Goal: Information Seeking & Learning: Compare options

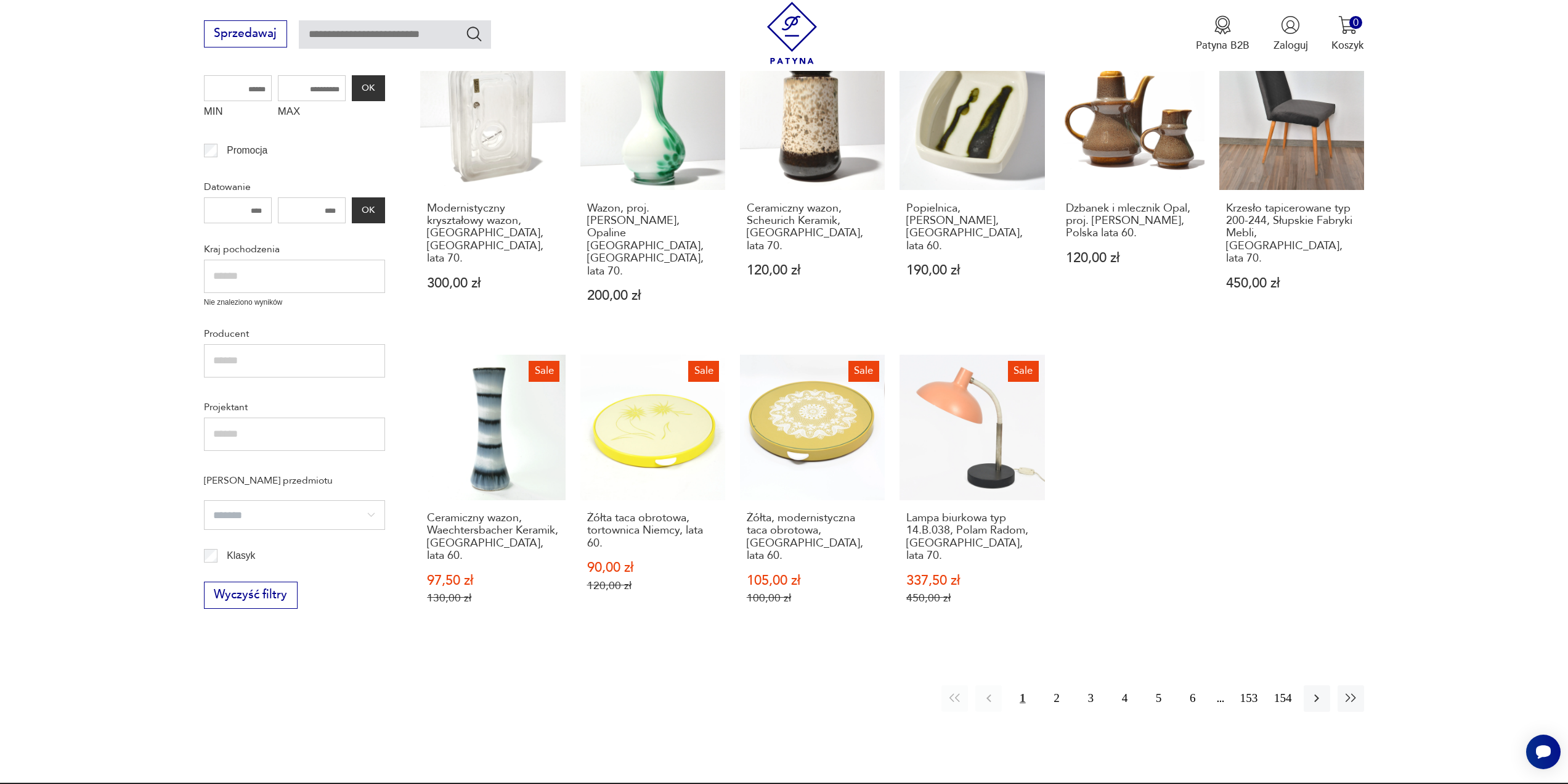
scroll to position [493, 0]
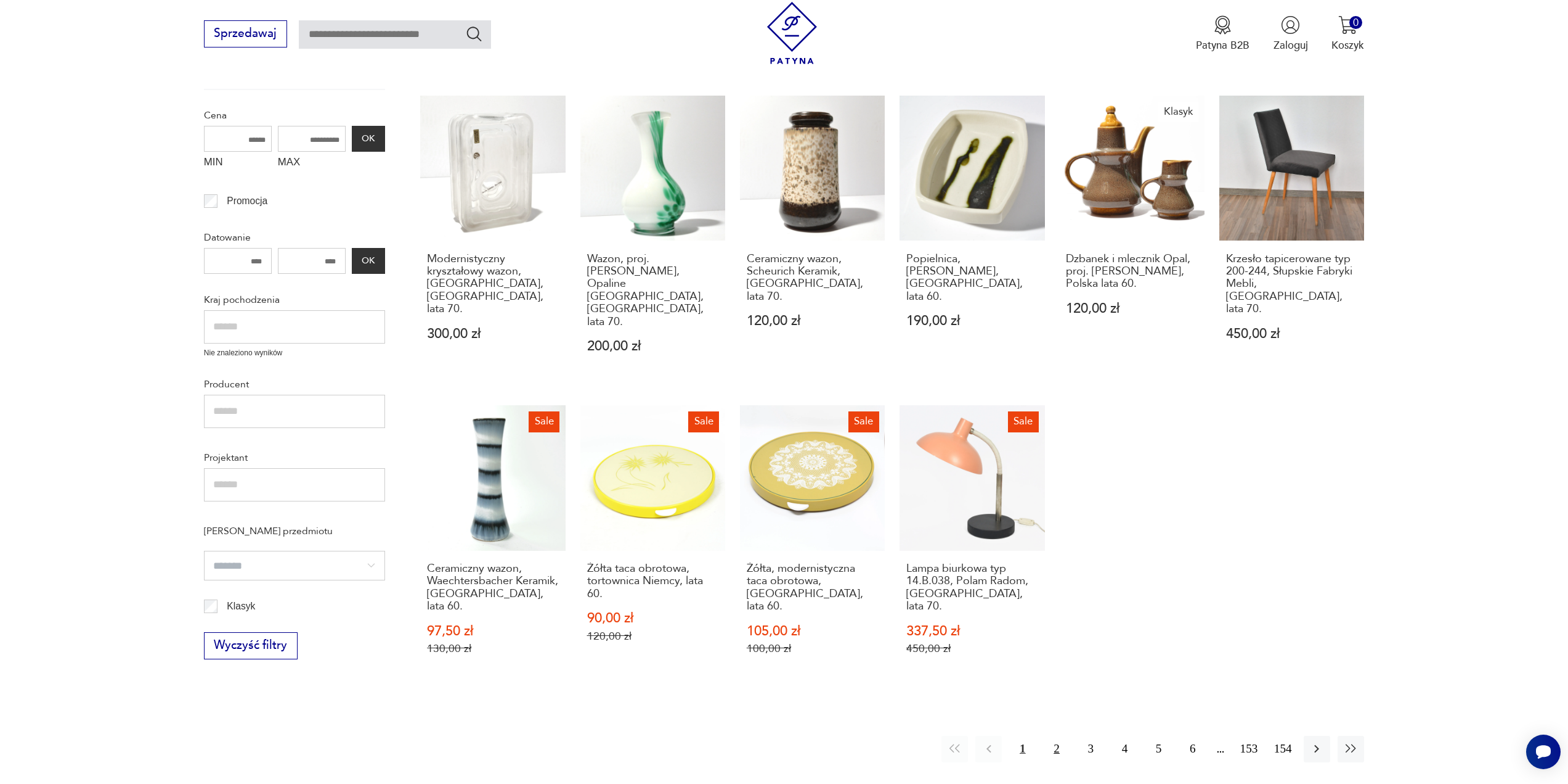
click at [1052, 735] on button "2" at bounding box center [1056, 748] width 27 height 27
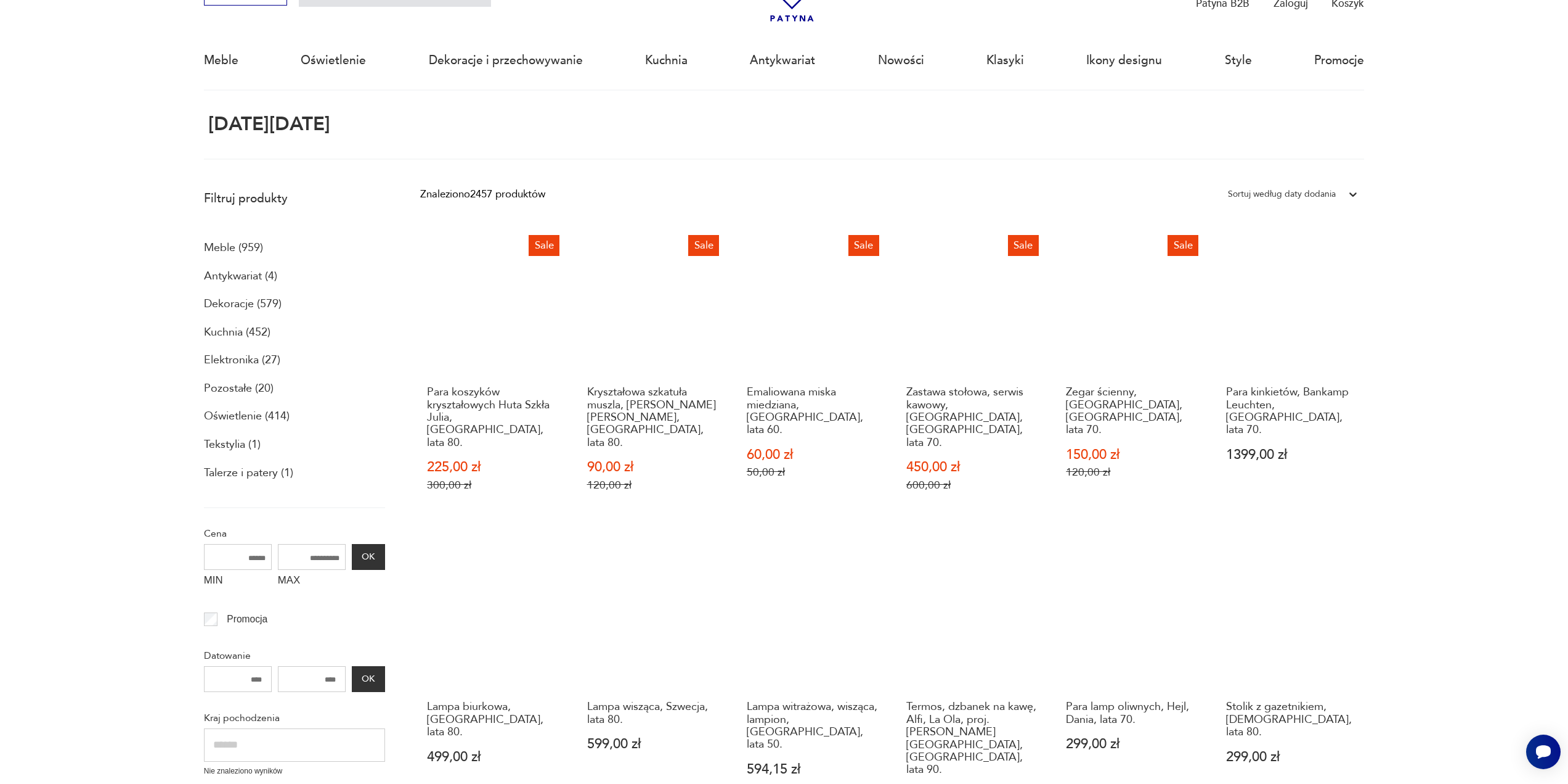
scroll to position [74, 0]
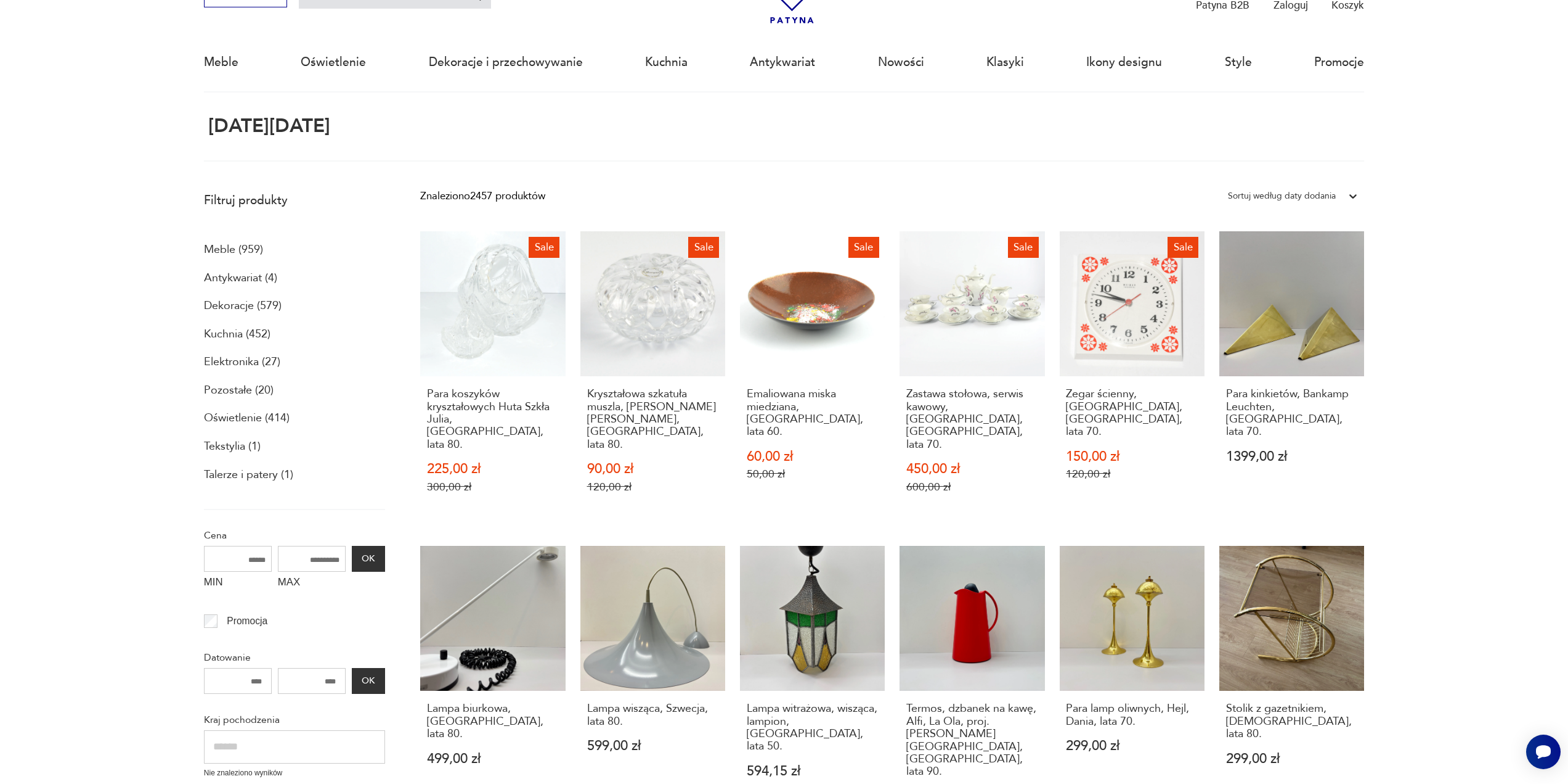
click at [218, 251] on p "Meble (959)" at bounding box center [234, 250] width 59 height 21
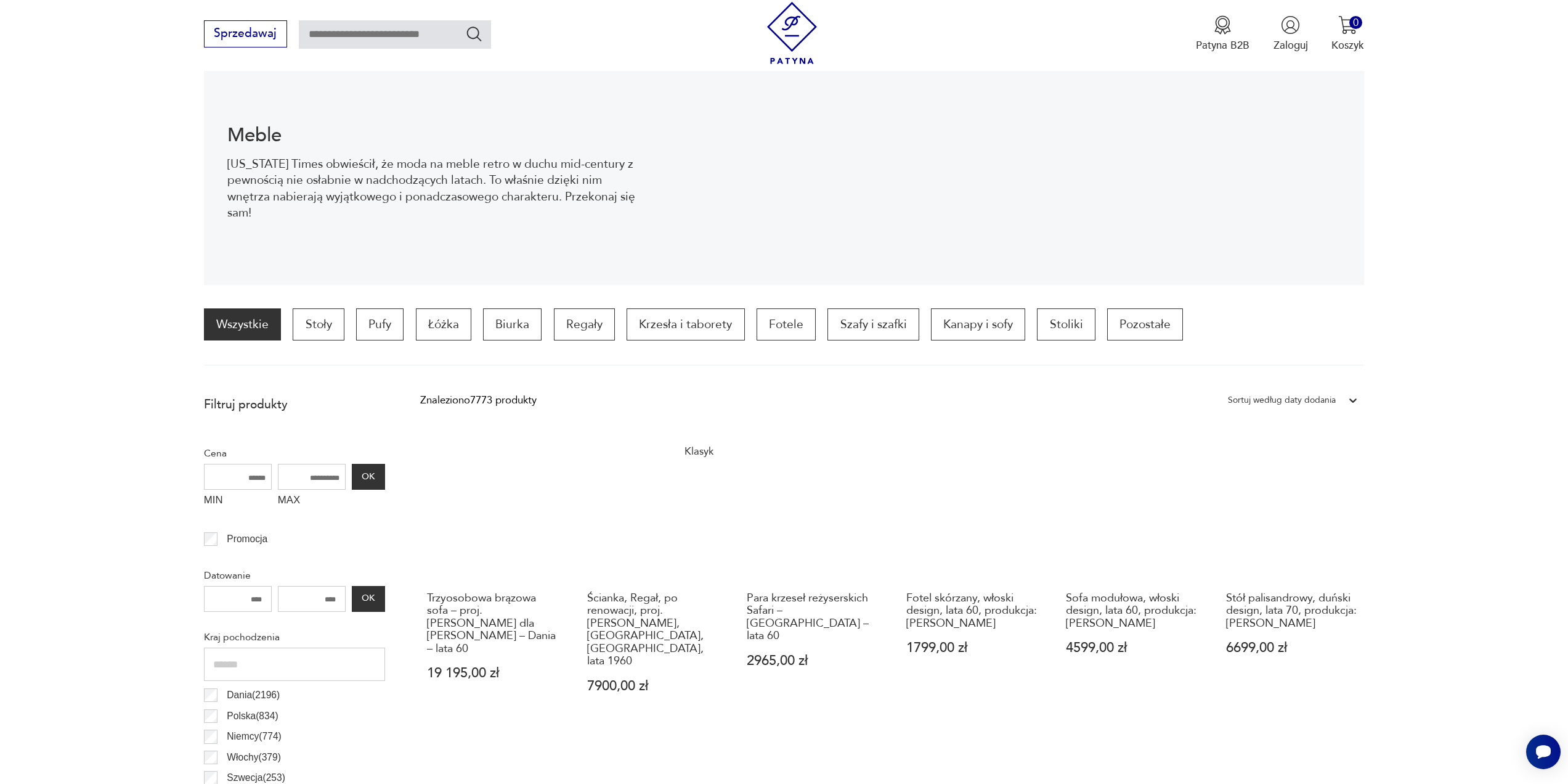
scroll to position [368, 0]
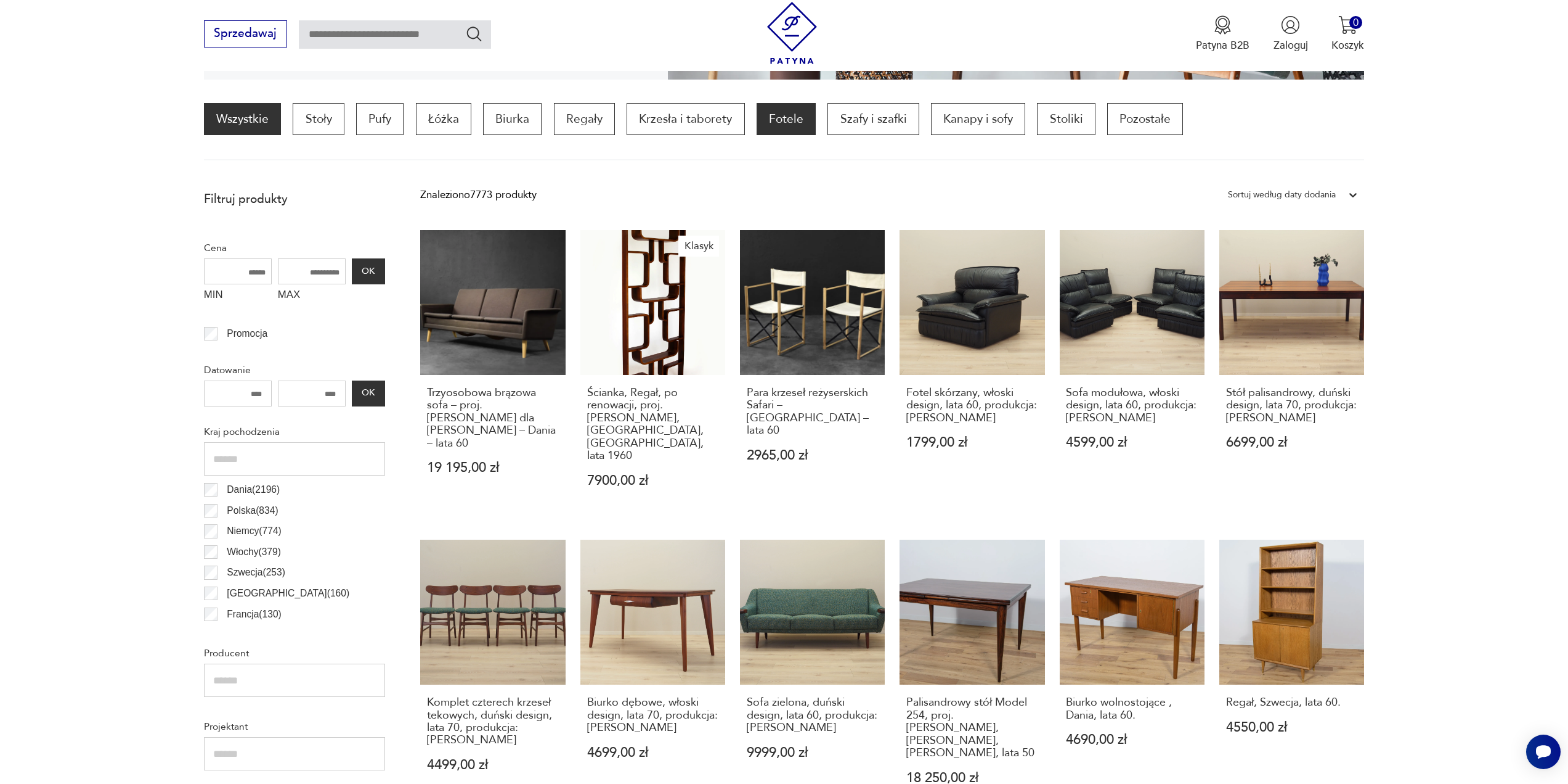
click at [810, 117] on p "Fotele" at bounding box center [786, 119] width 59 height 32
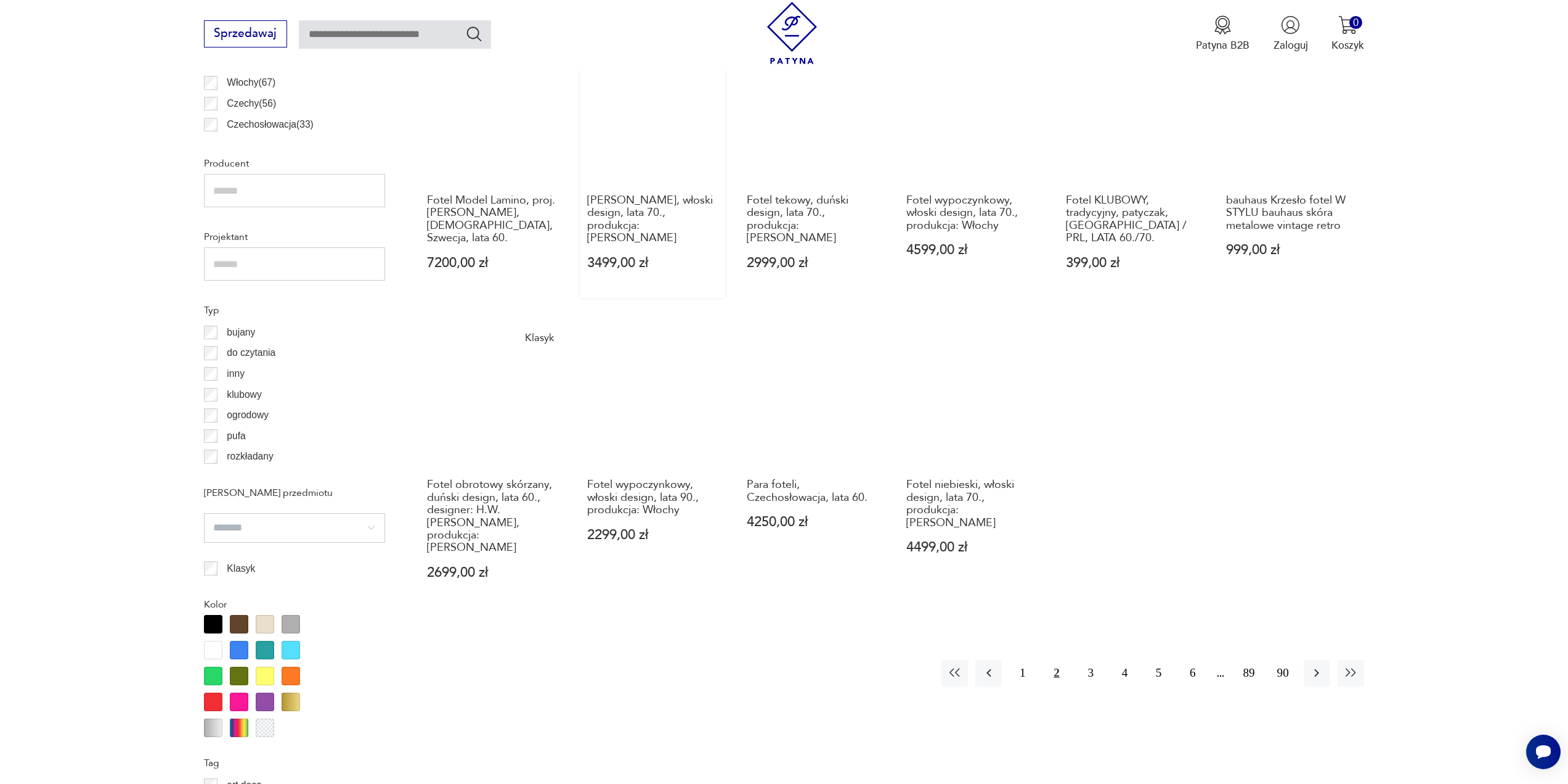
scroll to position [921, 0]
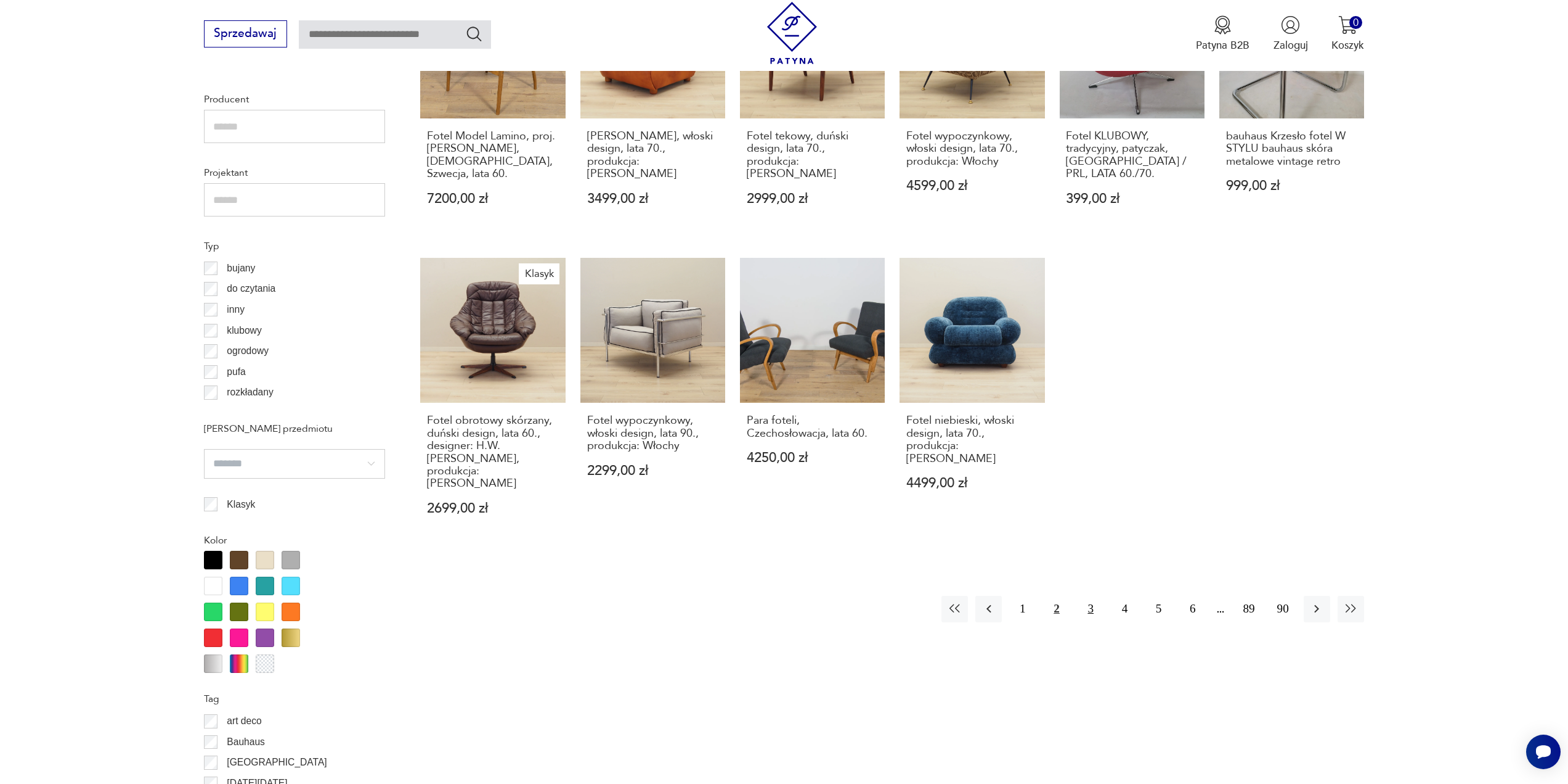
click at [1091, 596] on button "3" at bounding box center [1091, 609] width 27 height 27
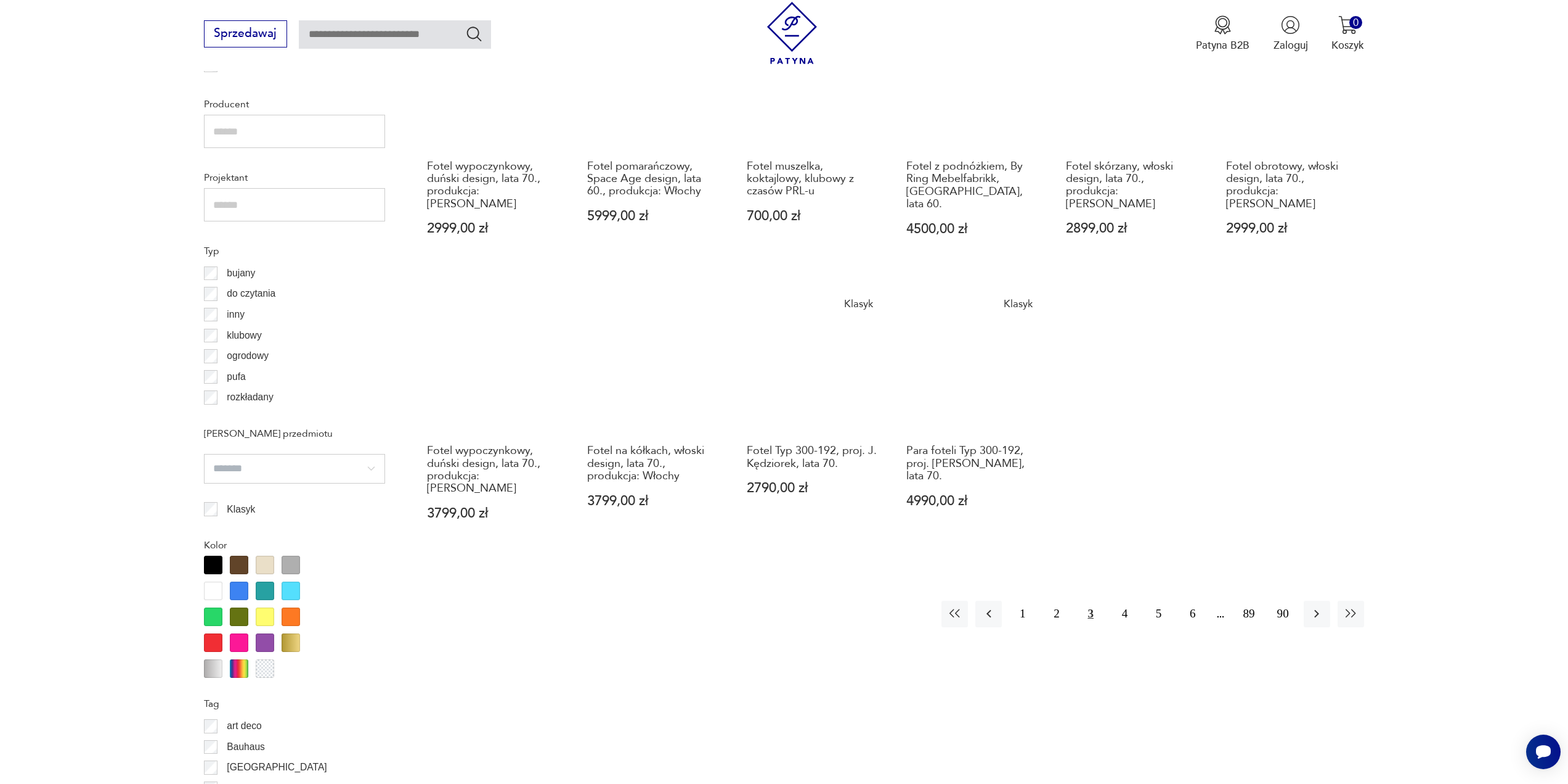
scroll to position [921, 0]
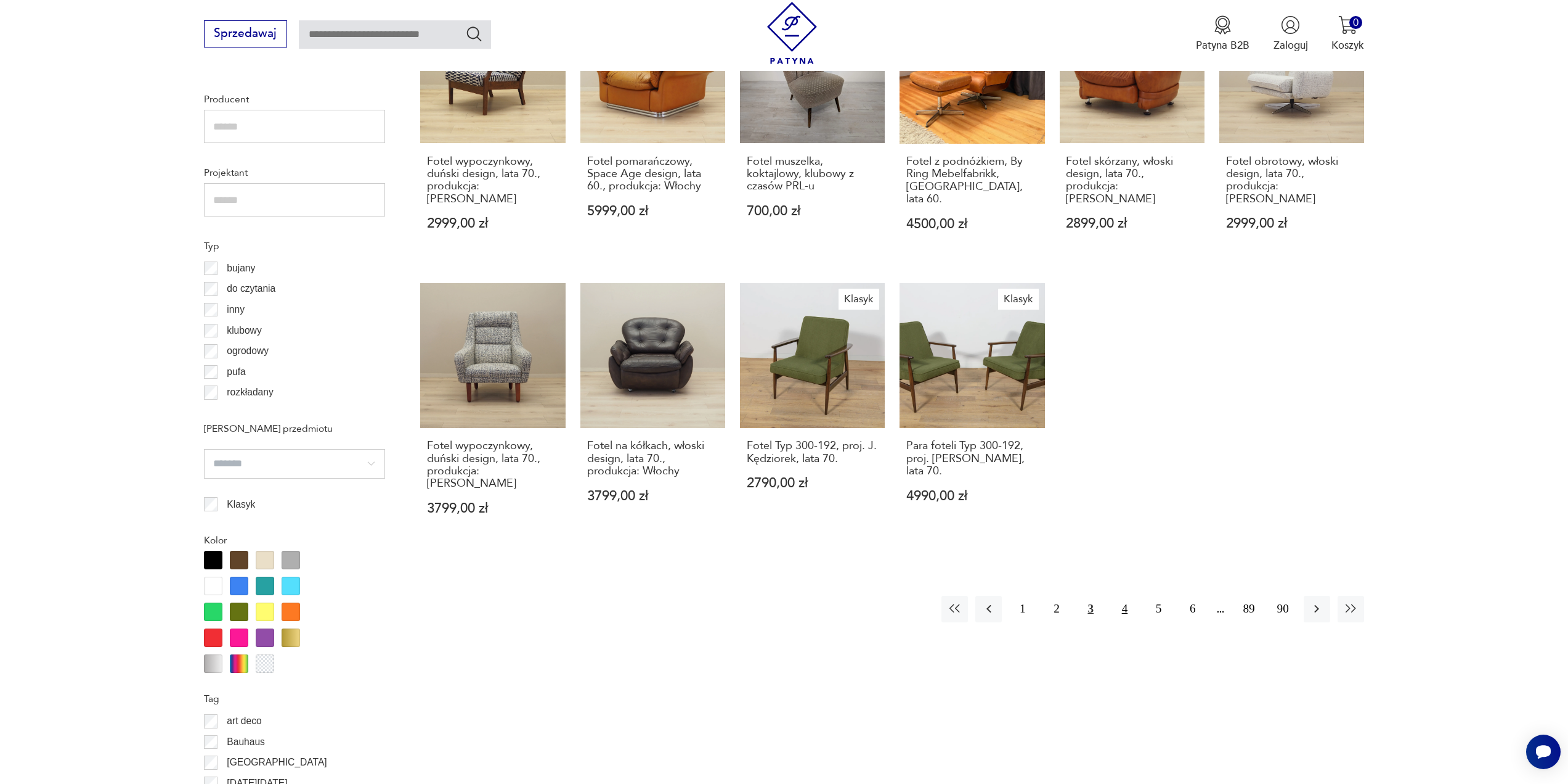
click at [1128, 596] on button "4" at bounding box center [1124, 609] width 27 height 27
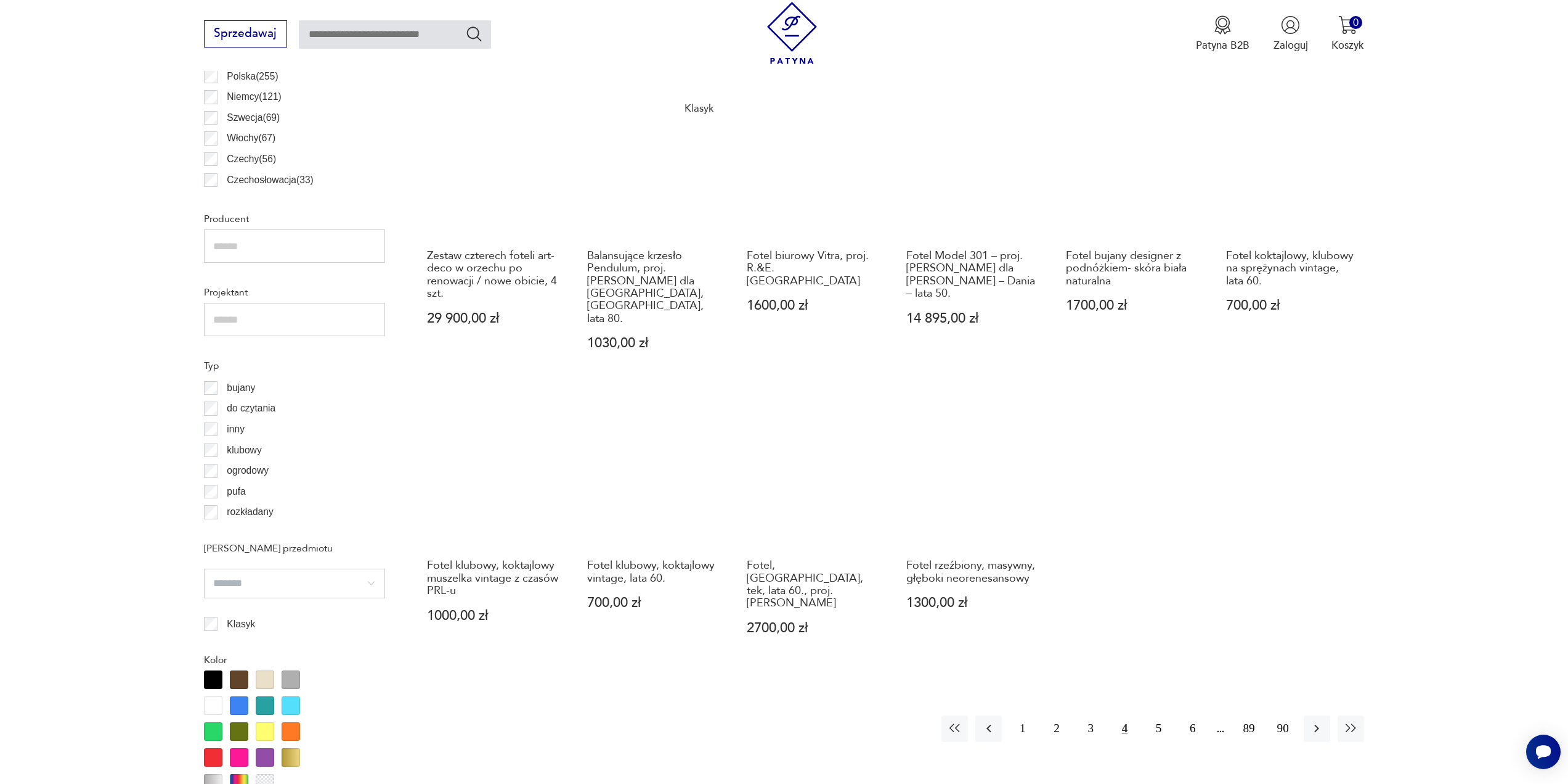
scroll to position [860, 0]
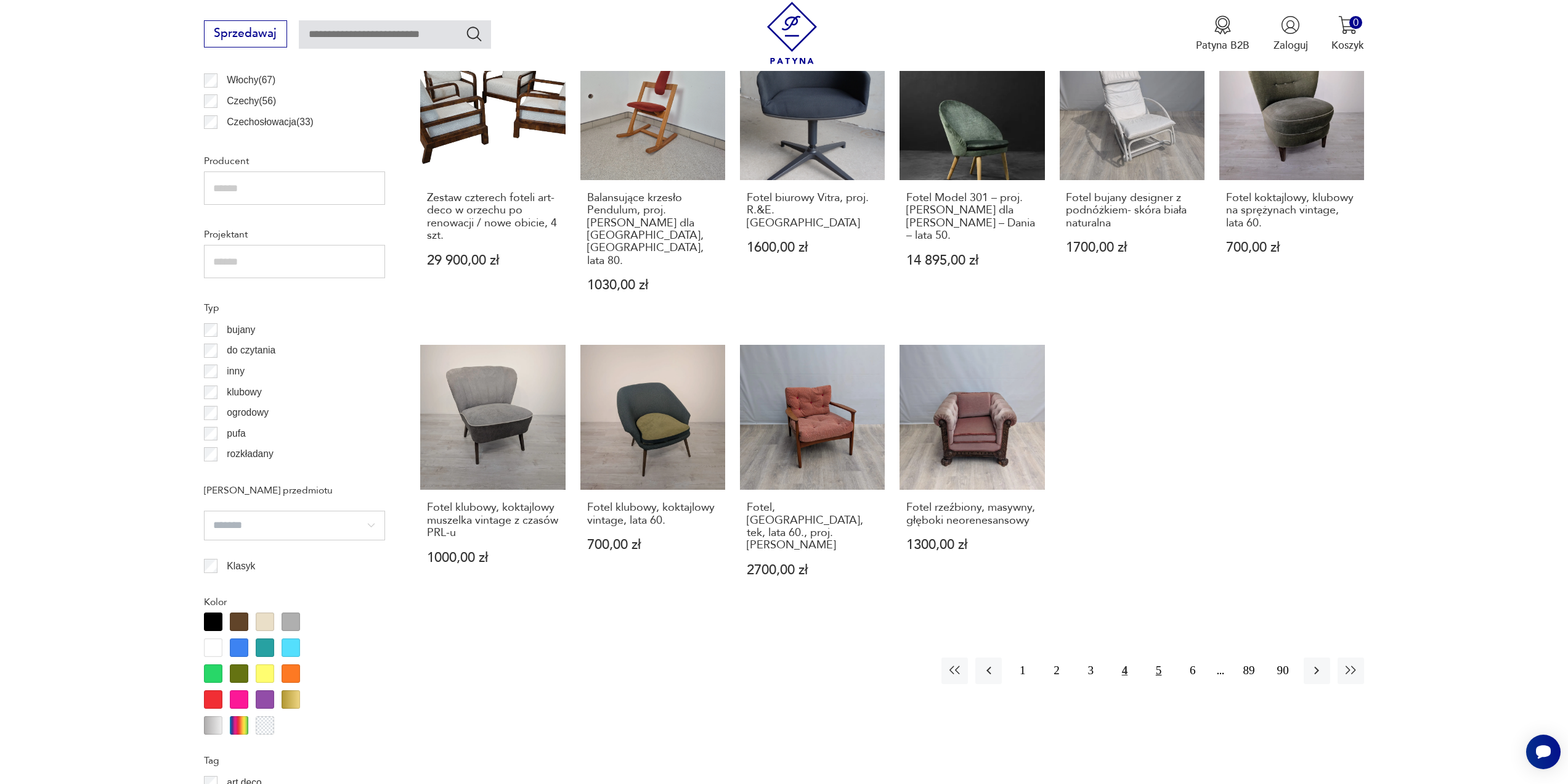
click at [1157, 657] on button "5" at bounding box center [1158, 670] width 27 height 27
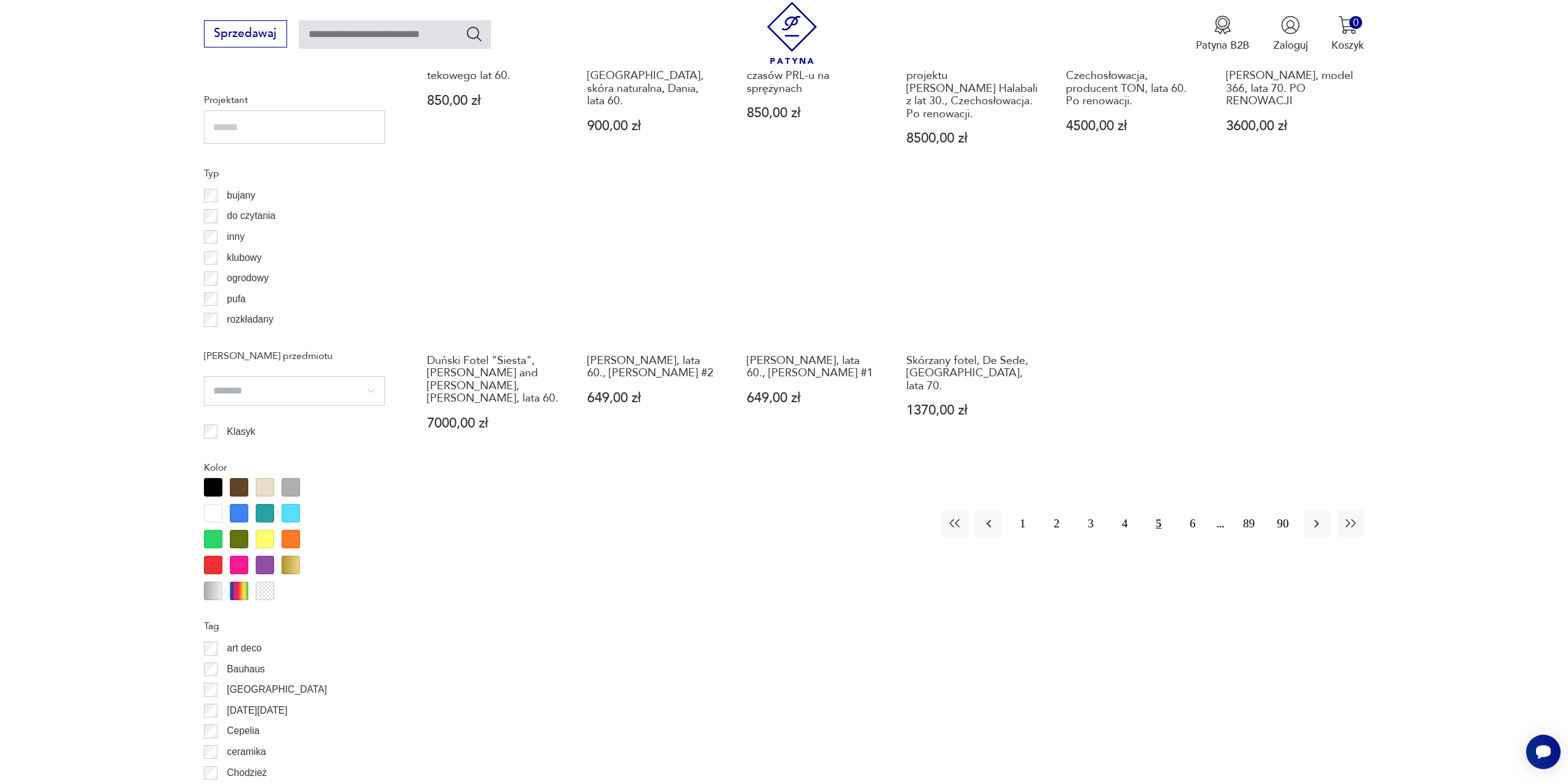
scroll to position [983, 0]
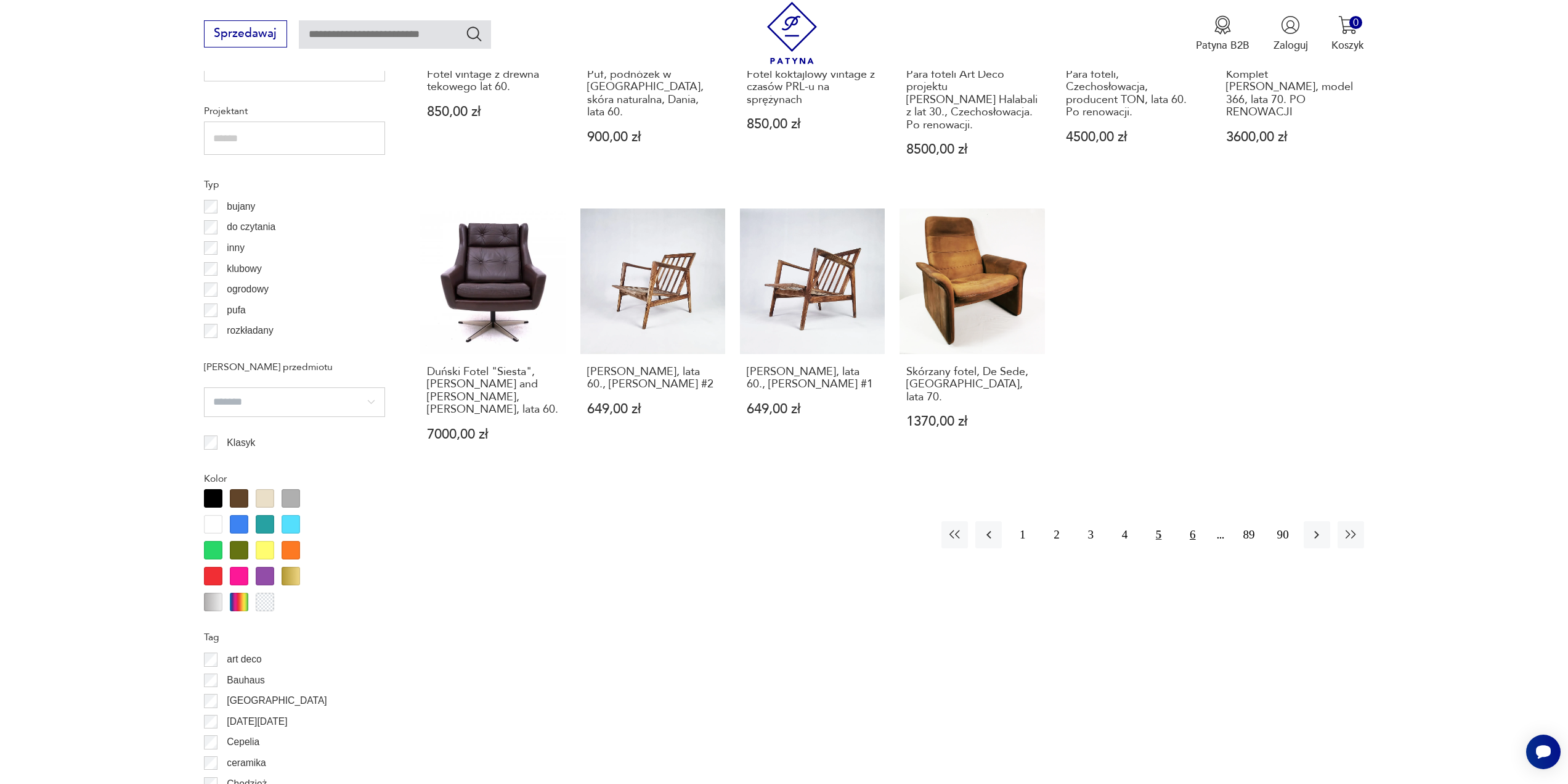
click at [1188, 521] on button "6" at bounding box center [1192, 534] width 27 height 27
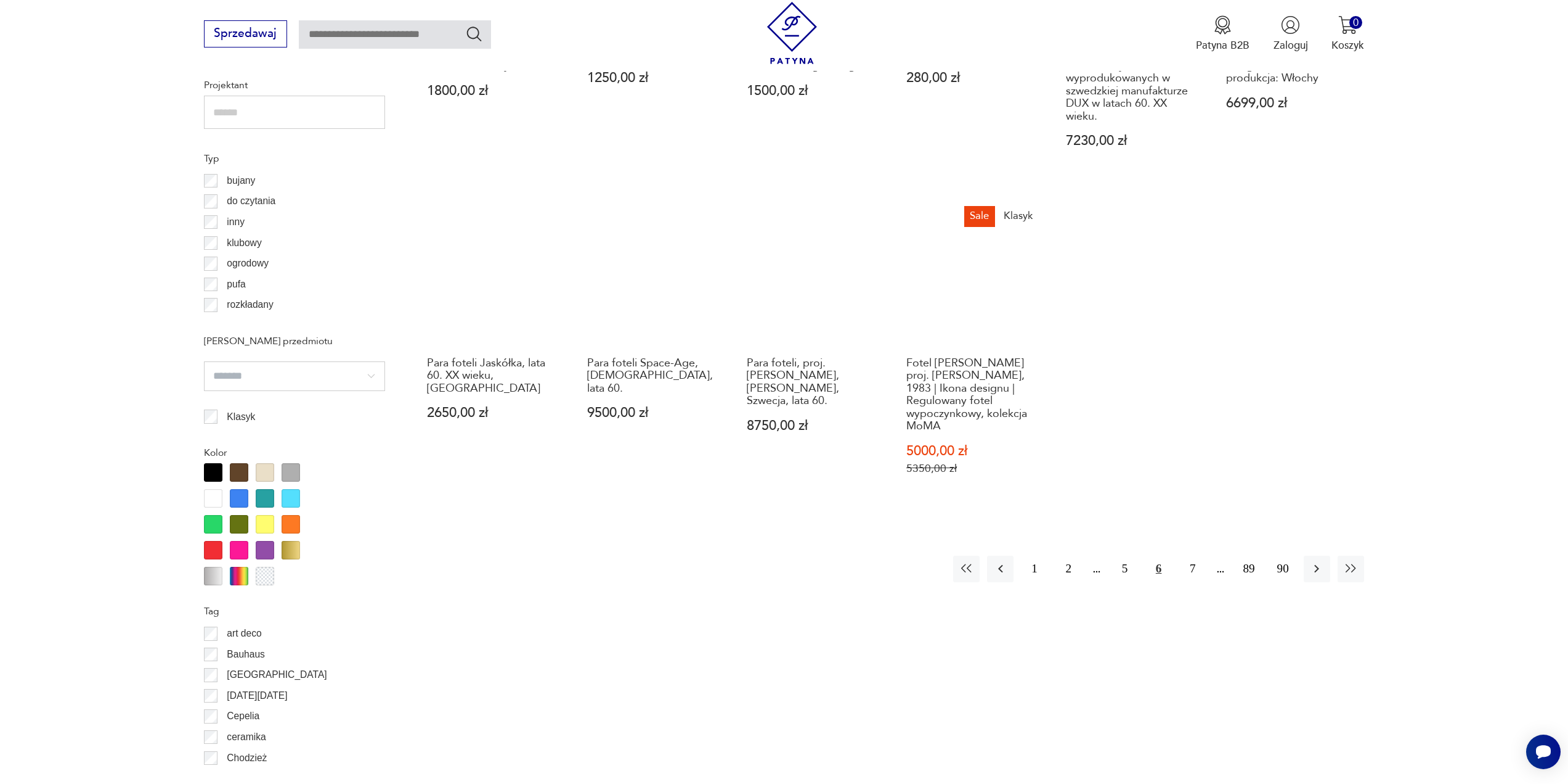
scroll to position [1045, 0]
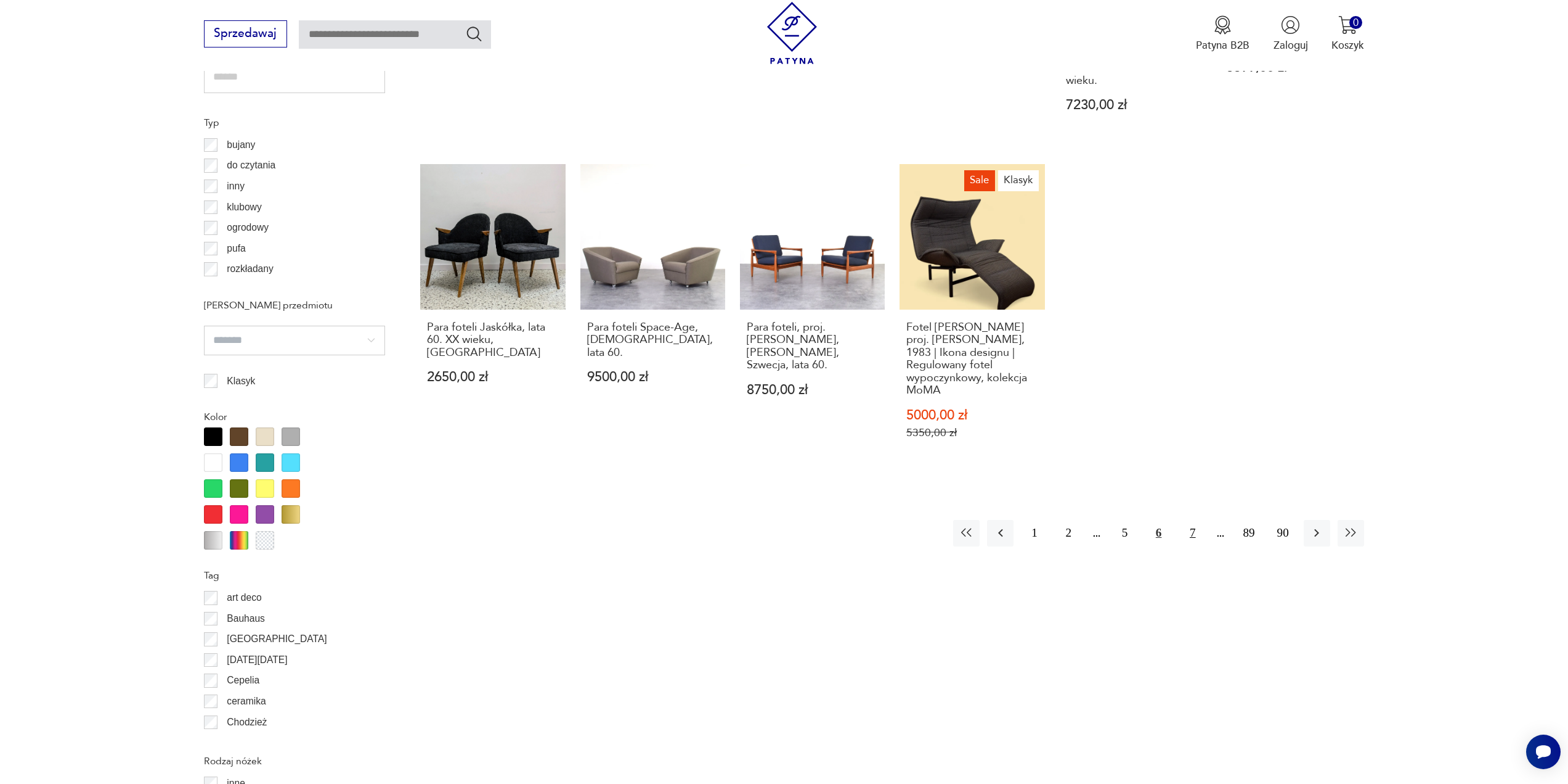
click at [1195, 533] on button "7" at bounding box center [1192, 532] width 27 height 27
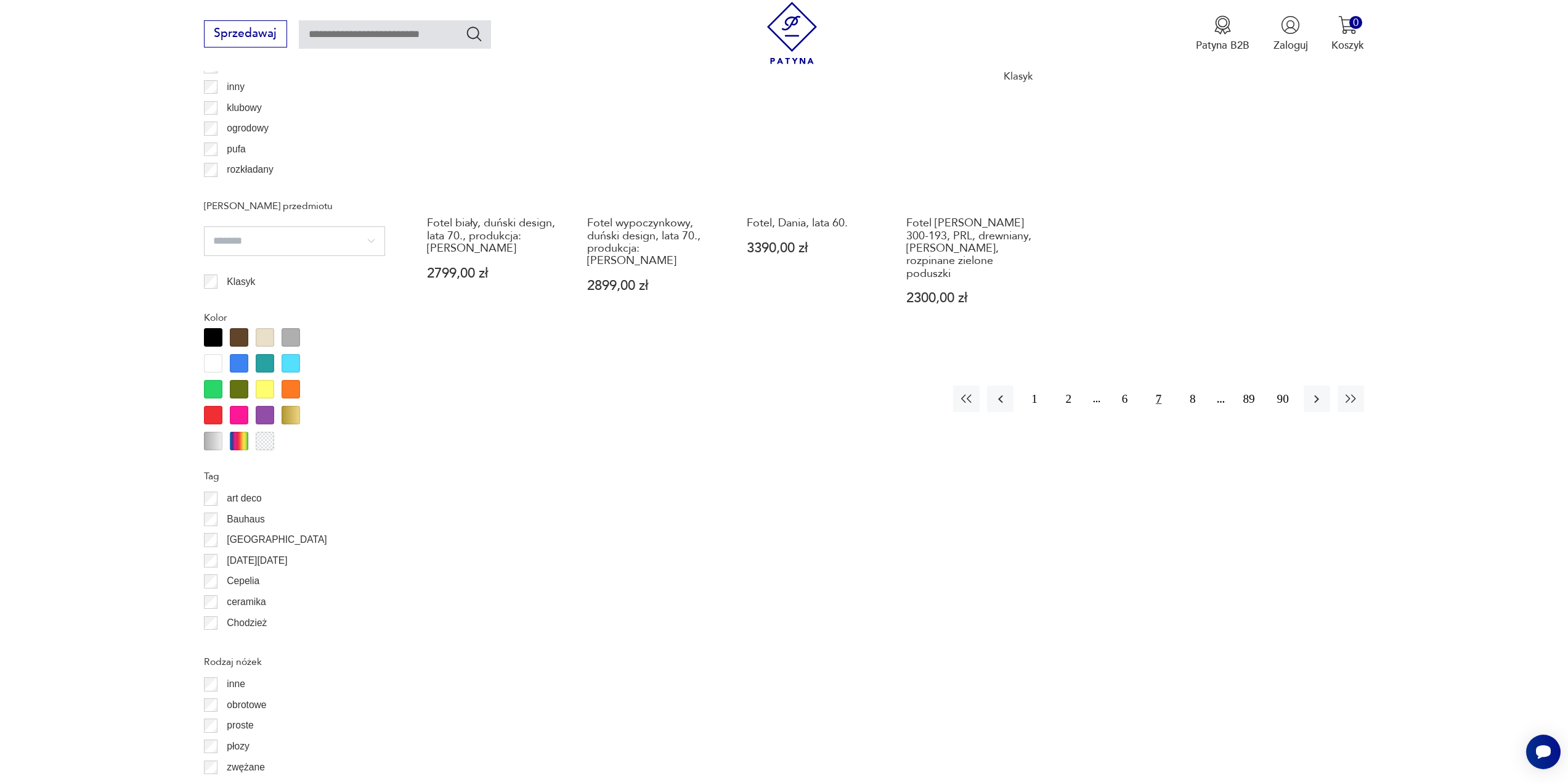
scroll to position [1168, 0]
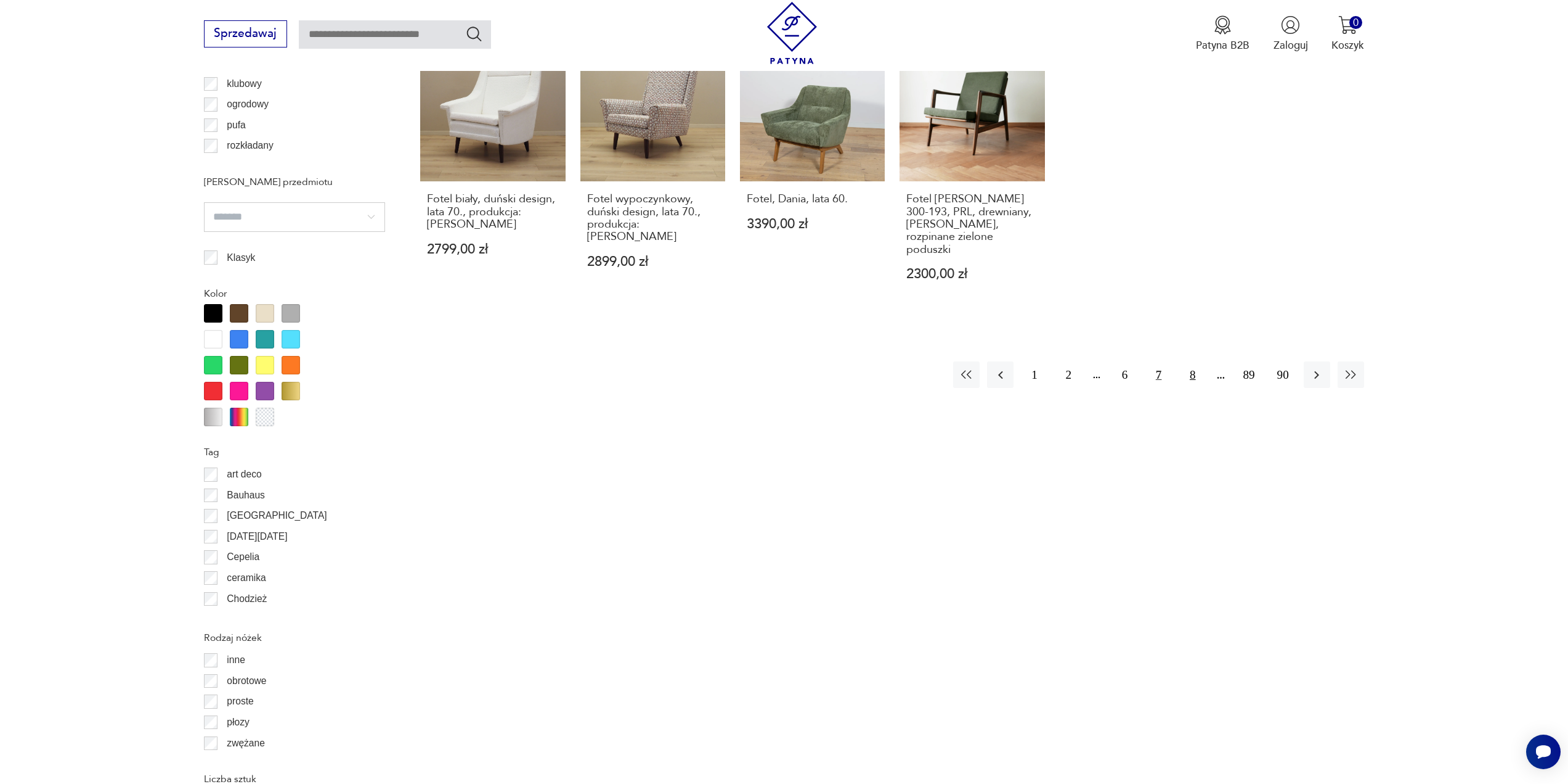
click at [1194, 361] on button "8" at bounding box center [1192, 374] width 27 height 27
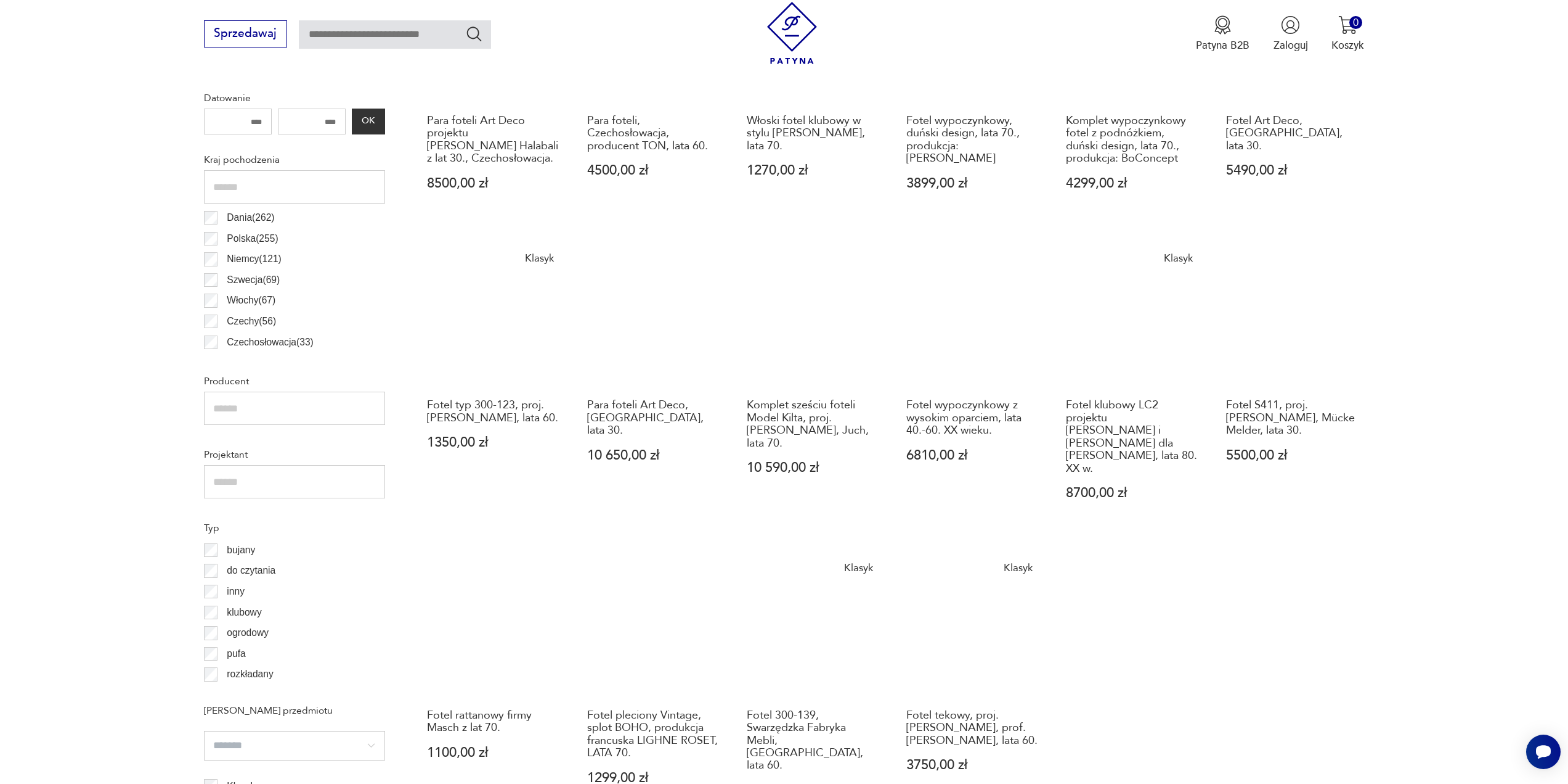
scroll to position [983, 0]
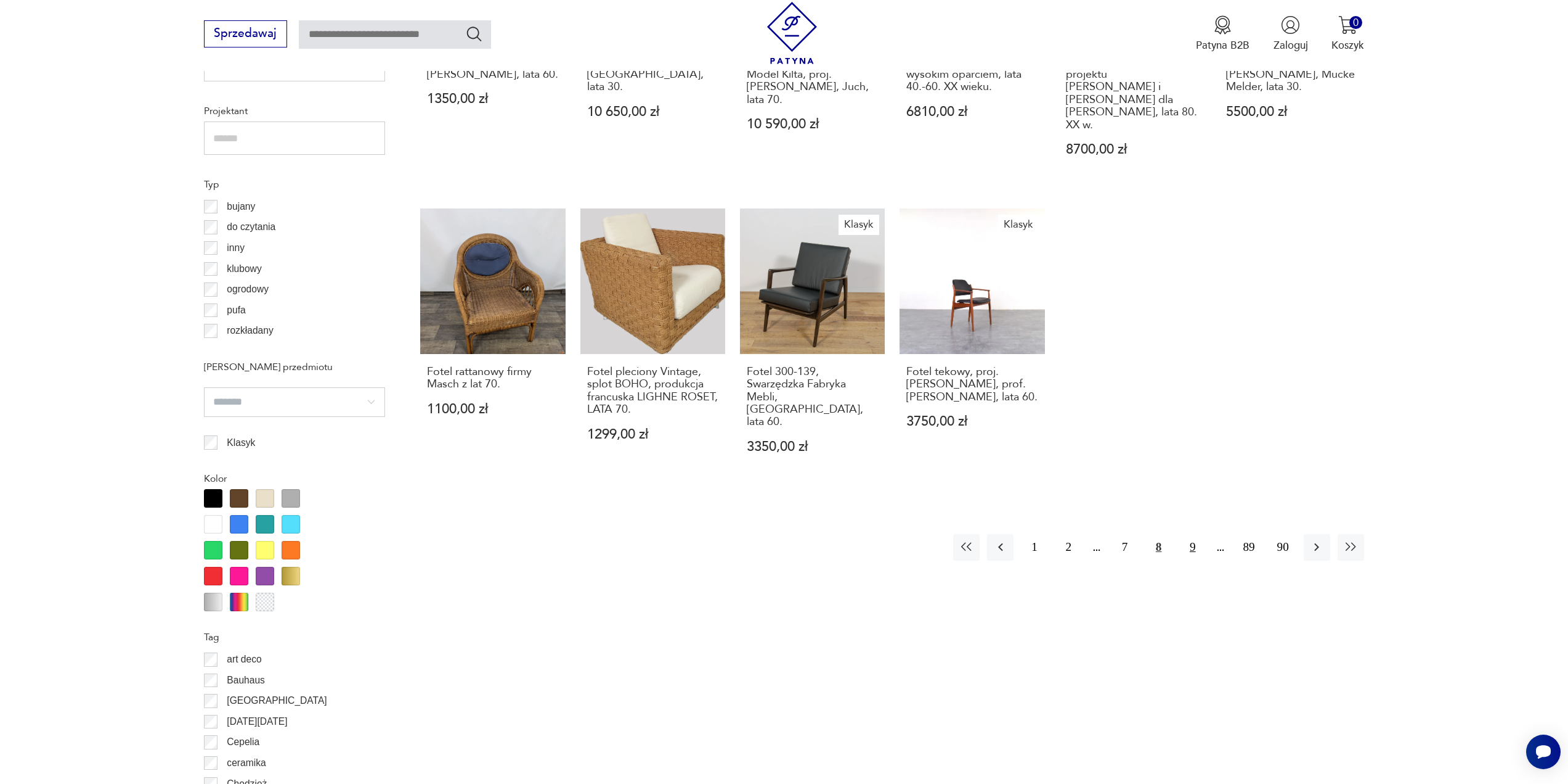
click at [1187, 534] on button "9" at bounding box center [1192, 547] width 27 height 27
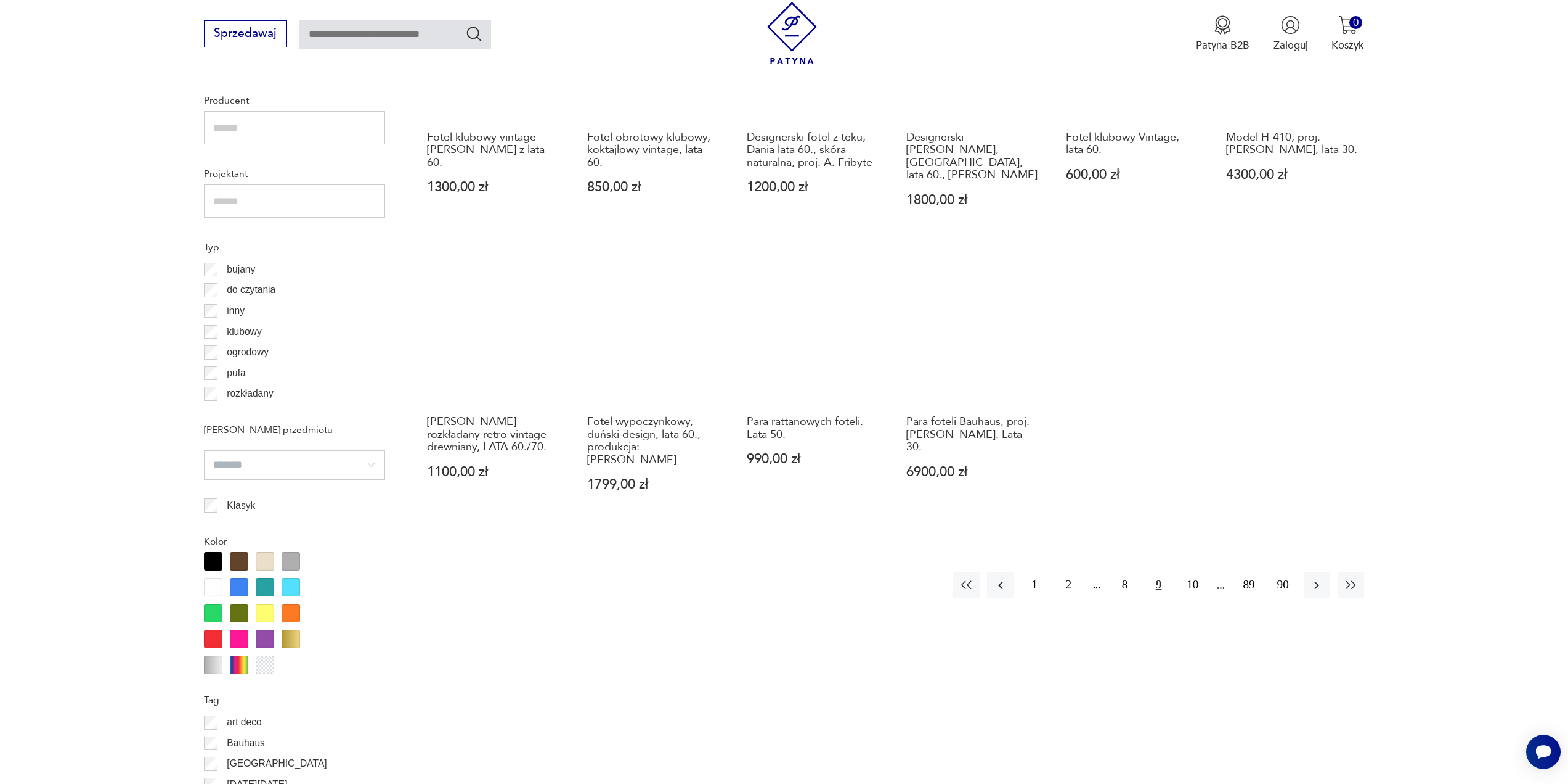
scroll to position [921, 0]
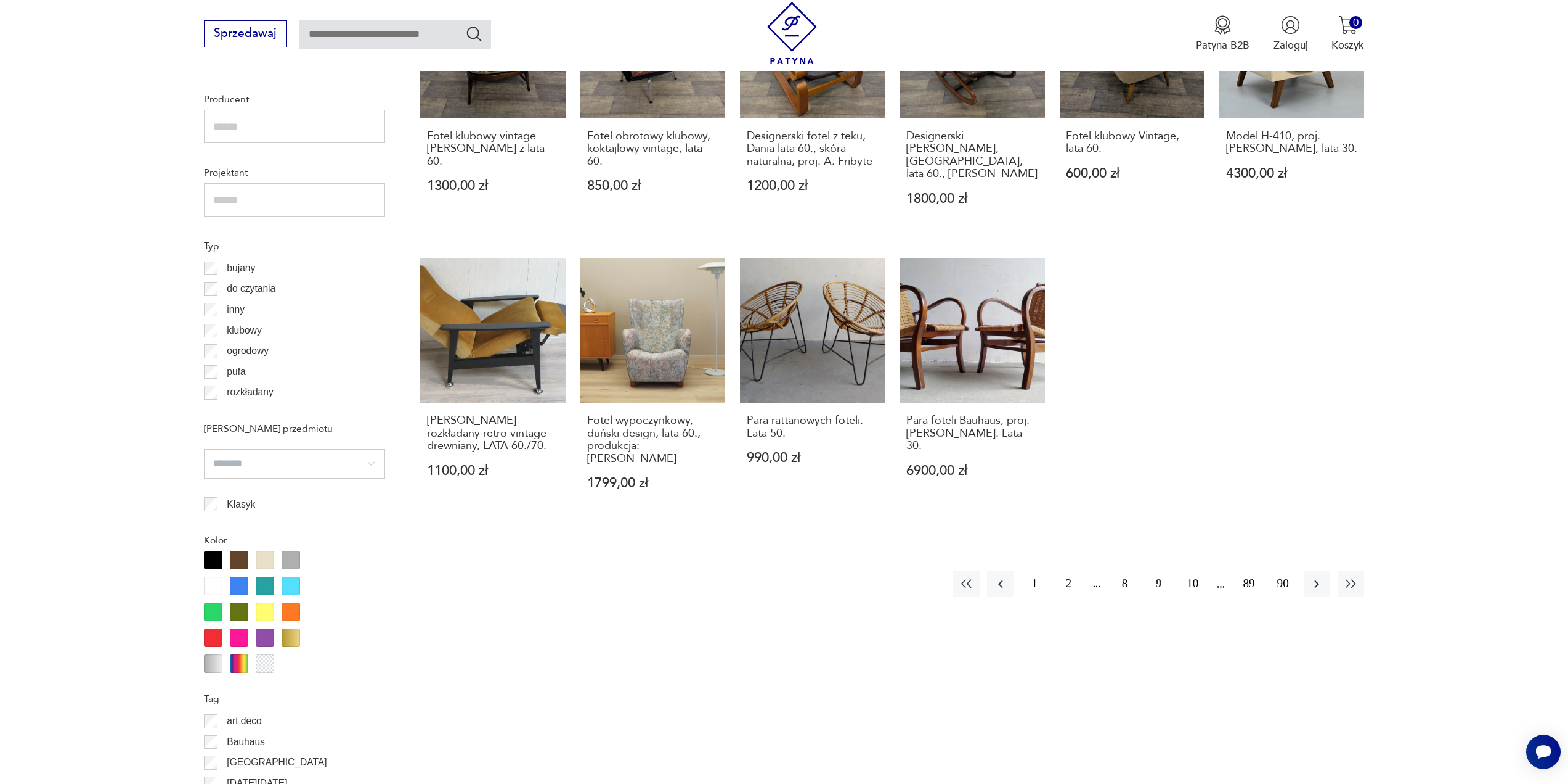
click at [1193, 570] on button "10" at bounding box center [1192, 583] width 27 height 27
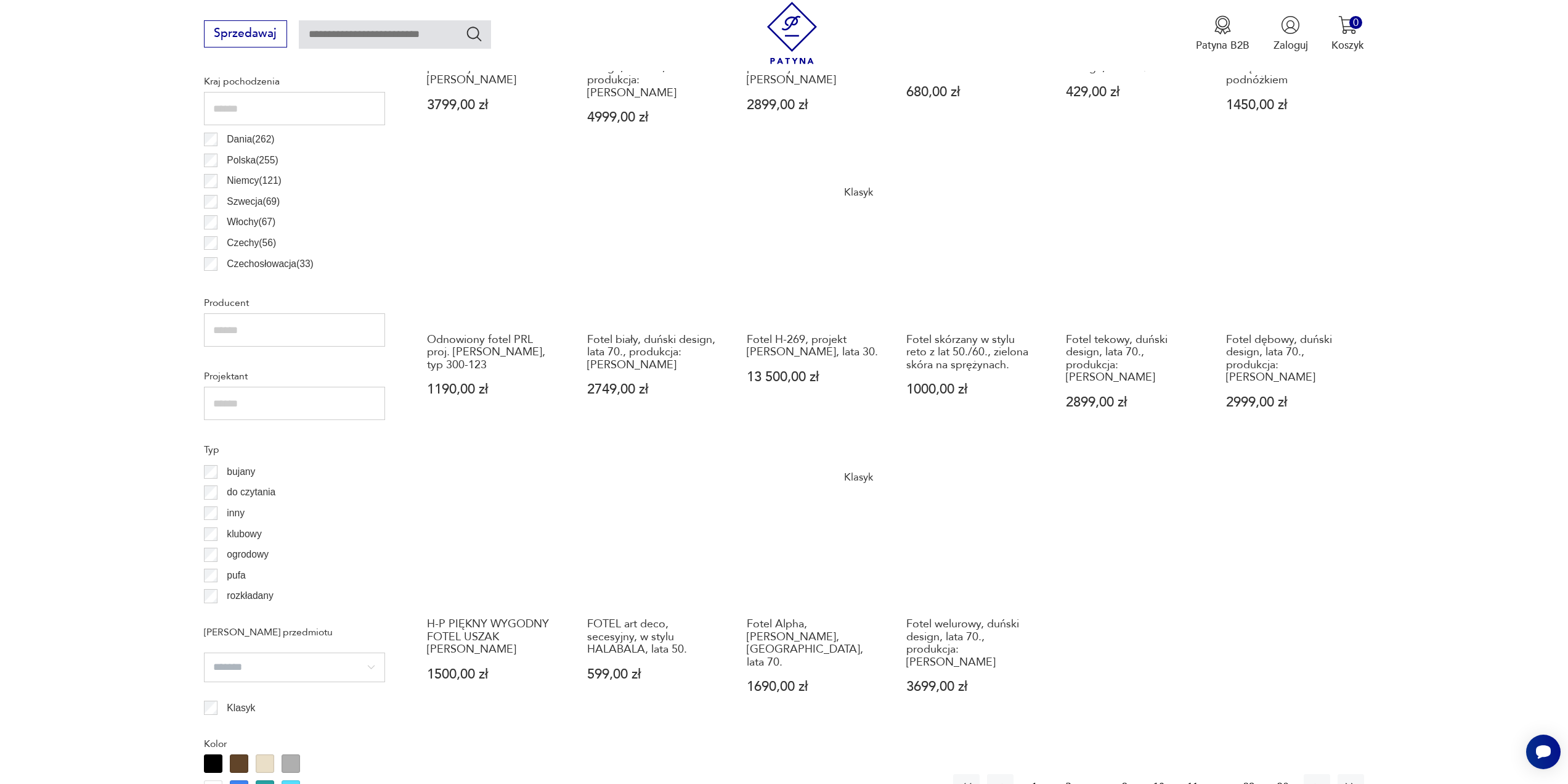
scroll to position [860, 0]
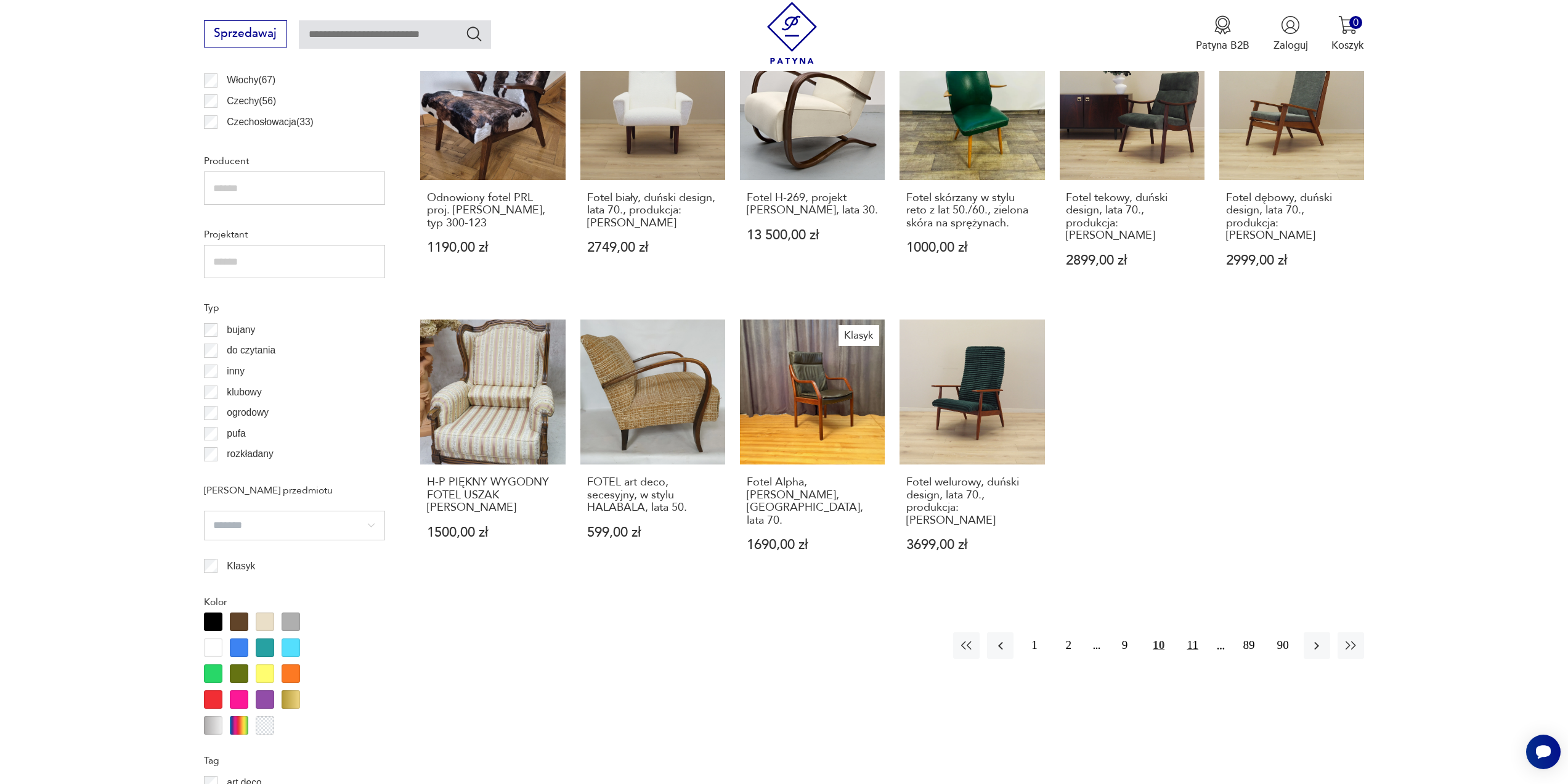
click at [1190, 632] on button "11" at bounding box center [1192, 645] width 27 height 27
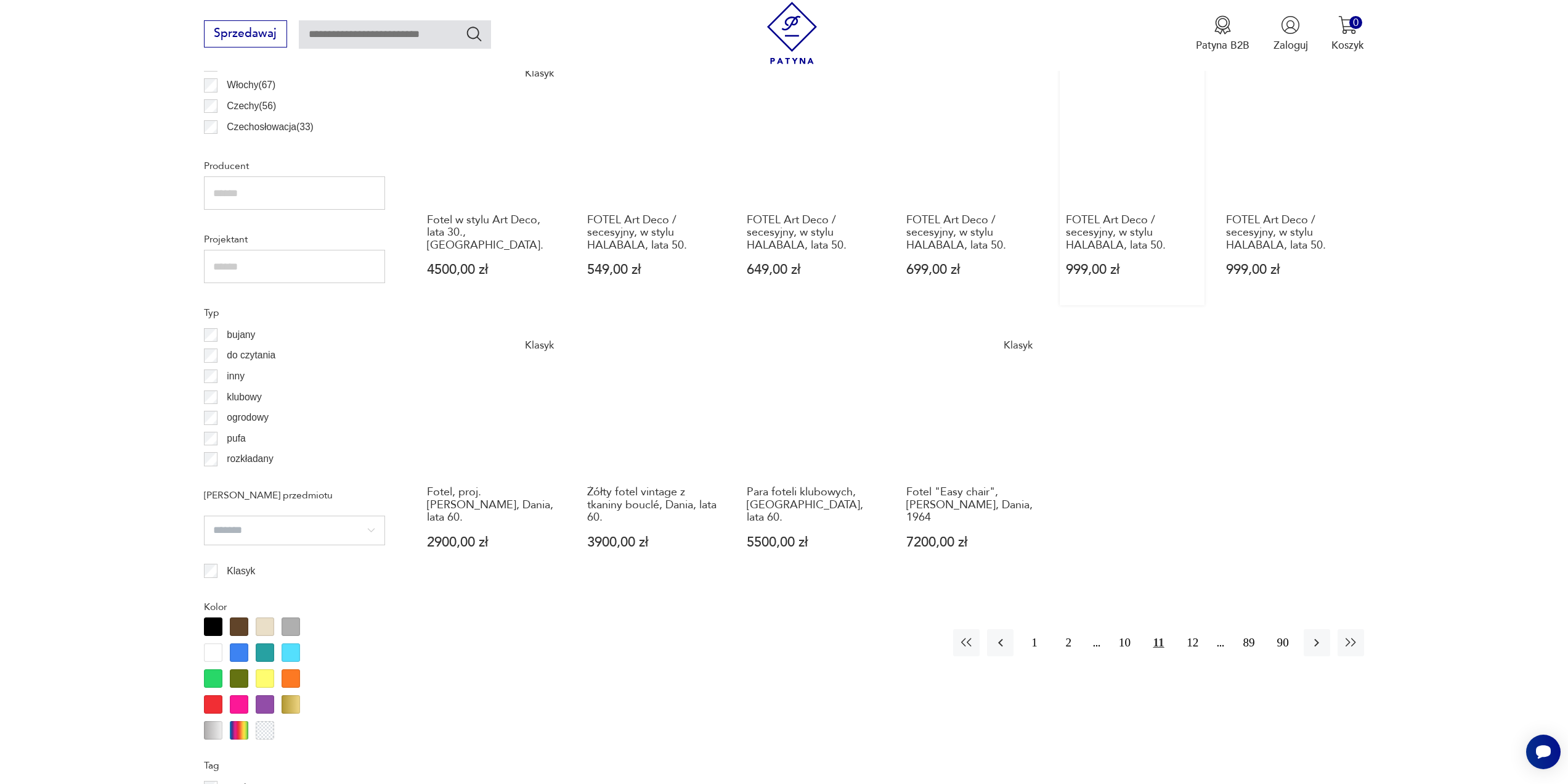
scroll to position [860, 0]
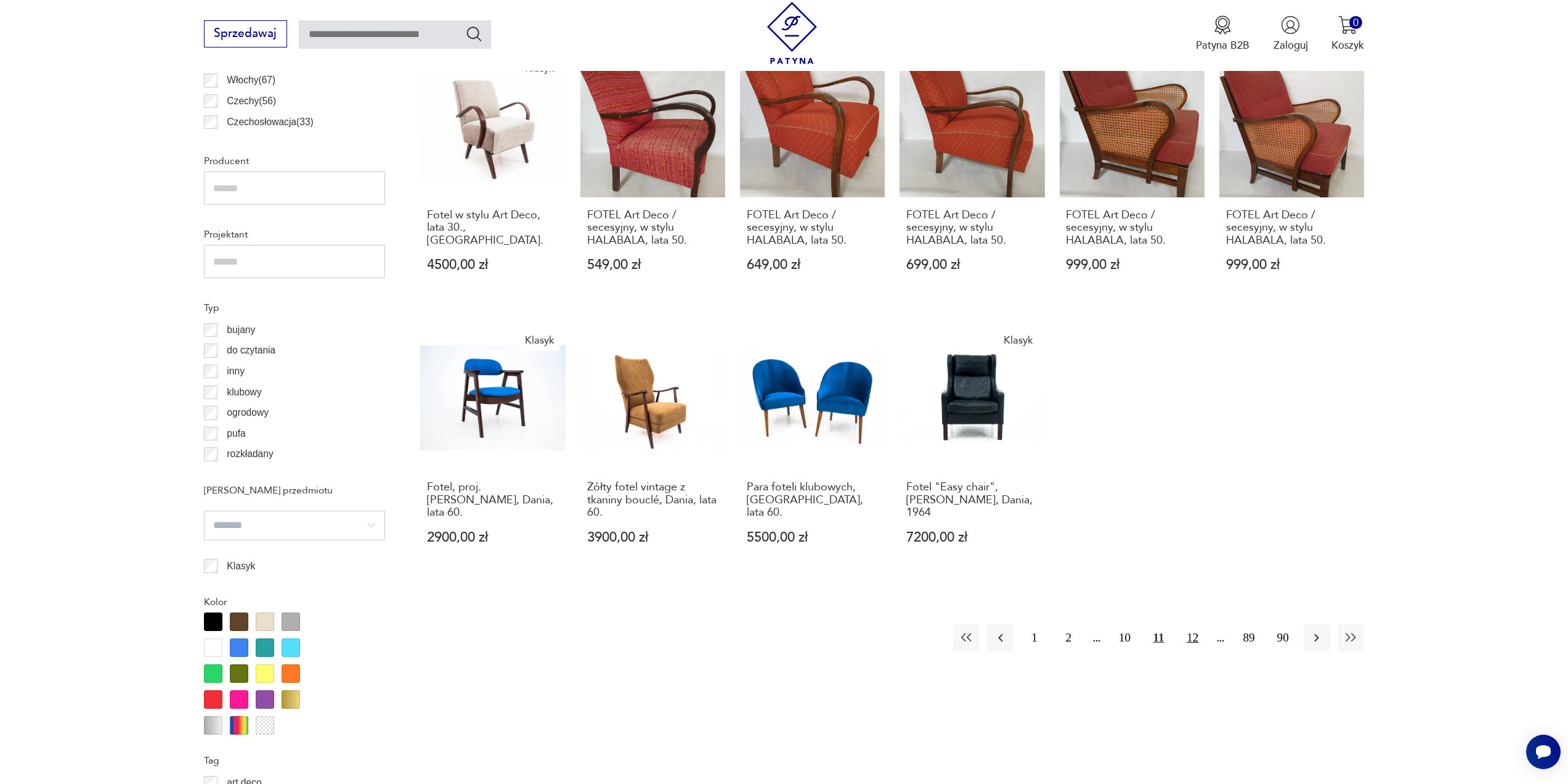
click at [1199, 626] on button "12" at bounding box center [1192, 637] width 27 height 27
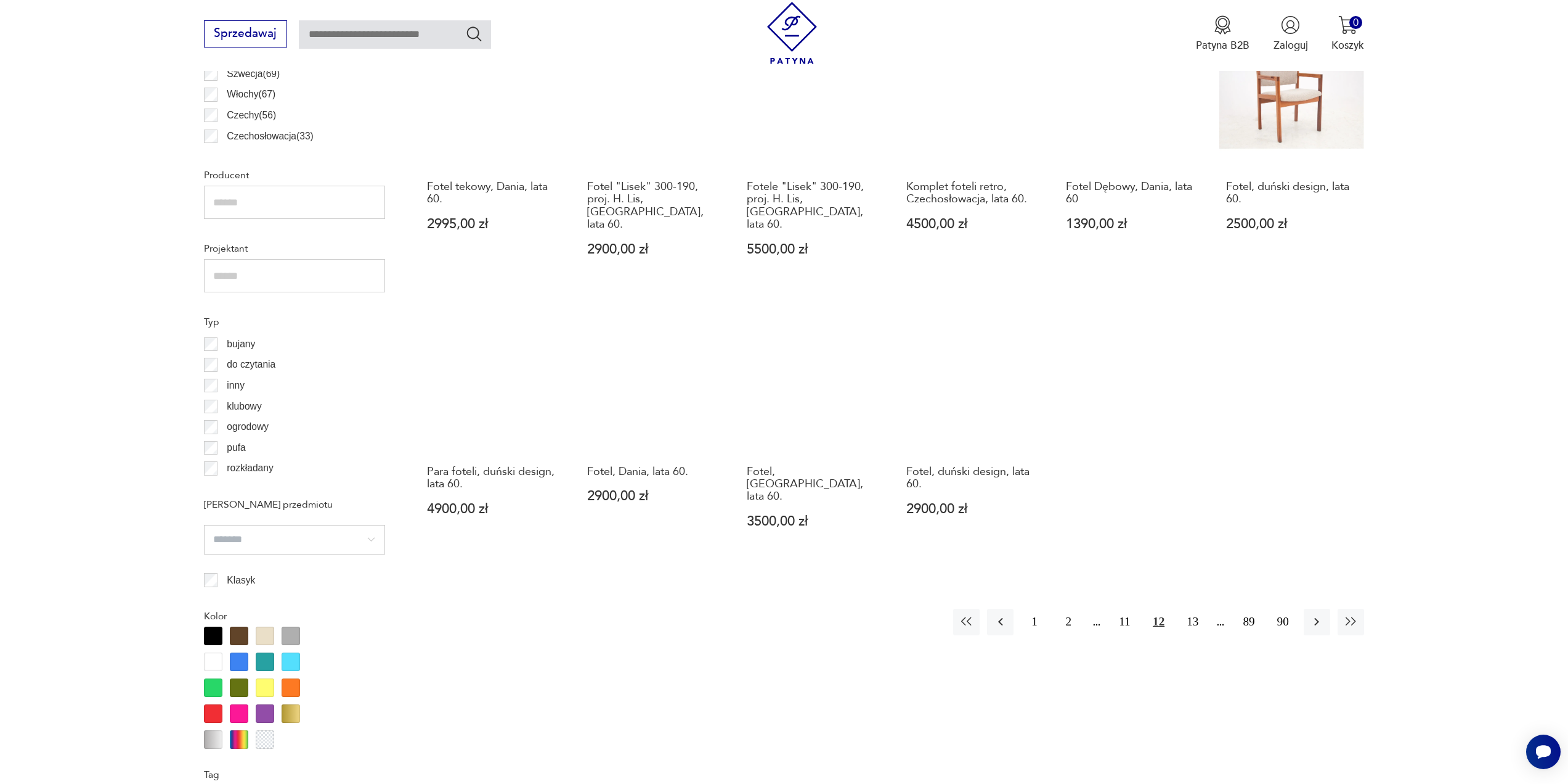
scroll to position [860, 0]
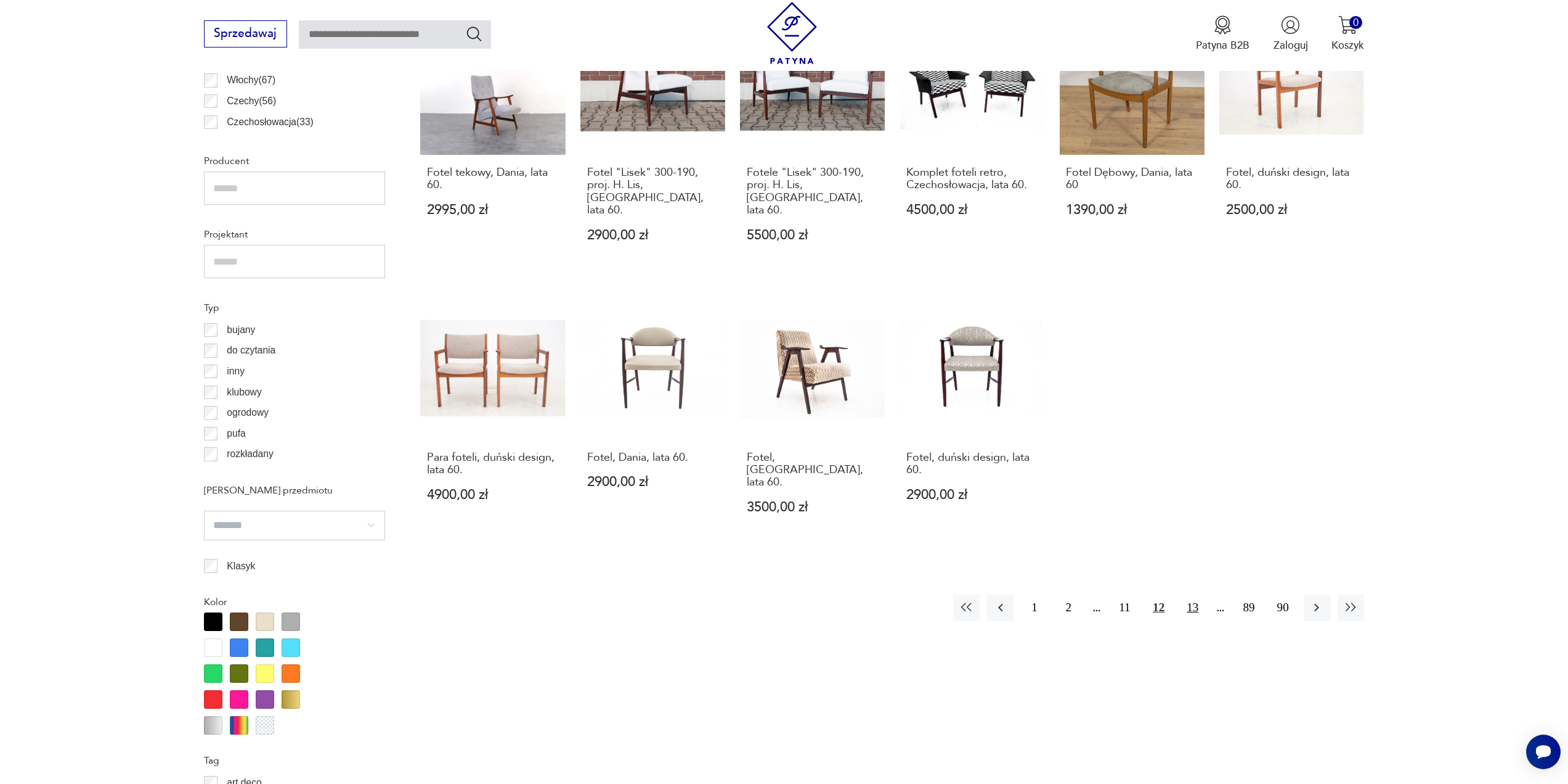
click at [1197, 594] on button "13" at bounding box center [1192, 607] width 27 height 27
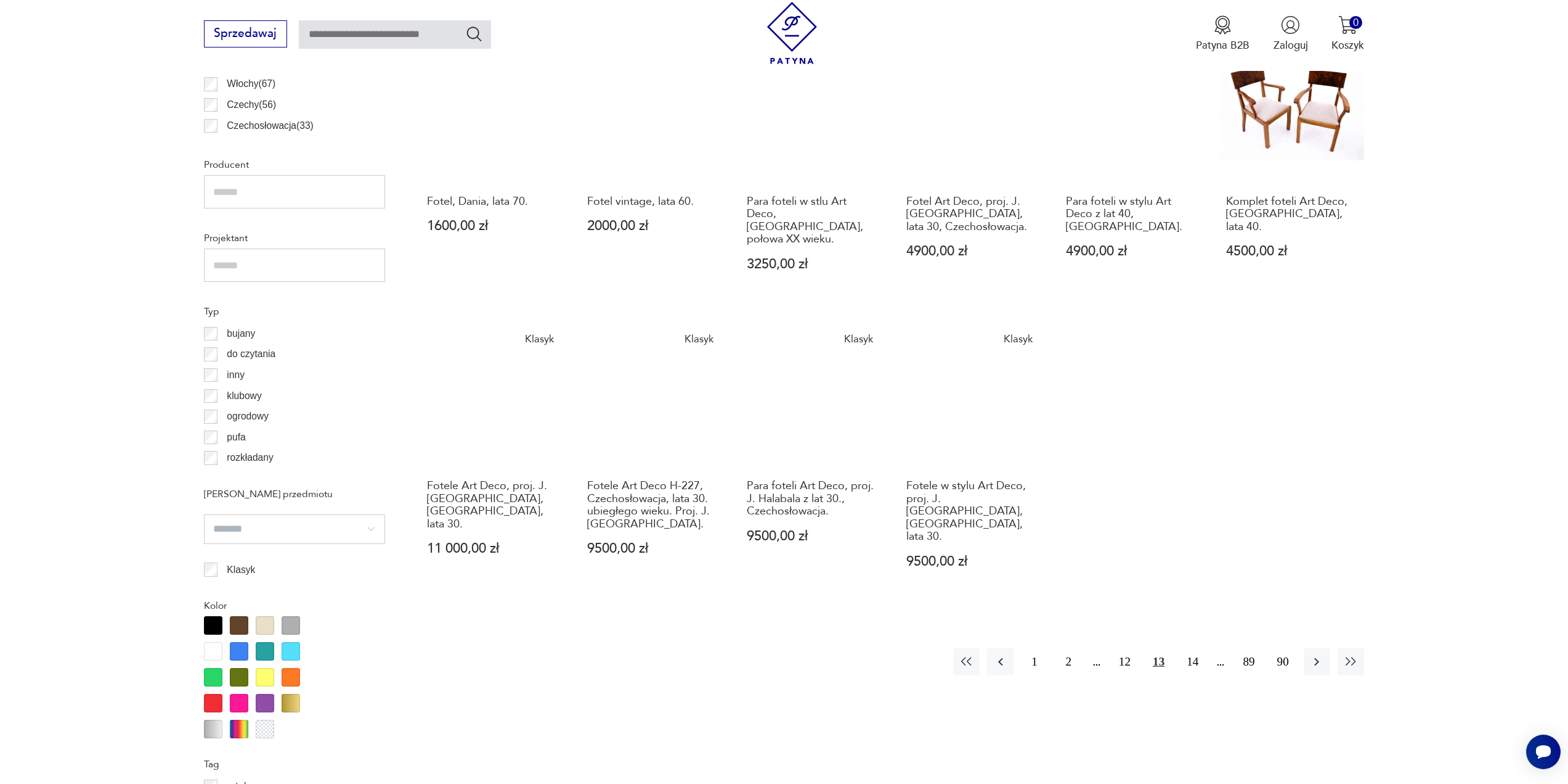
scroll to position [860, 0]
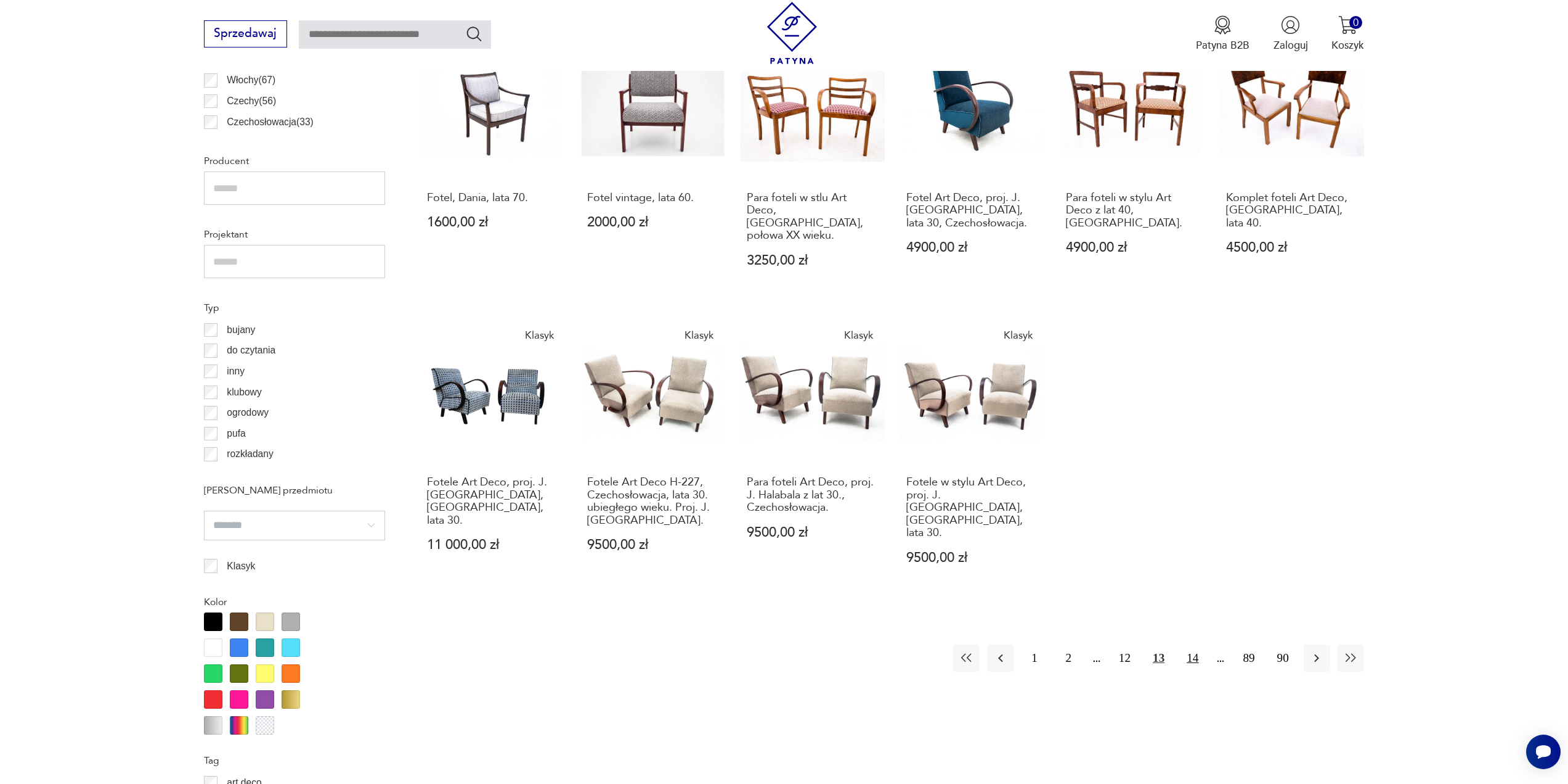
click at [1195, 644] on button "14" at bounding box center [1192, 657] width 27 height 27
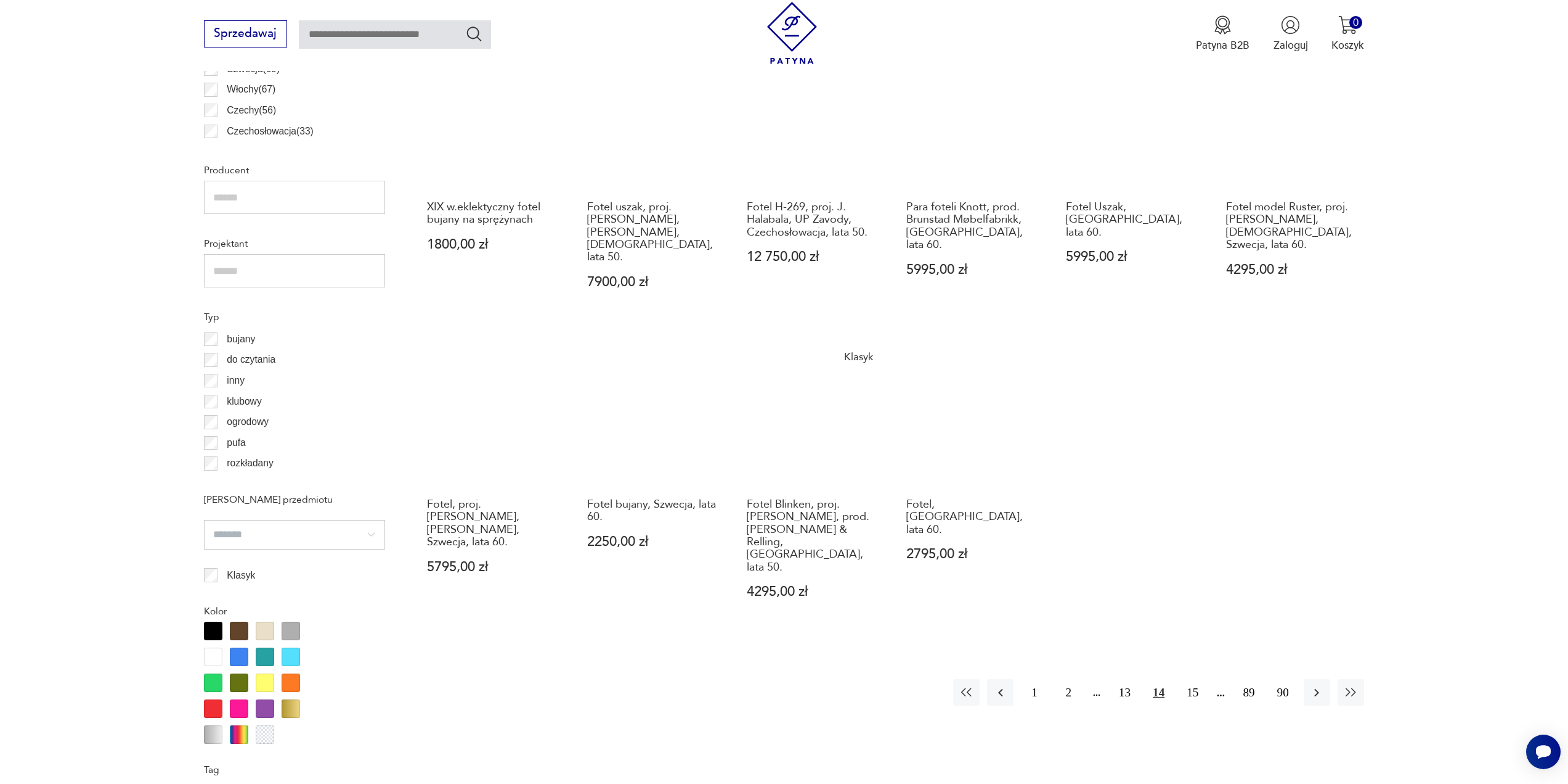
scroll to position [860, 0]
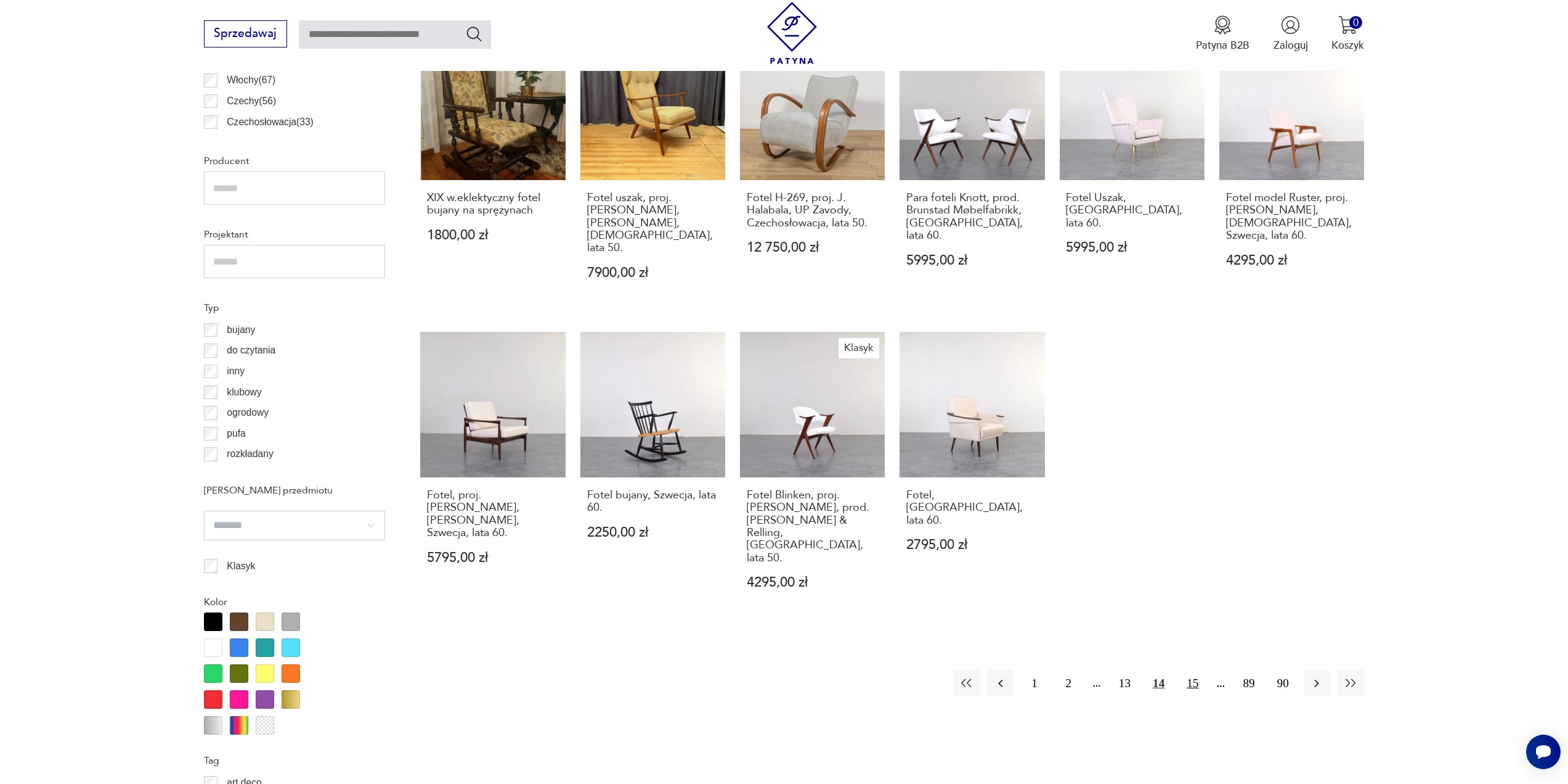
click at [1193, 670] on button "15" at bounding box center [1192, 683] width 27 height 27
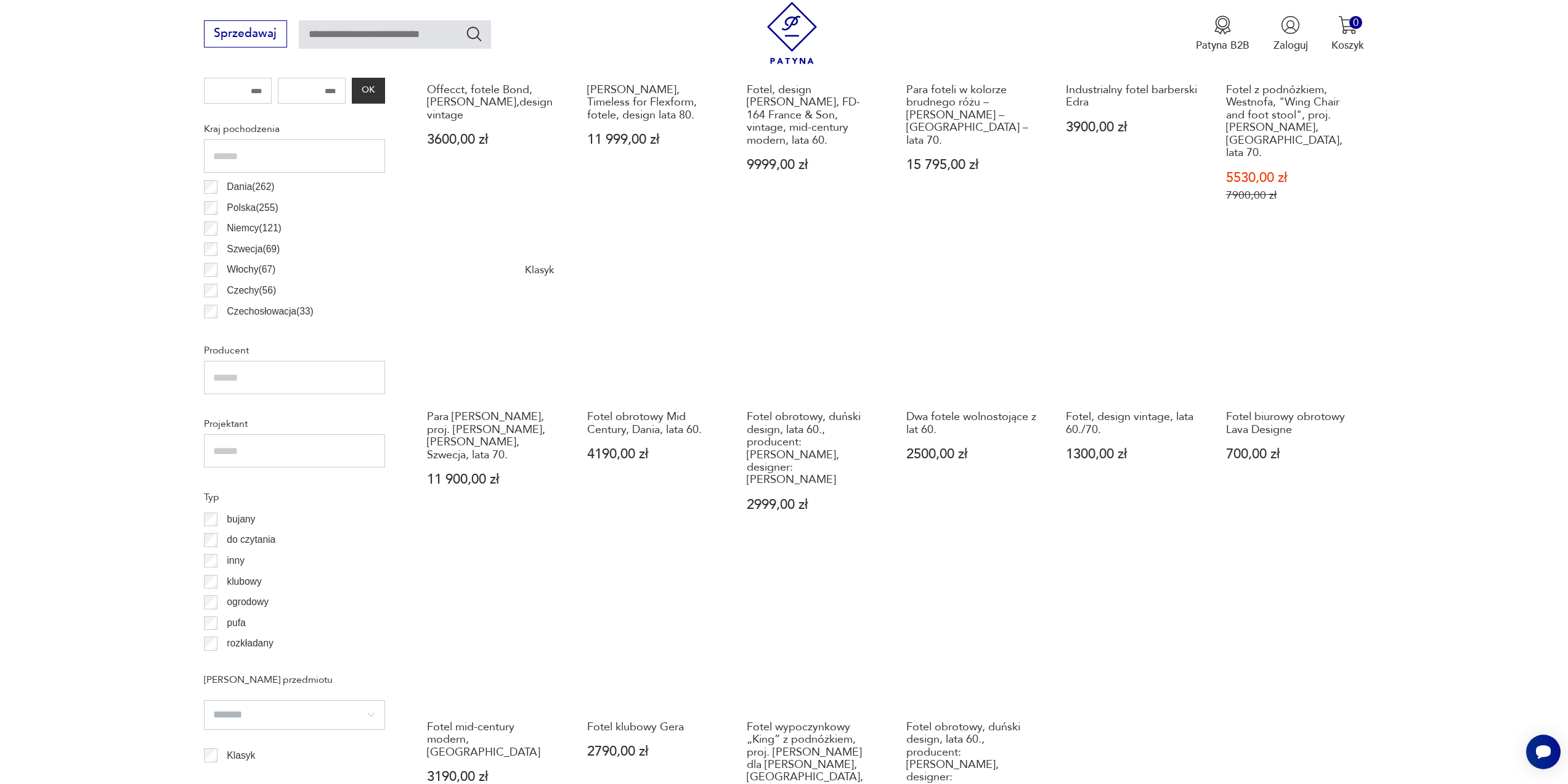
scroll to position [860, 0]
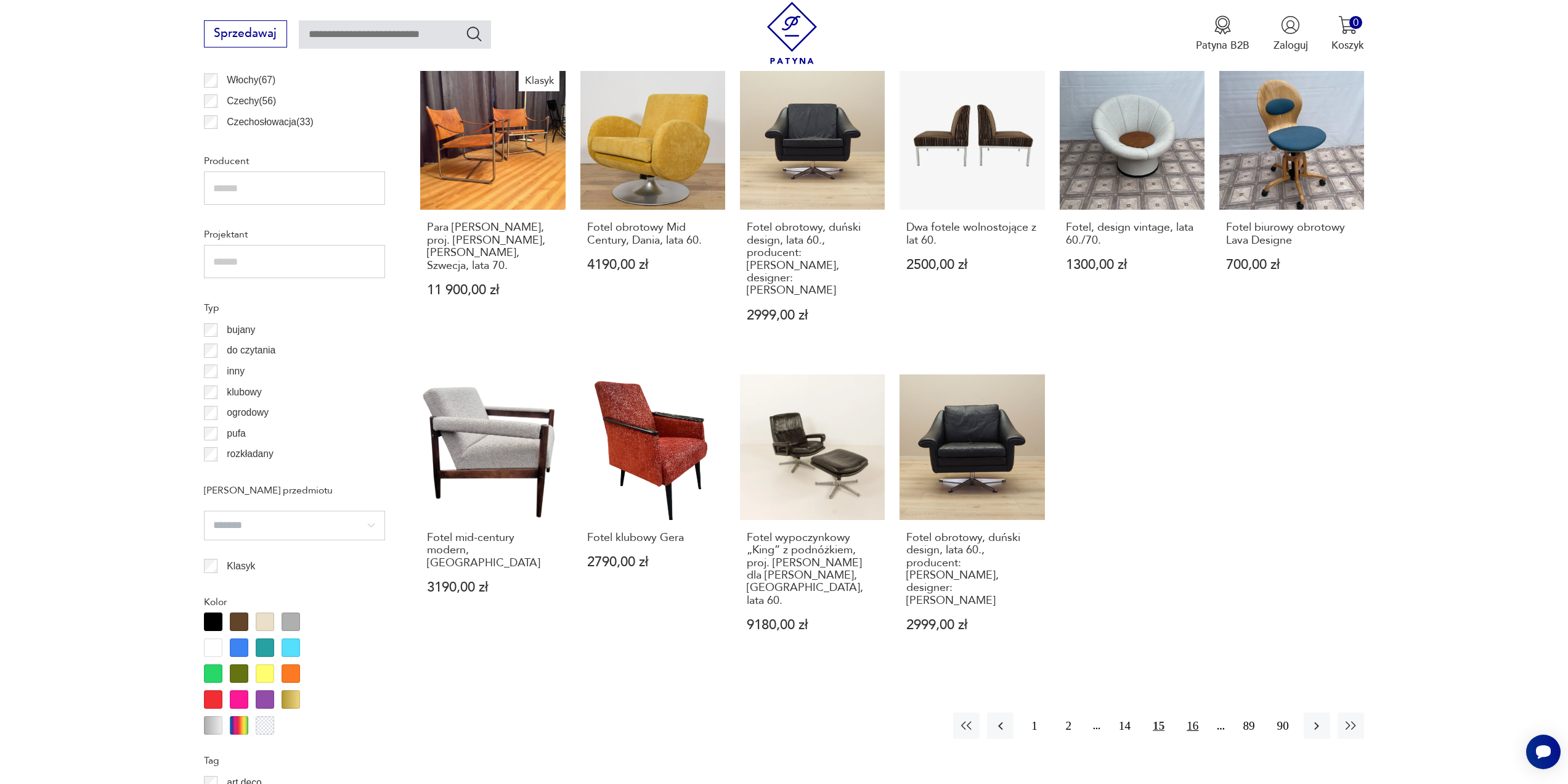
click at [1195, 712] on button "16" at bounding box center [1192, 725] width 27 height 27
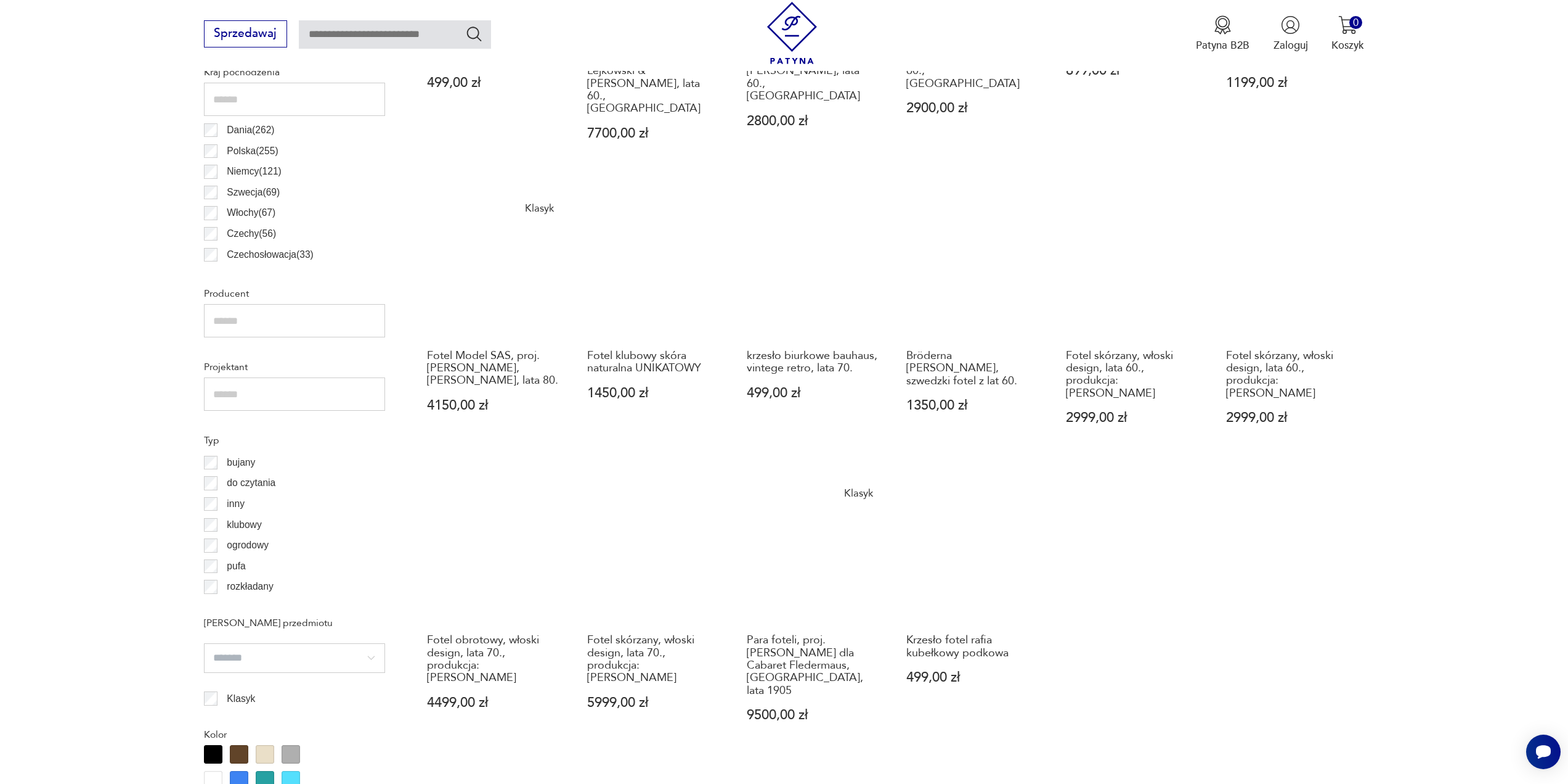
scroll to position [921, 0]
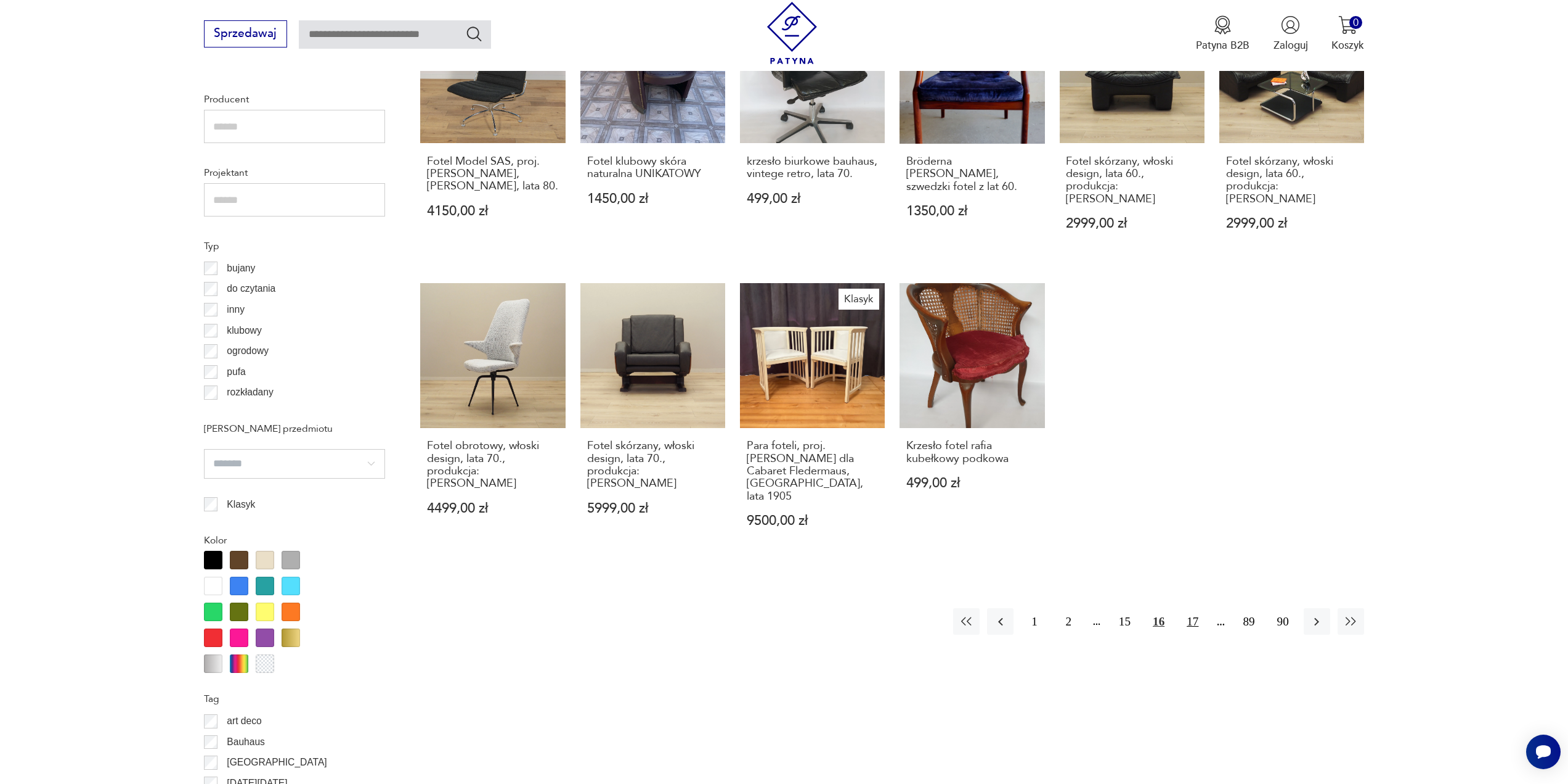
click at [1191, 608] on button "17" at bounding box center [1192, 621] width 27 height 27
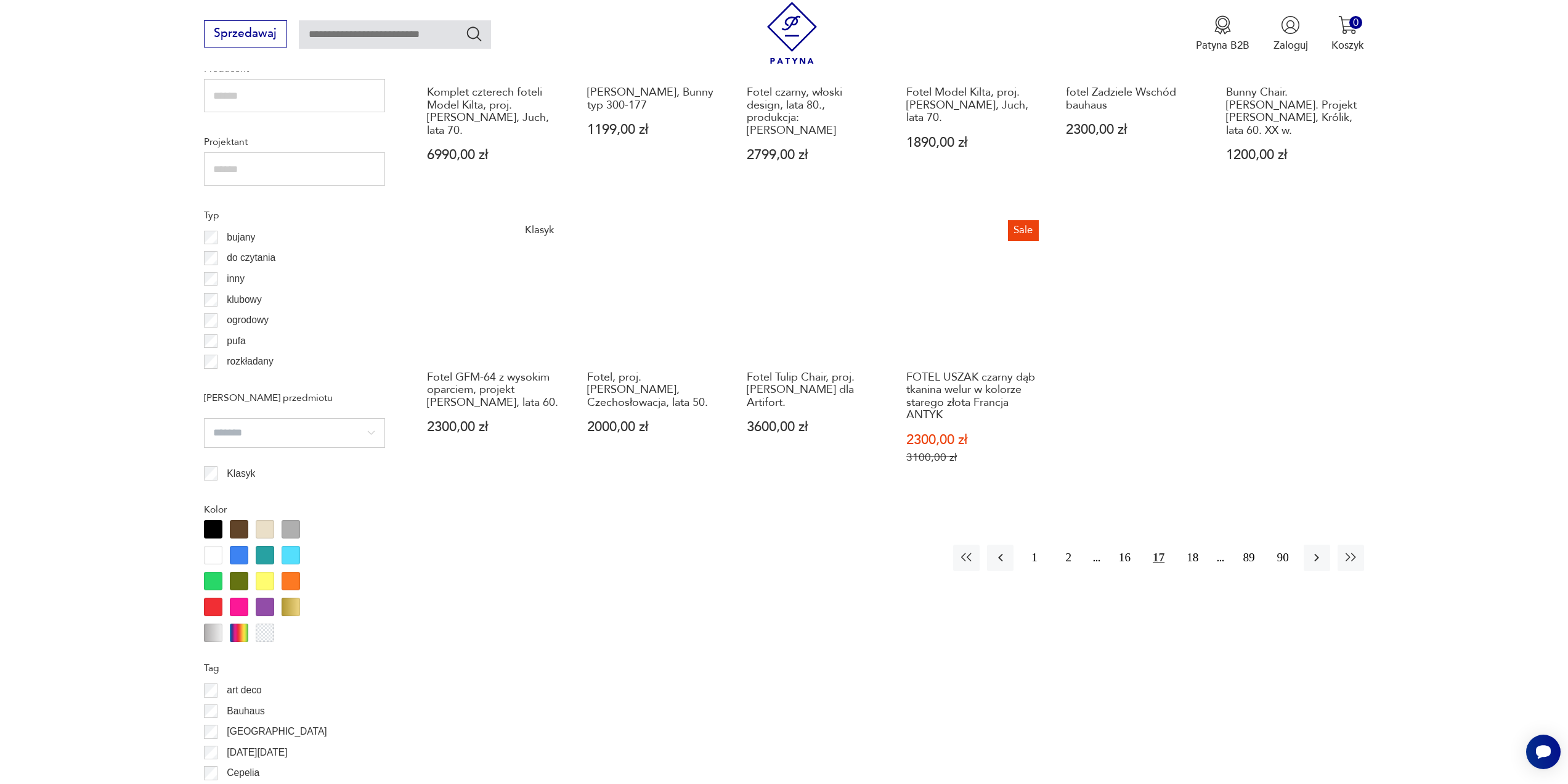
scroll to position [983, 0]
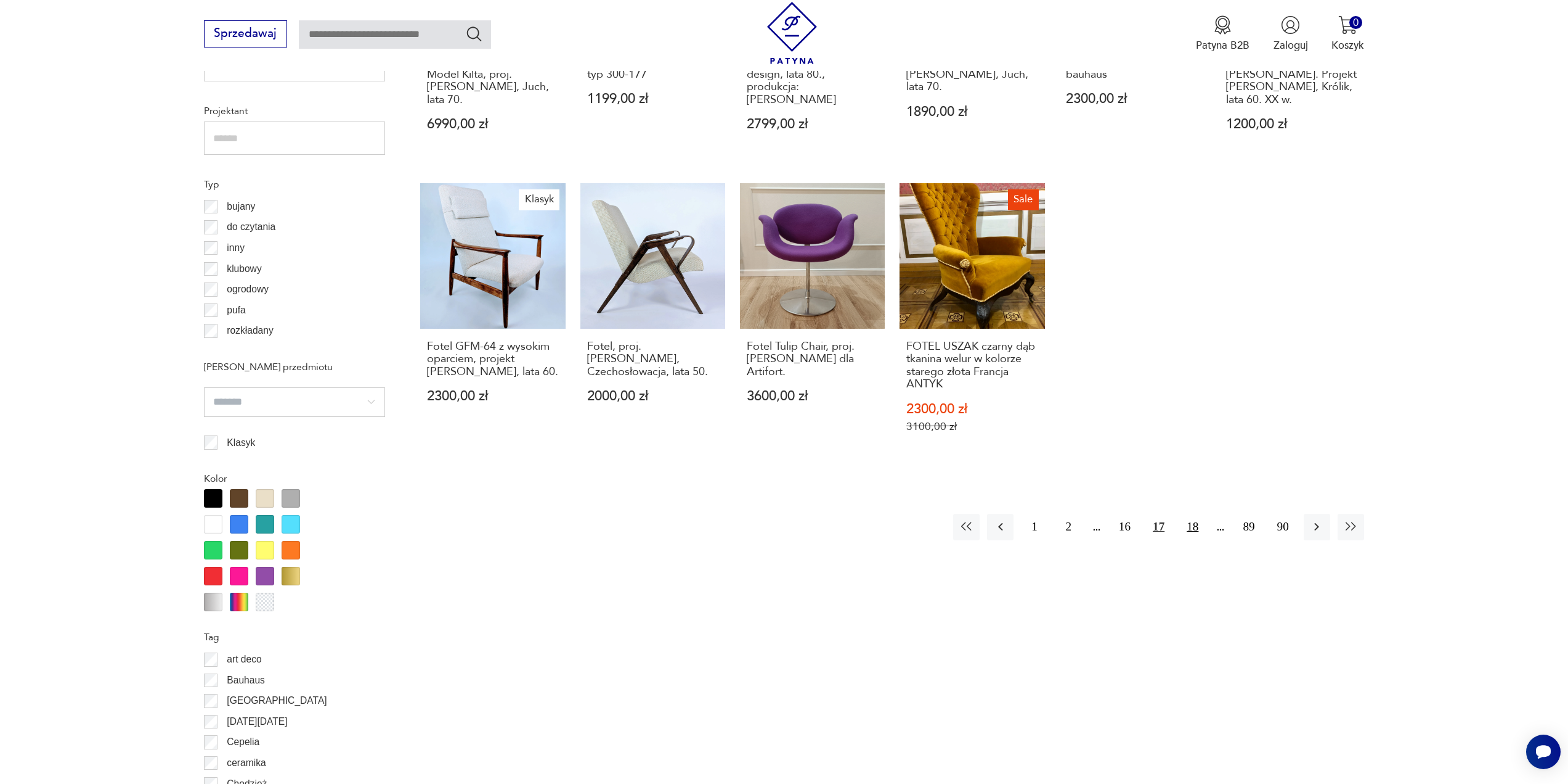
click at [1188, 514] on button "18" at bounding box center [1192, 527] width 27 height 27
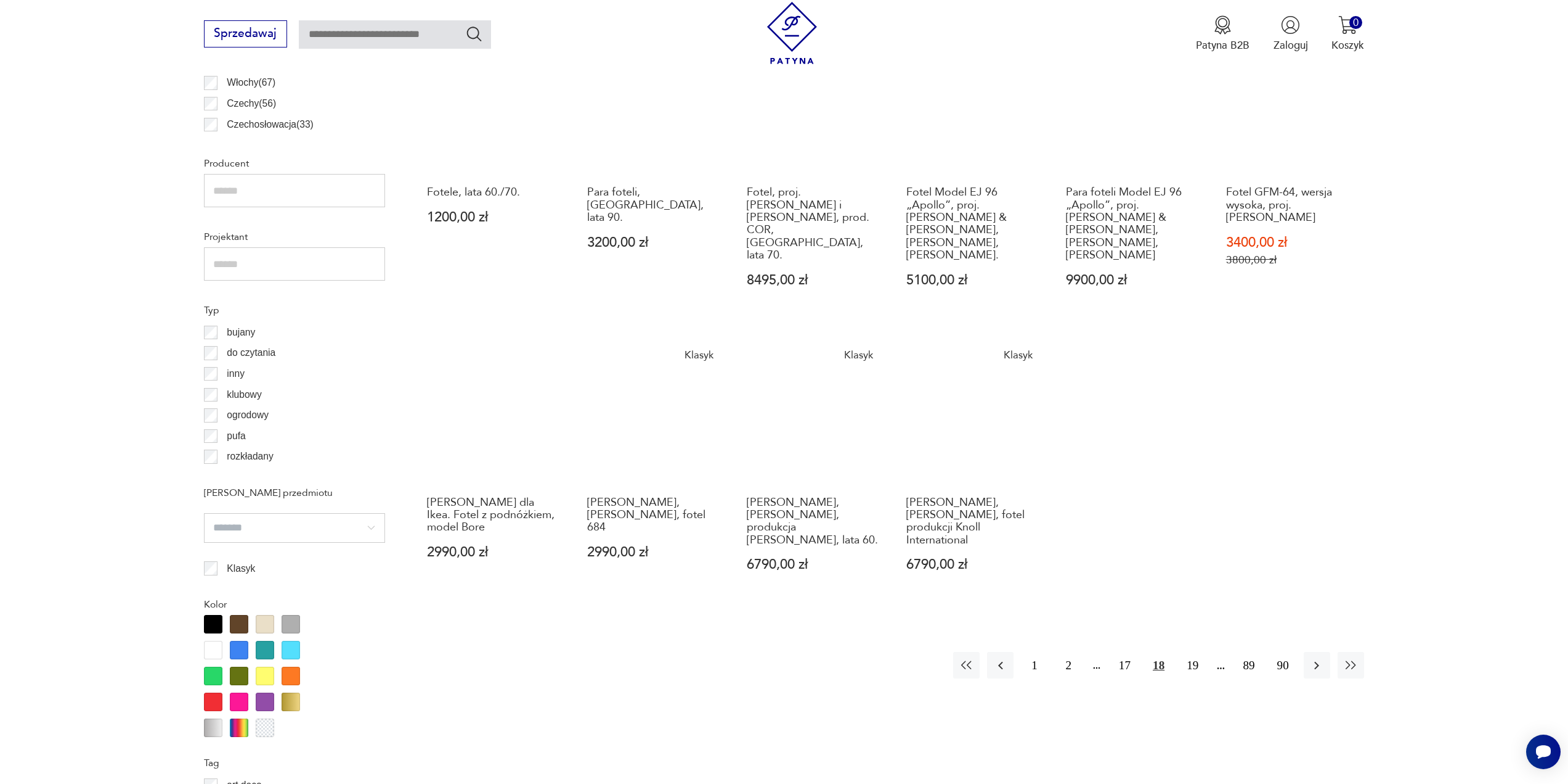
scroll to position [860, 0]
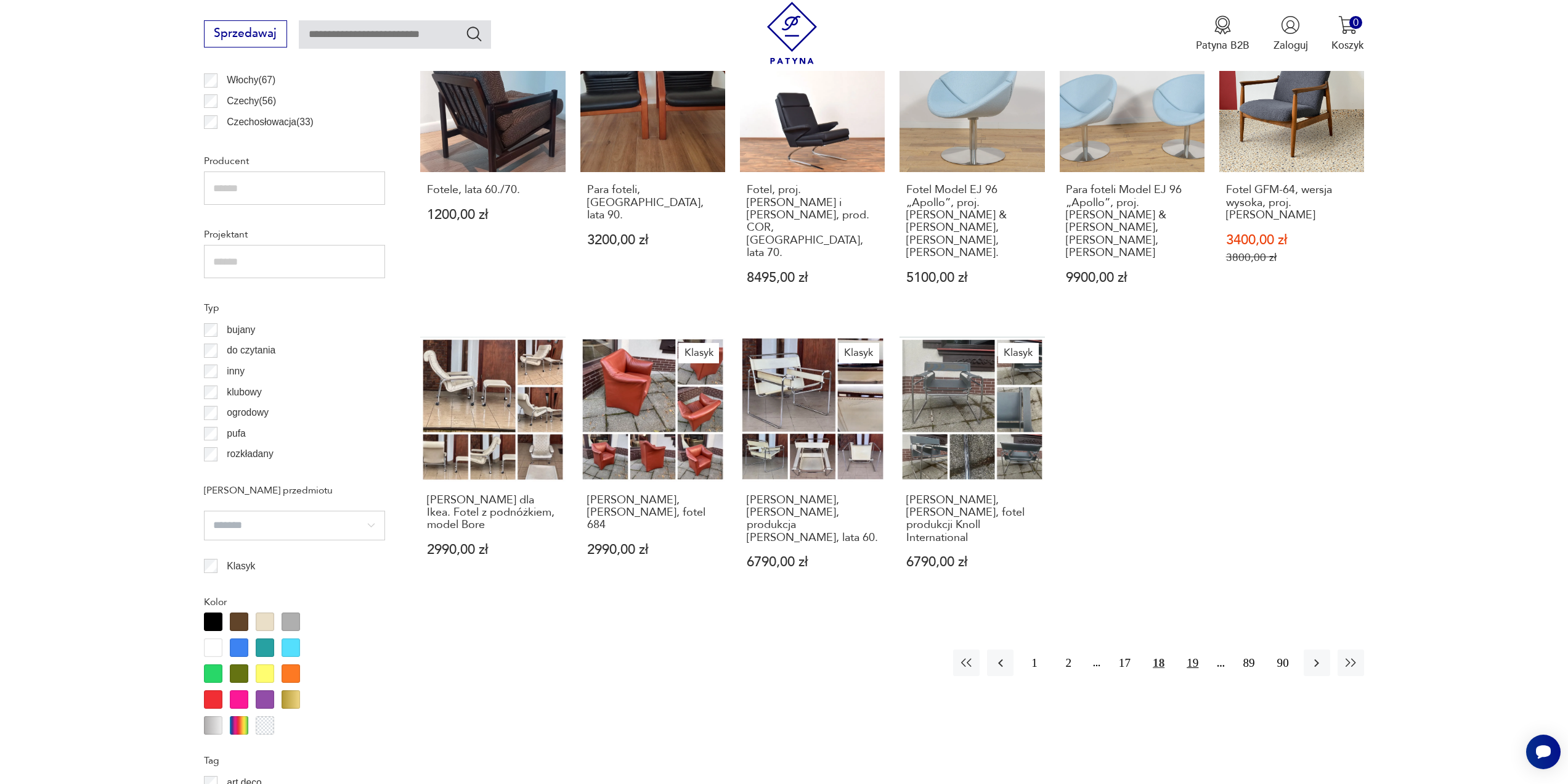
click at [1198, 649] on button "19" at bounding box center [1192, 662] width 27 height 27
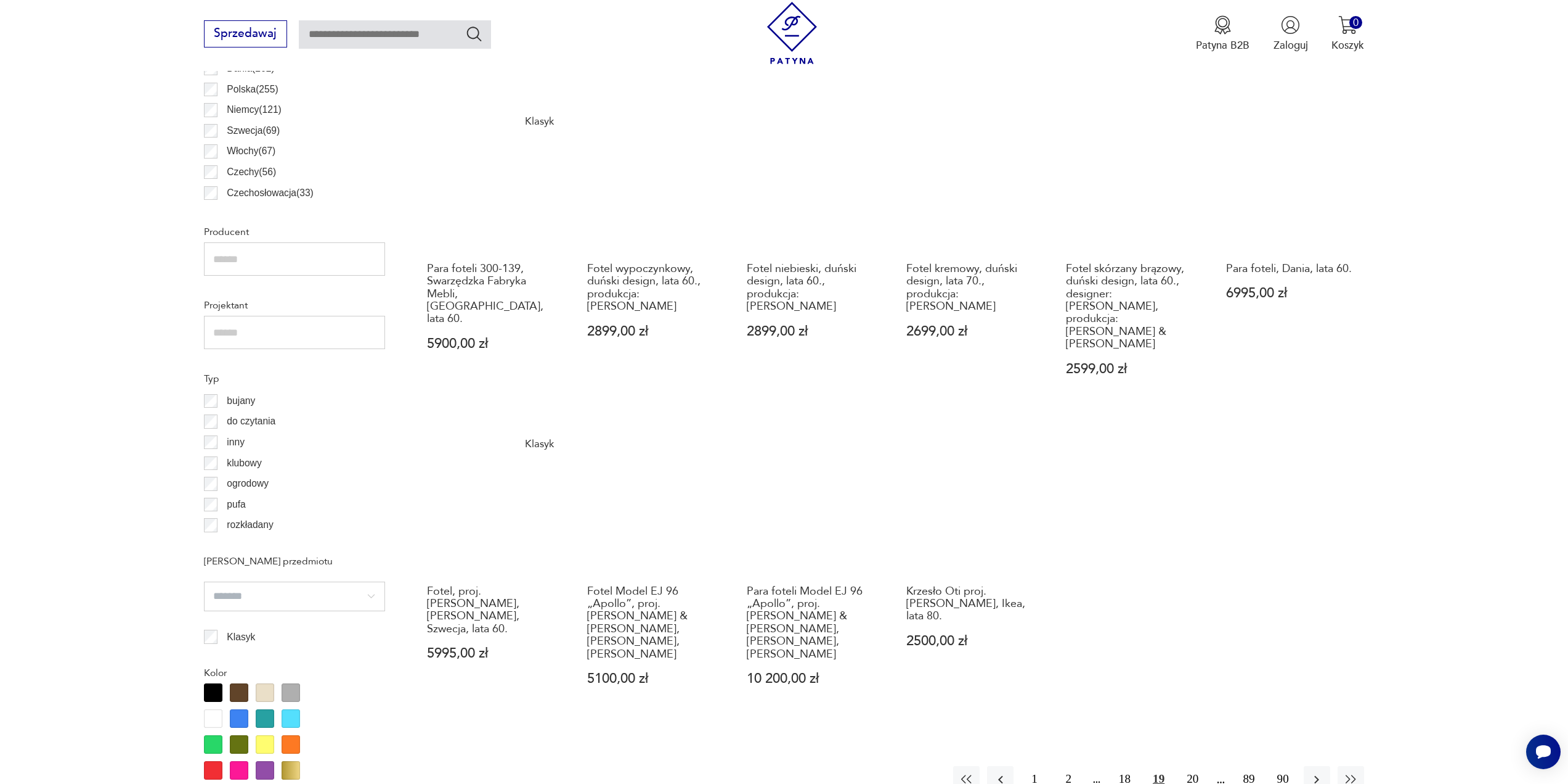
scroll to position [798, 0]
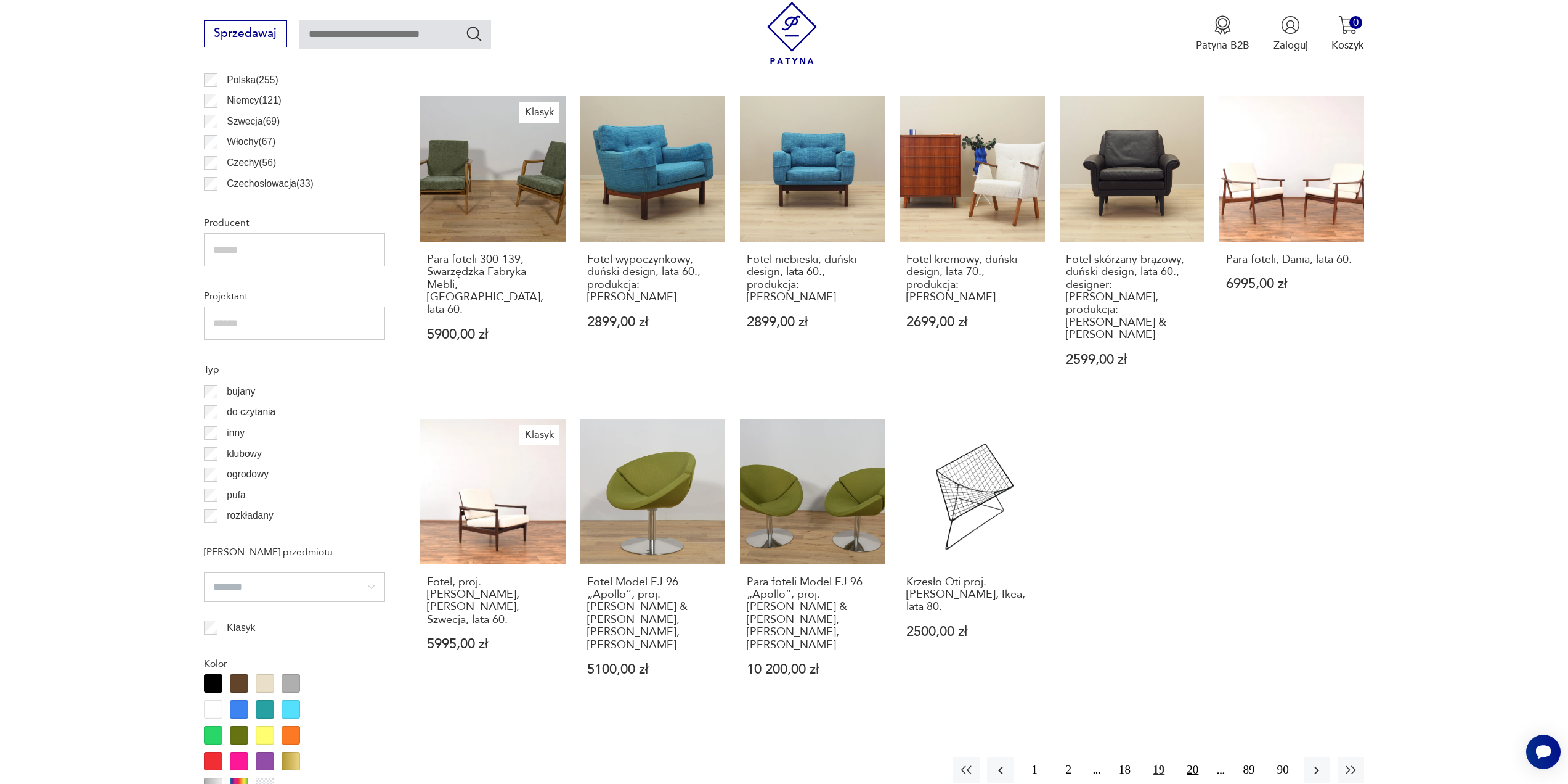
click at [1192, 756] on button "20" at bounding box center [1192, 769] width 27 height 27
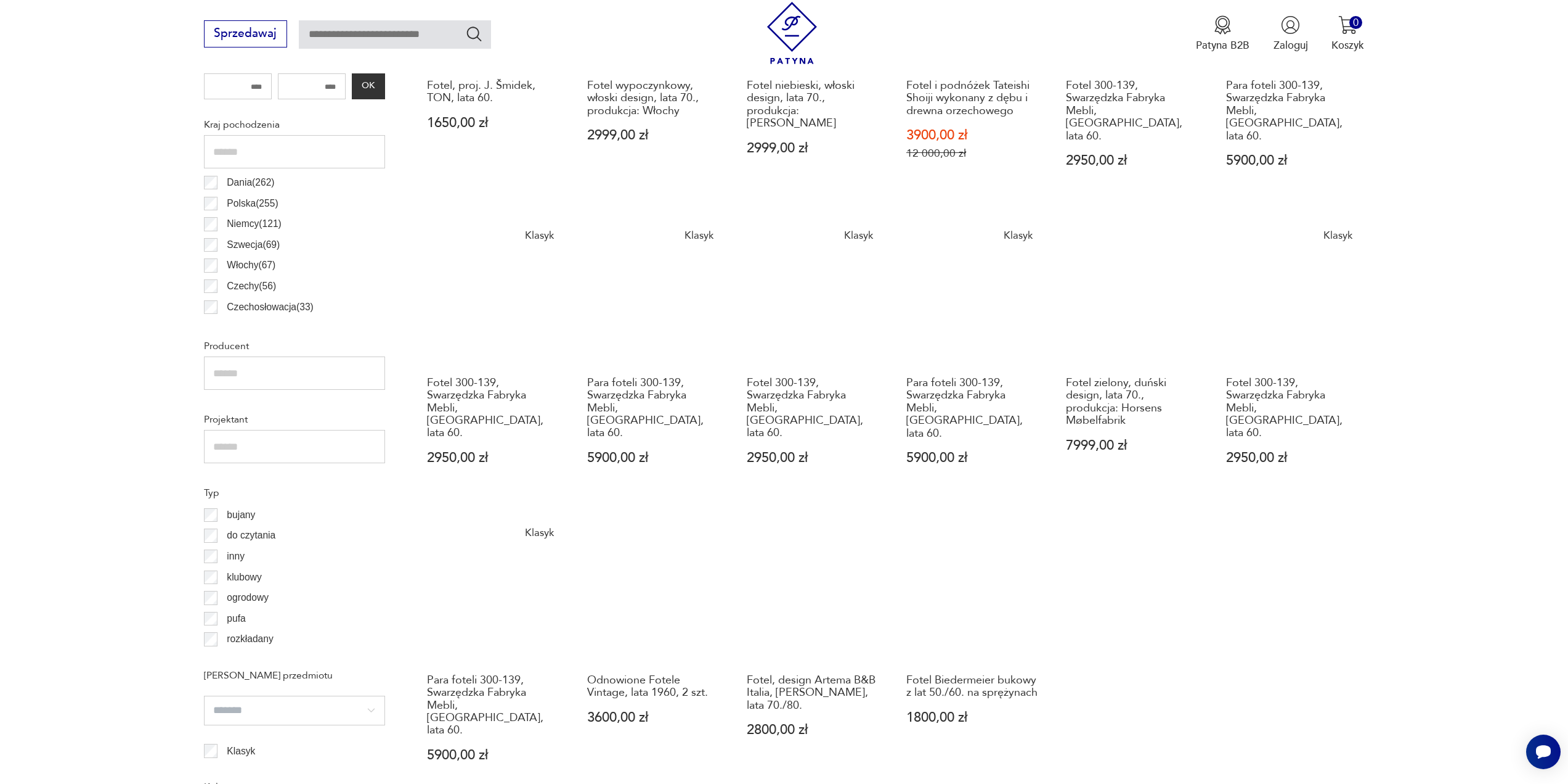
scroll to position [921, 0]
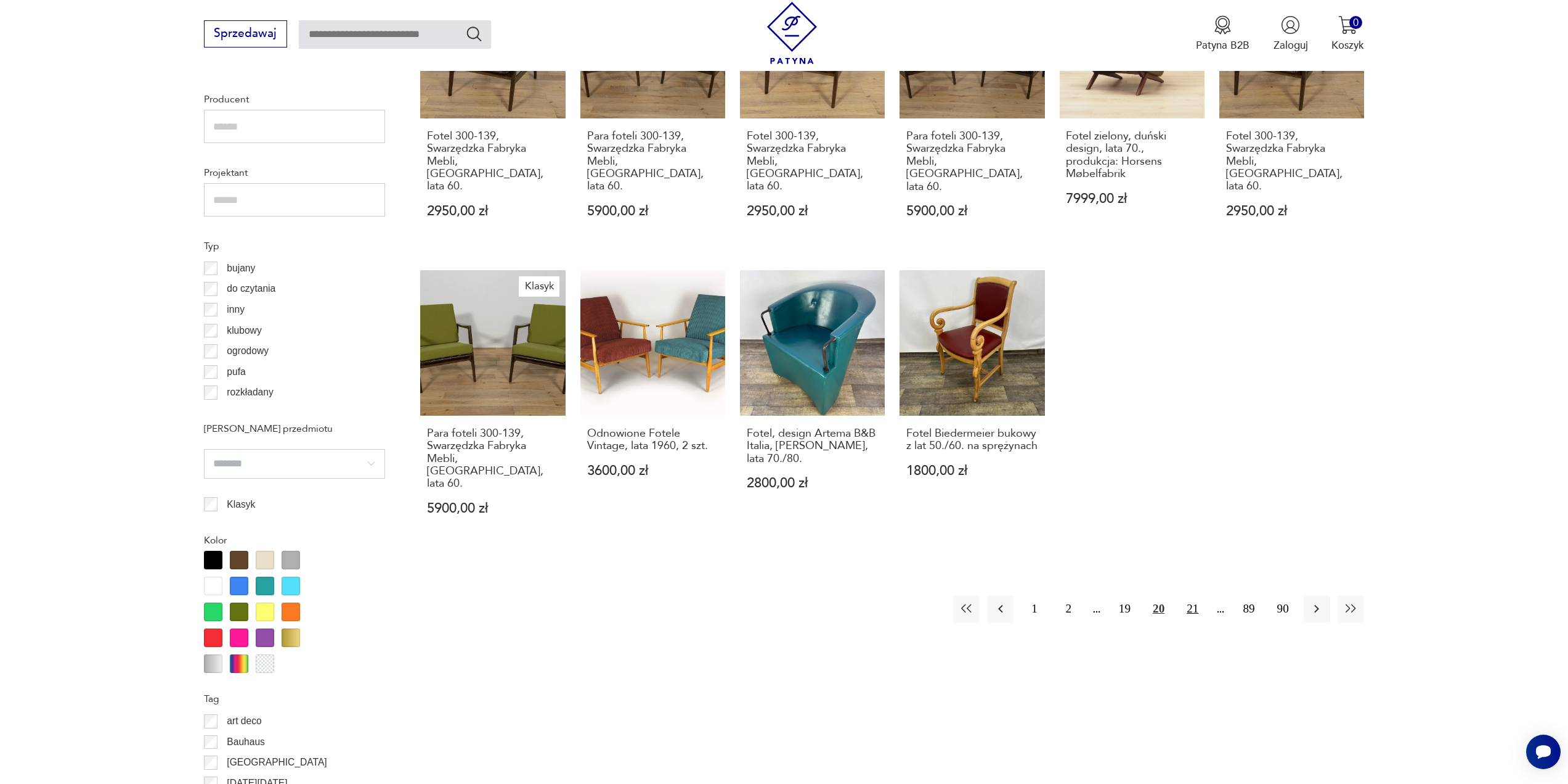
click at [1188, 596] on button "21" at bounding box center [1192, 609] width 27 height 27
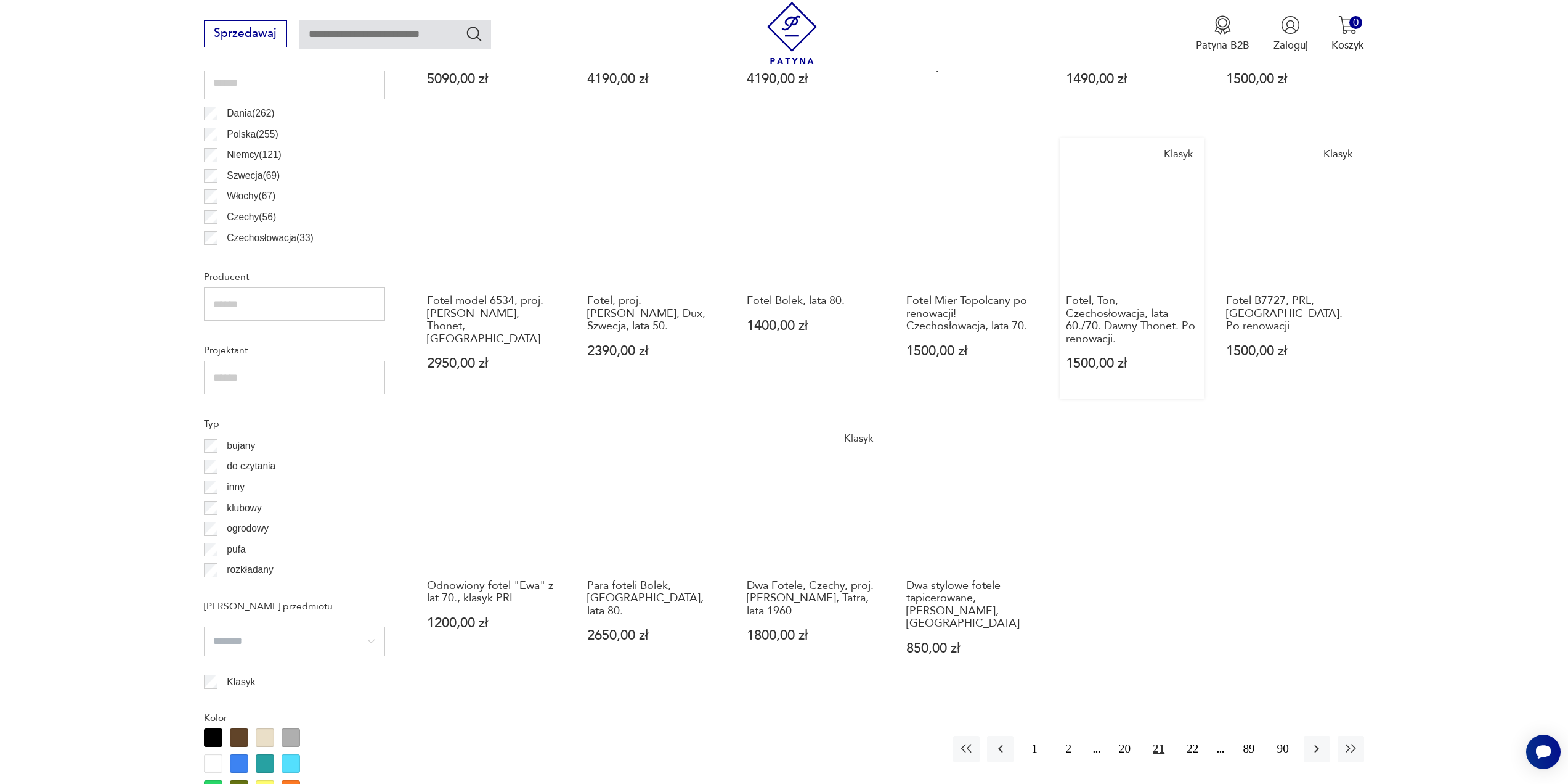
scroll to position [798, 0]
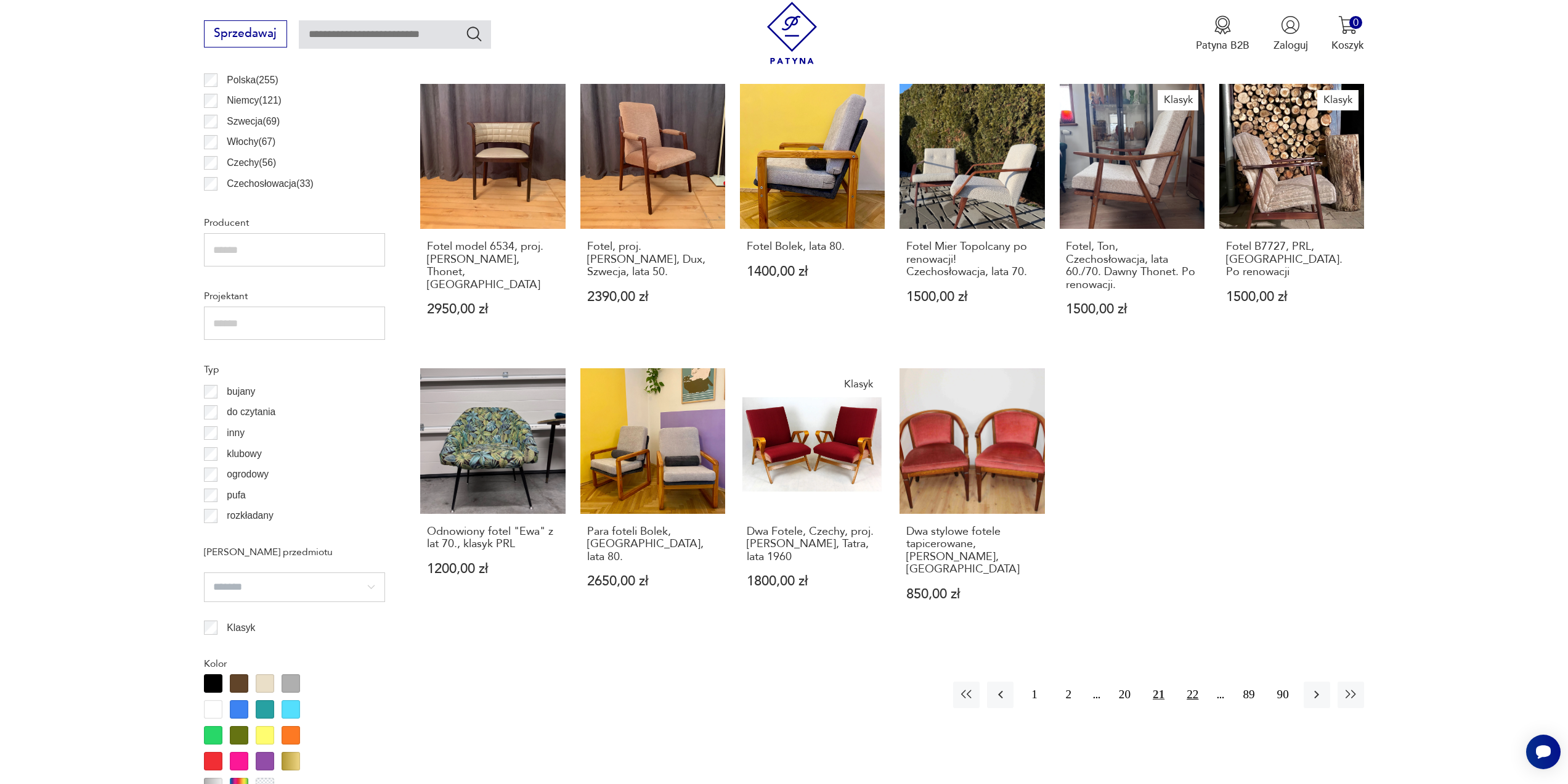
click at [1191, 682] on button "22" at bounding box center [1192, 695] width 27 height 27
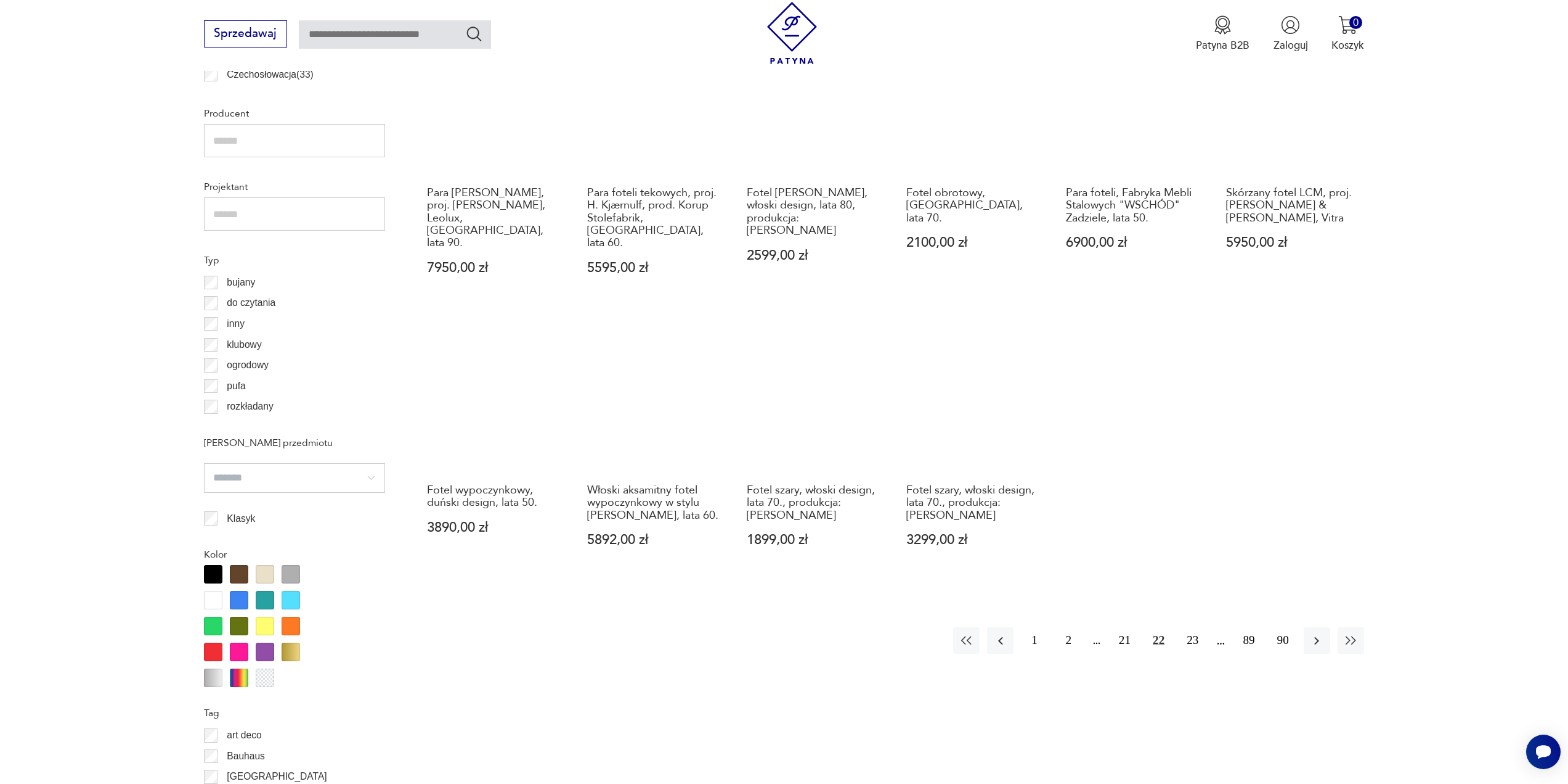
scroll to position [921, 0]
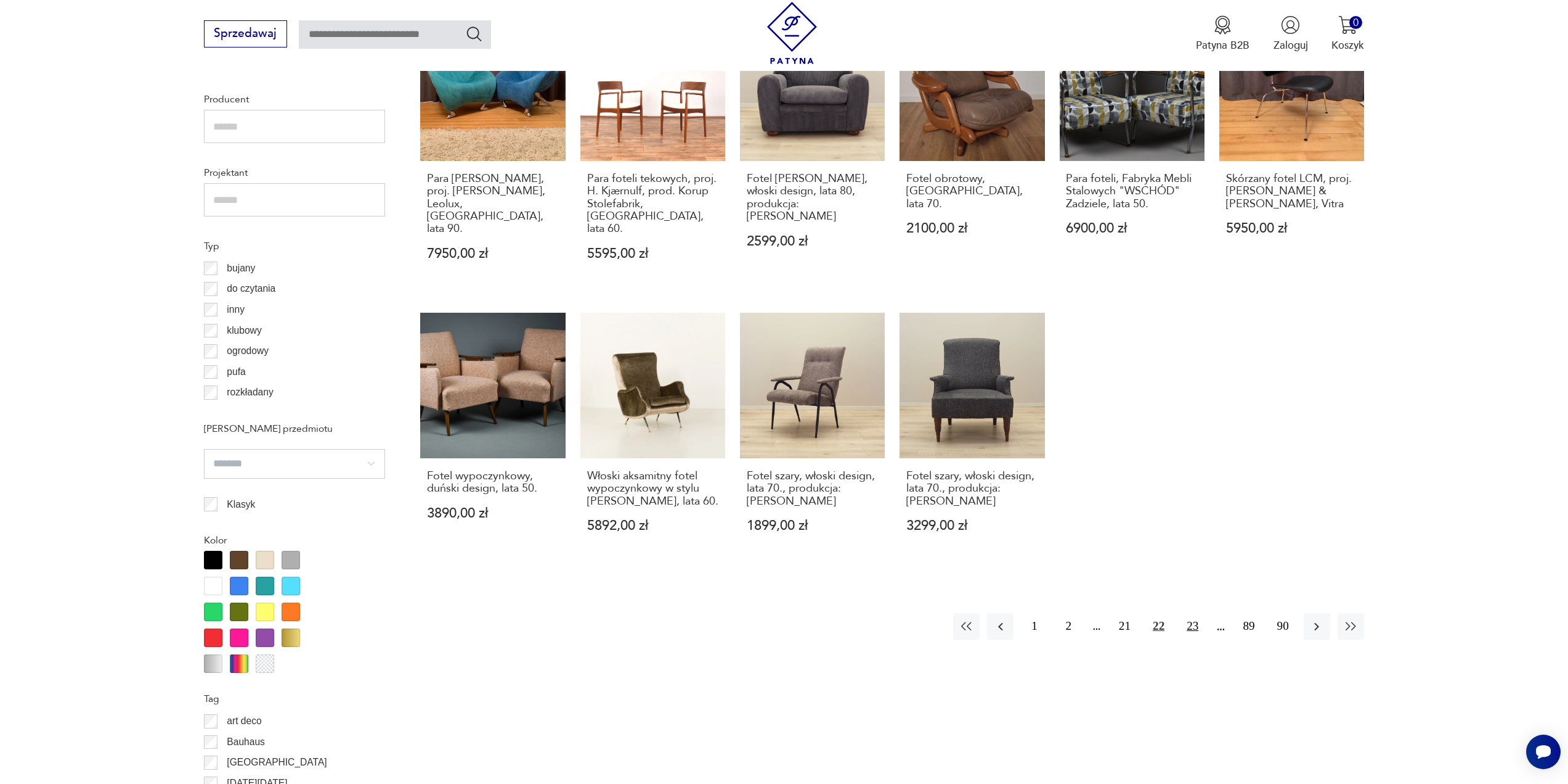
click at [1191, 613] on button "23" at bounding box center [1192, 626] width 27 height 27
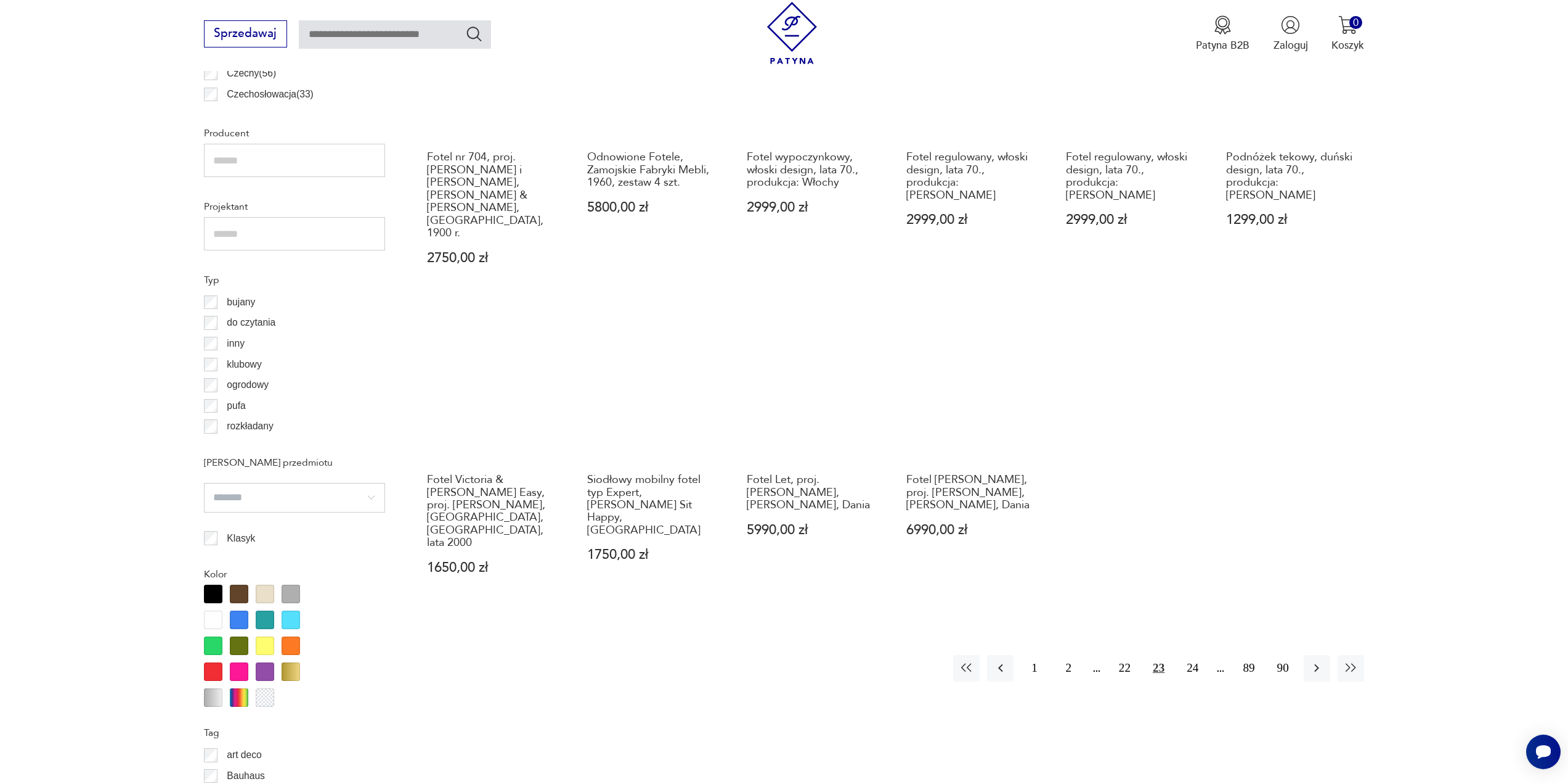
scroll to position [983, 0]
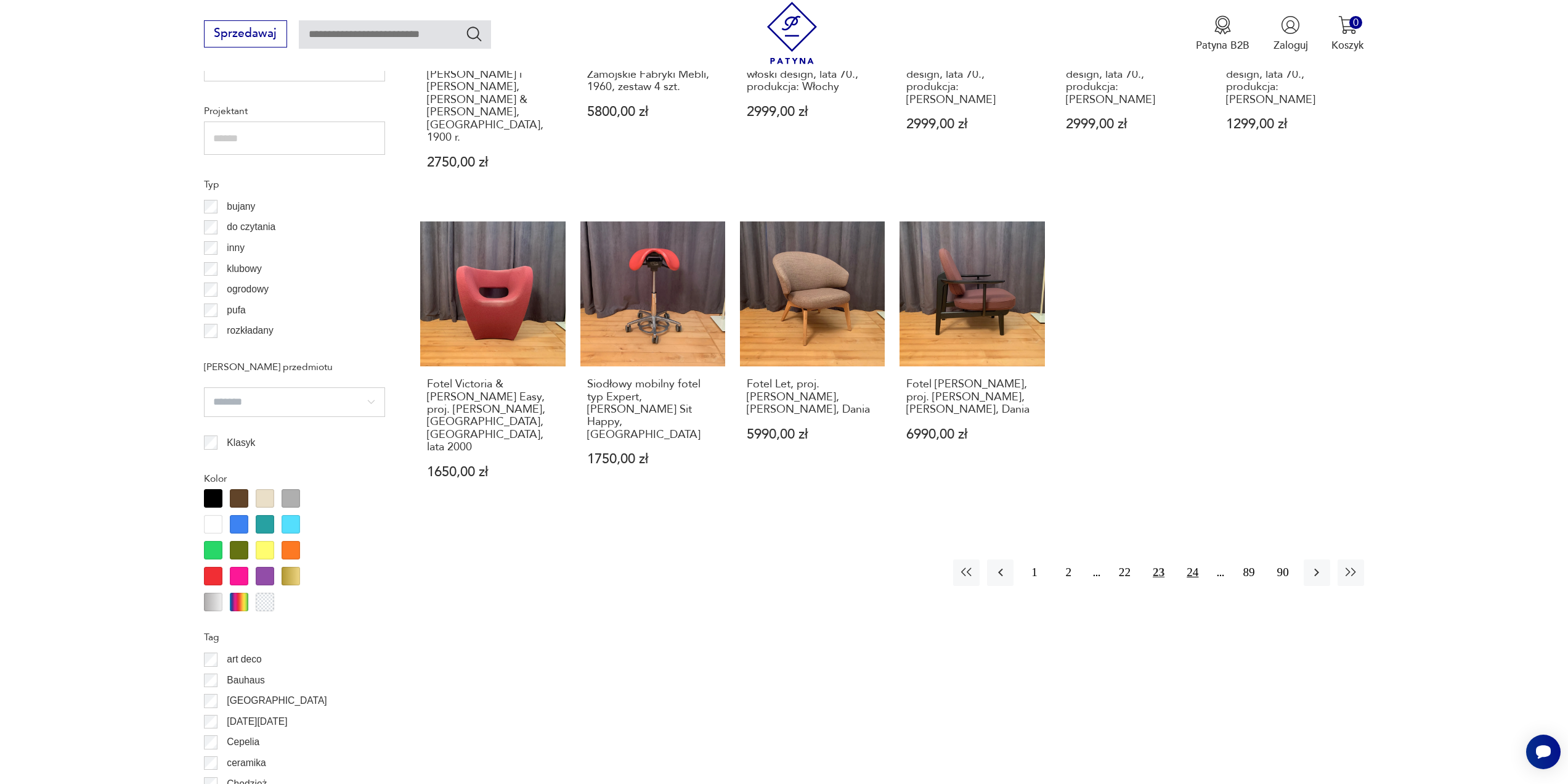
click at [1186, 559] on button "24" at bounding box center [1192, 572] width 27 height 27
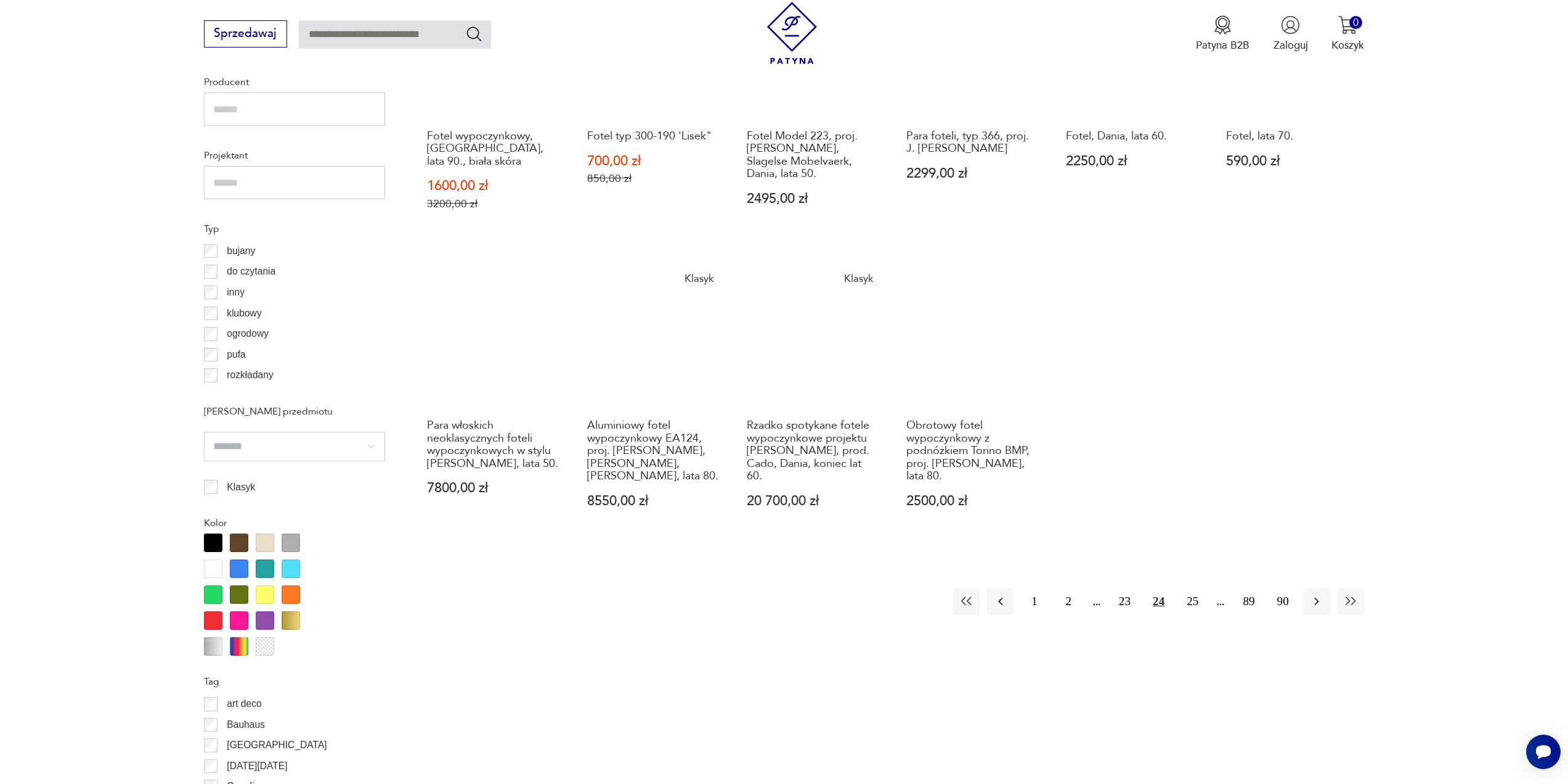
scroll to position [983, 0]
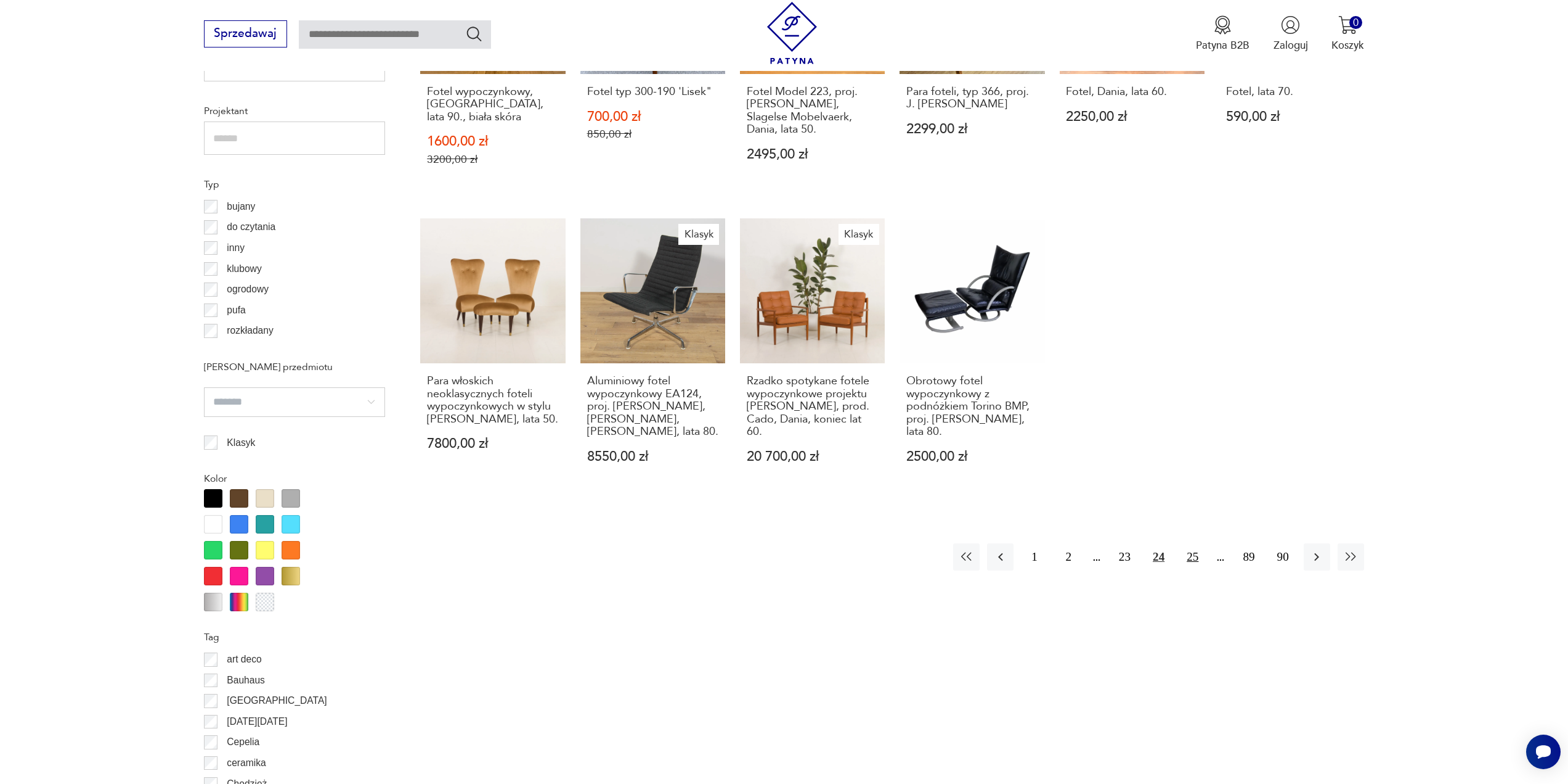
click at [1191, 544] on button "25" at bounding box center [1192, 556] width 27 height 27
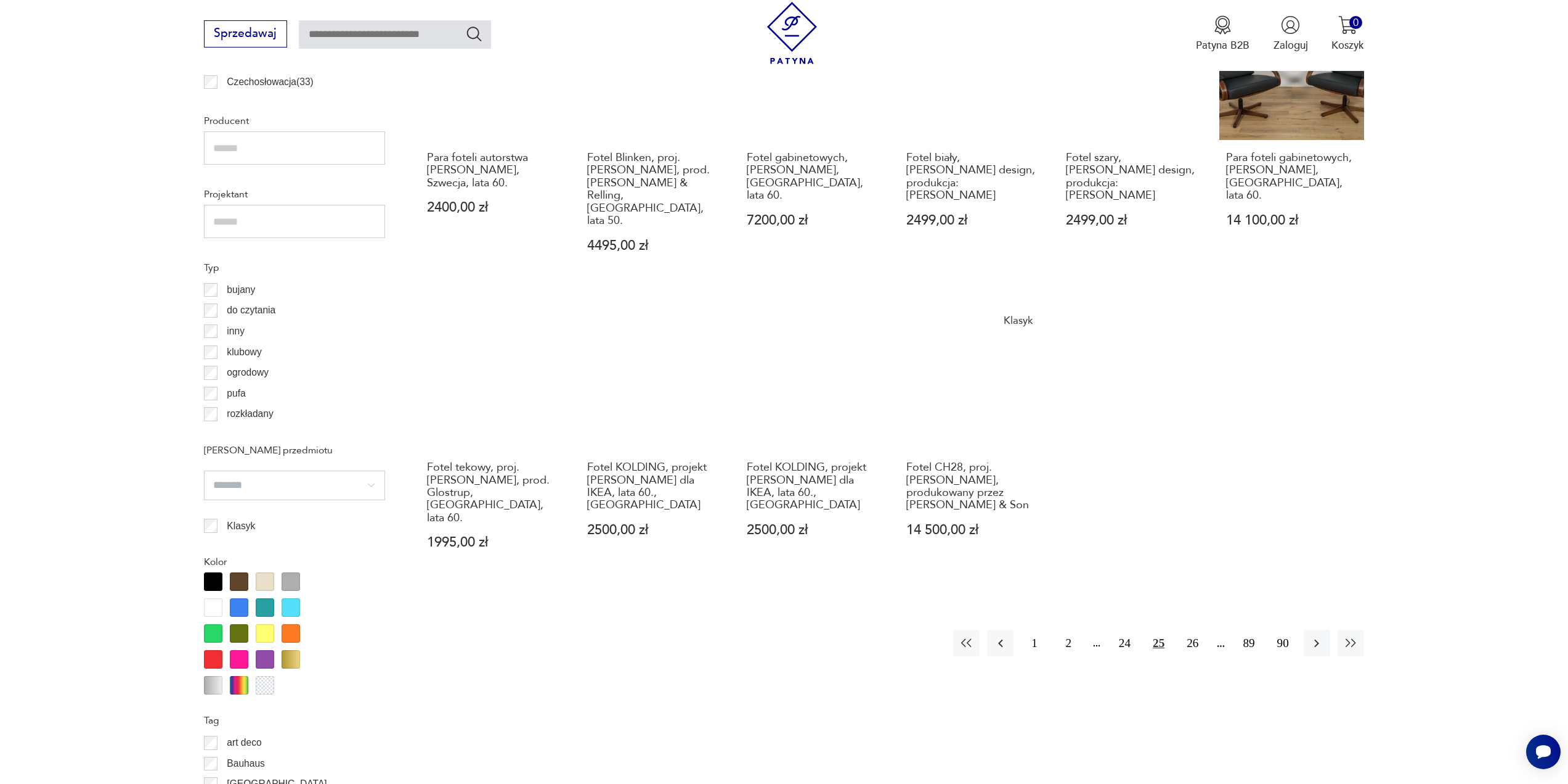
scroll to position [983, 0]
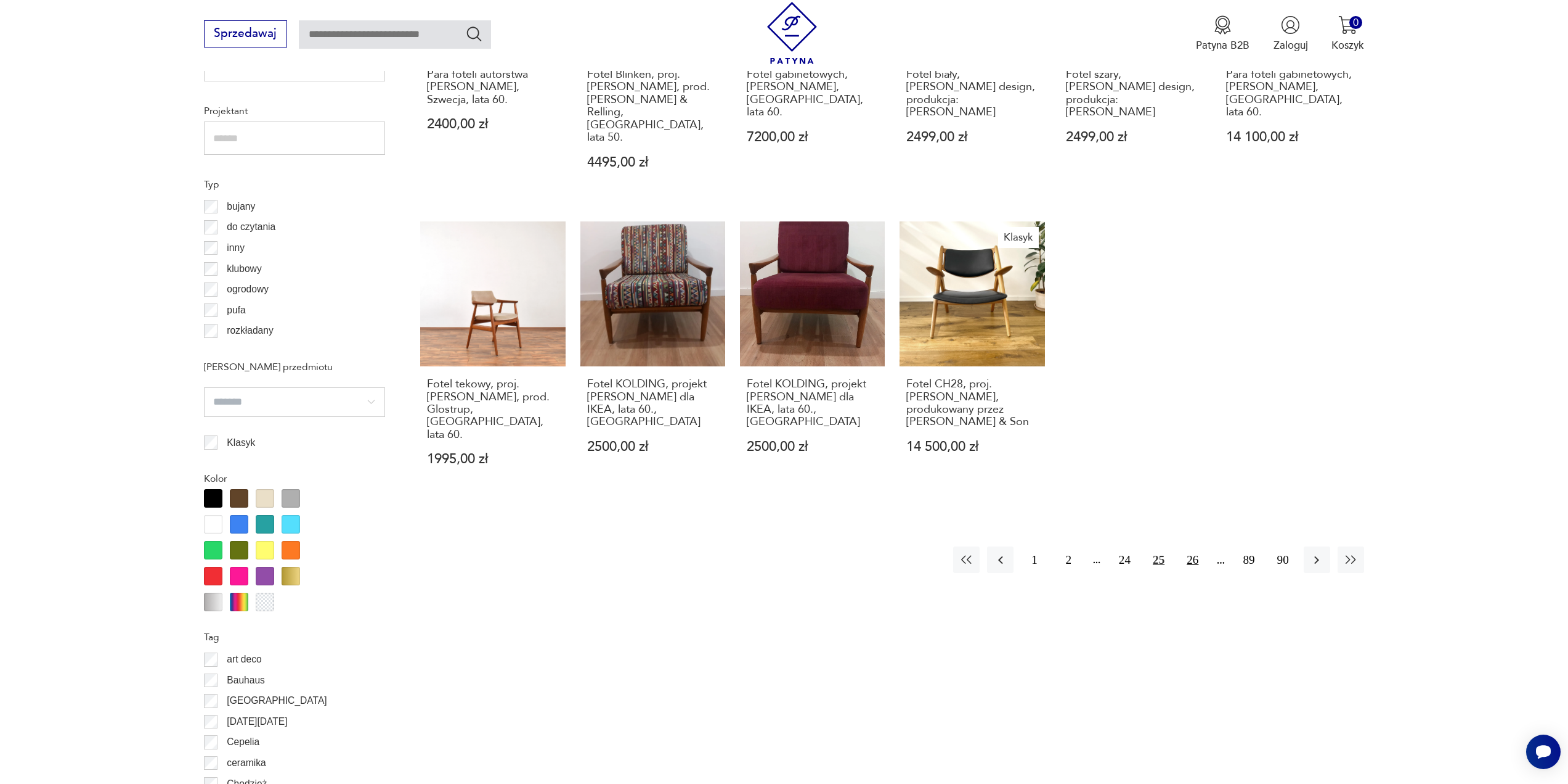
click at [1198, 546] on button "26" at bounding box center [1192, 559] width 27 height 27
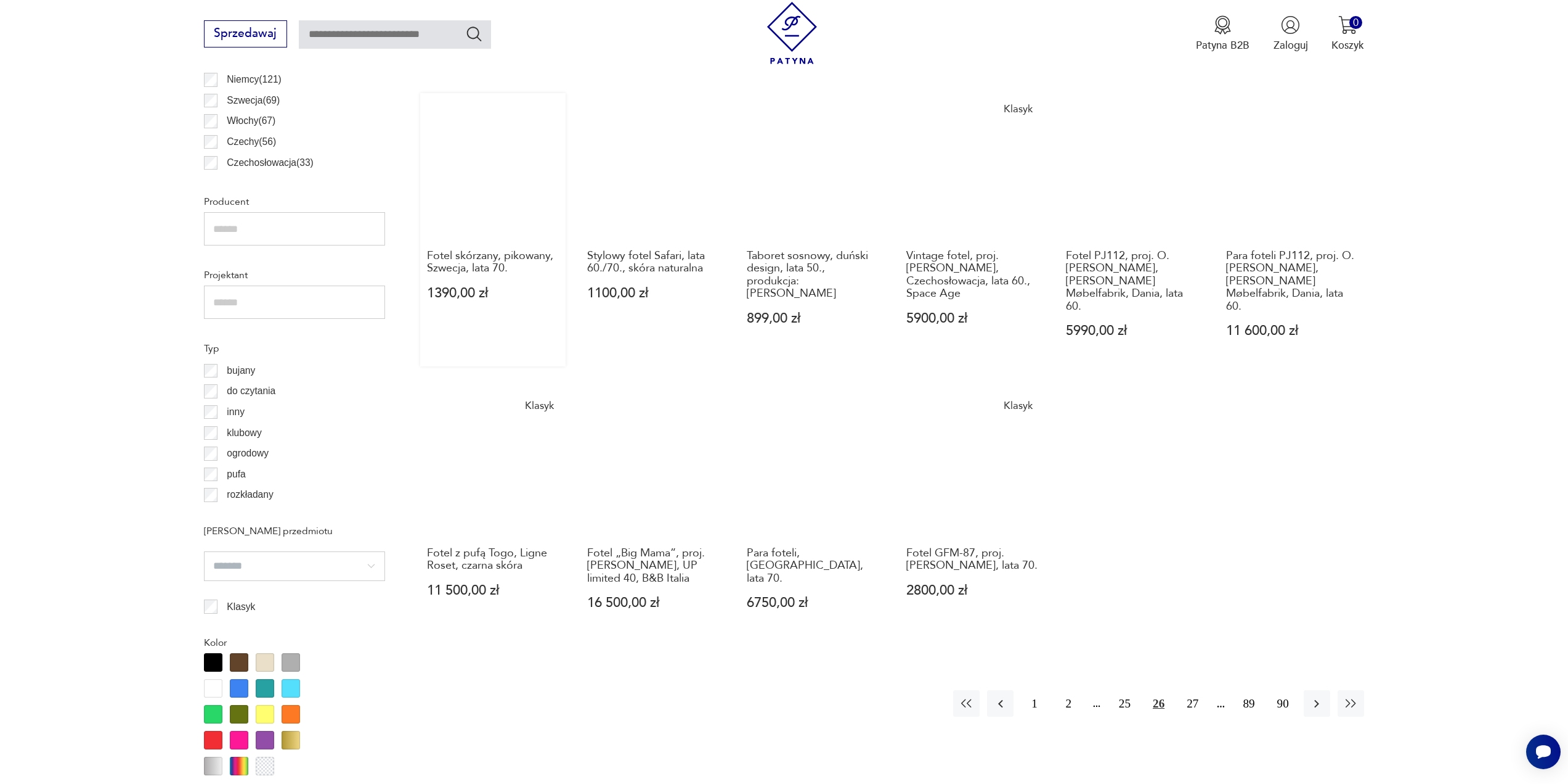
scroll to position [674, 0]
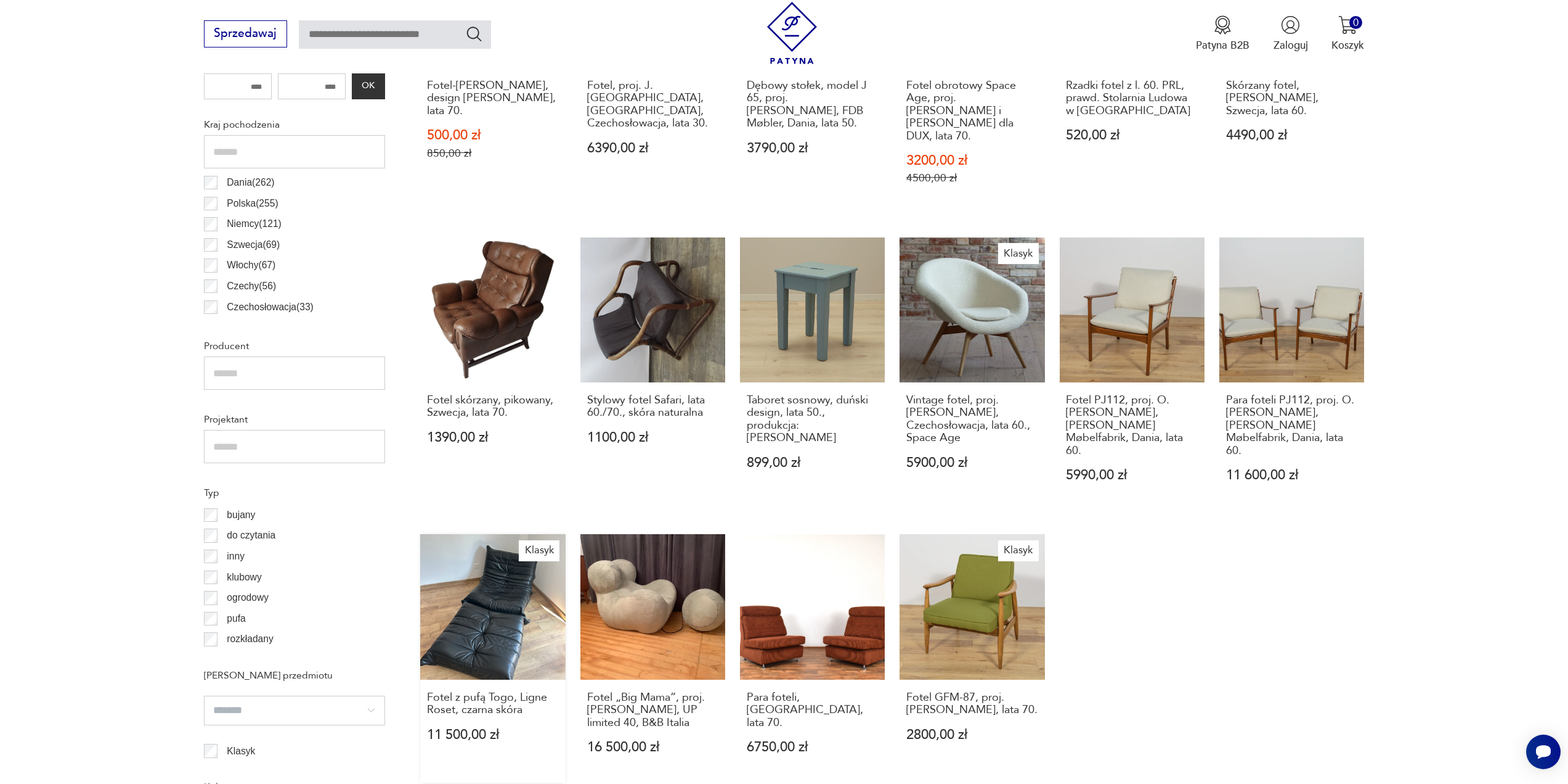
click at [489, 572] on link "Klasyk Fotel z pufą Togo, Ligne Roset, czarna skóra 11 500,00 zł" at bounding box center [492, 659] width 145 height 249
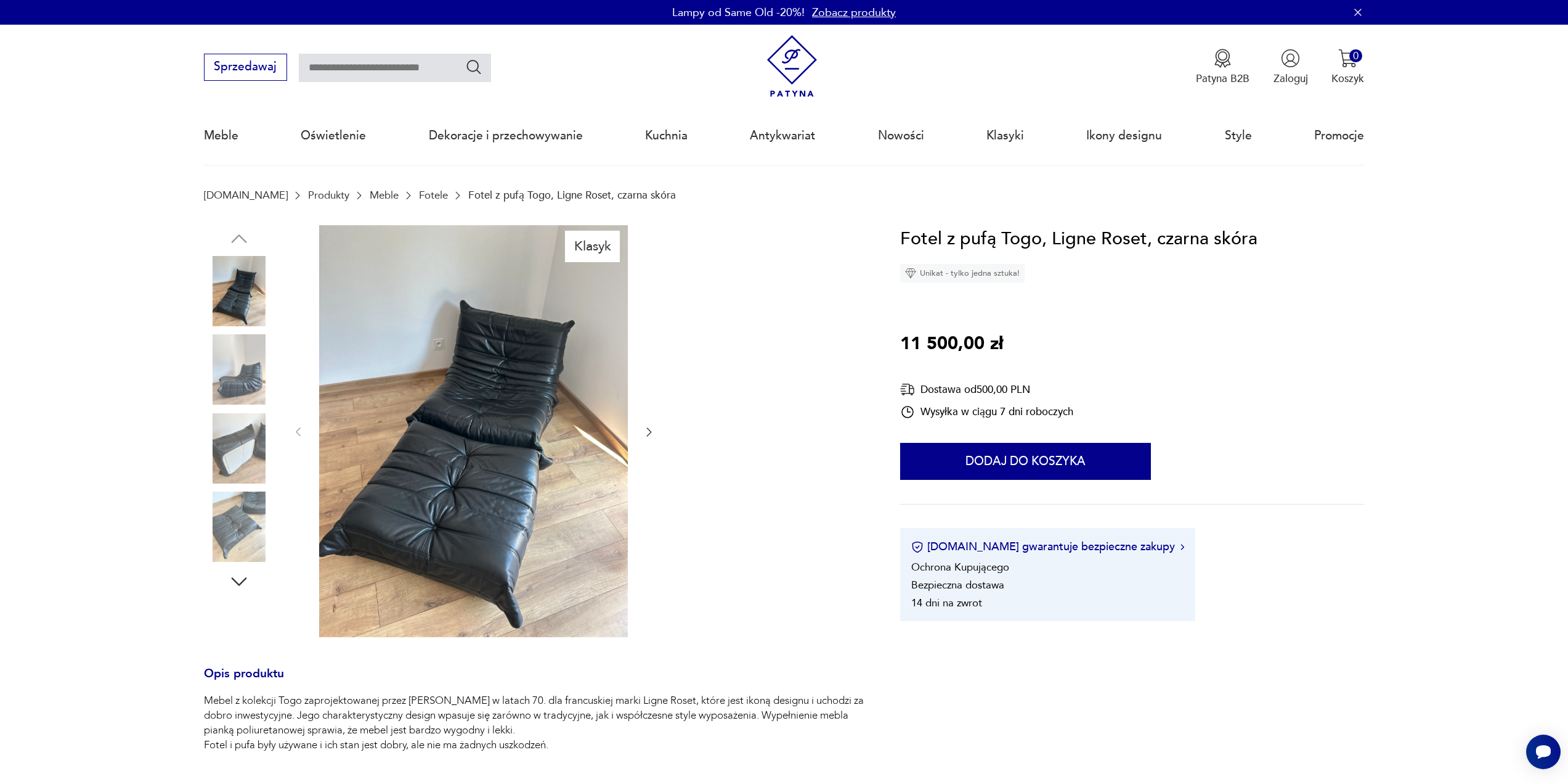
click at [266, 443] on img at bounding box center [239, 448] width 70 height 70
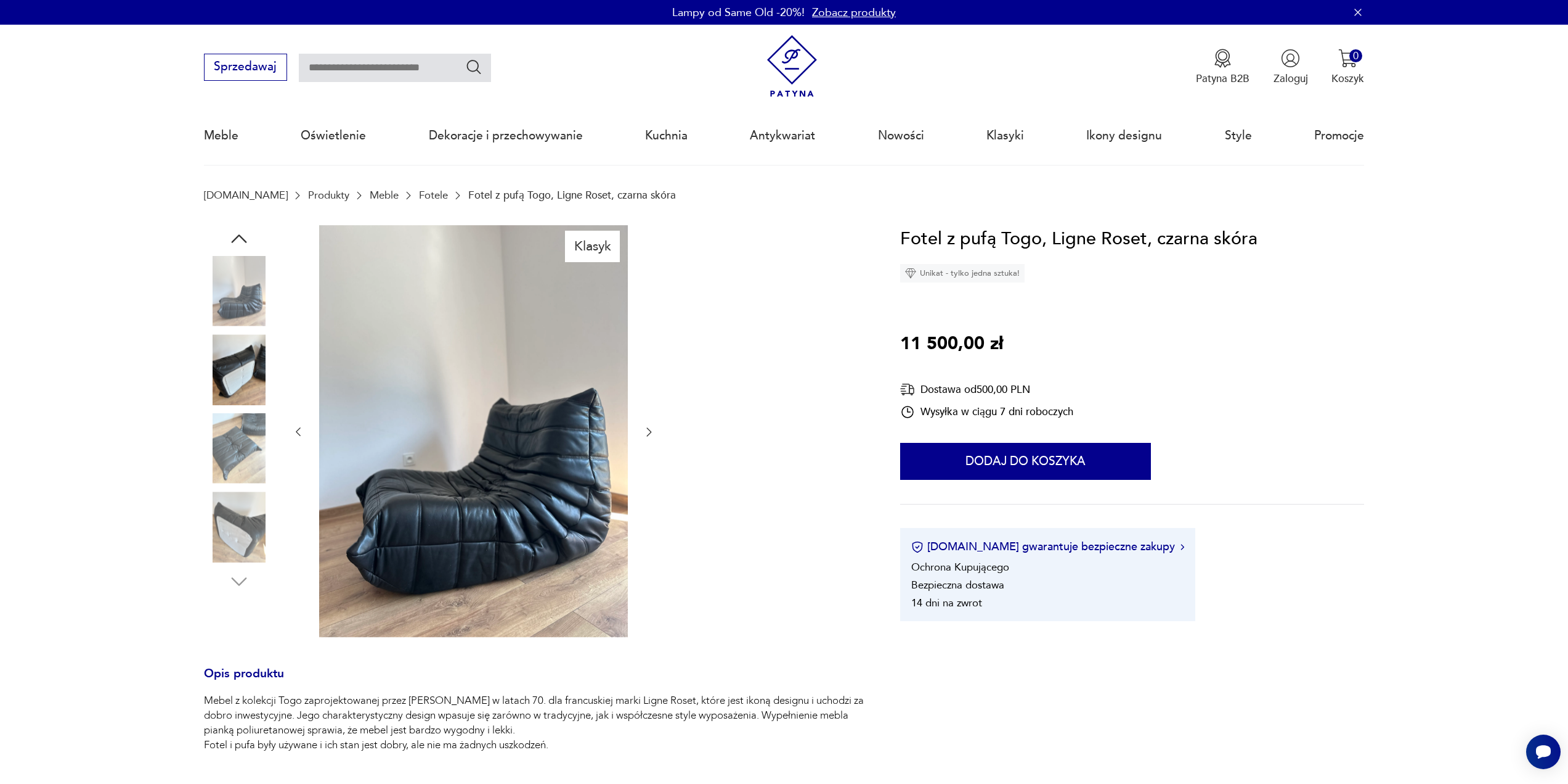
click at [238, 376] on img at bounding box center [239, 369] width 70 height 70
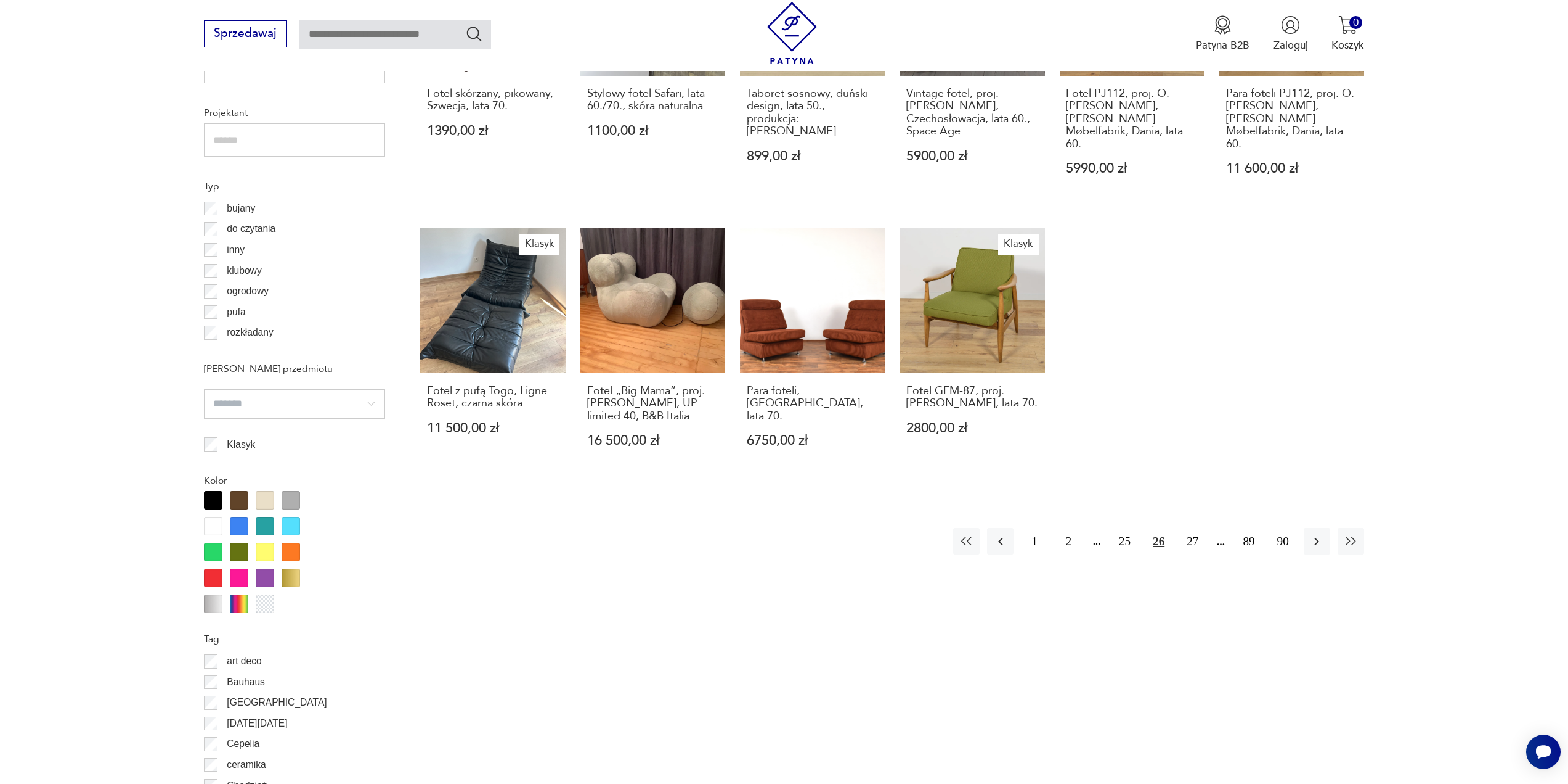
scroll to position [983, 0]
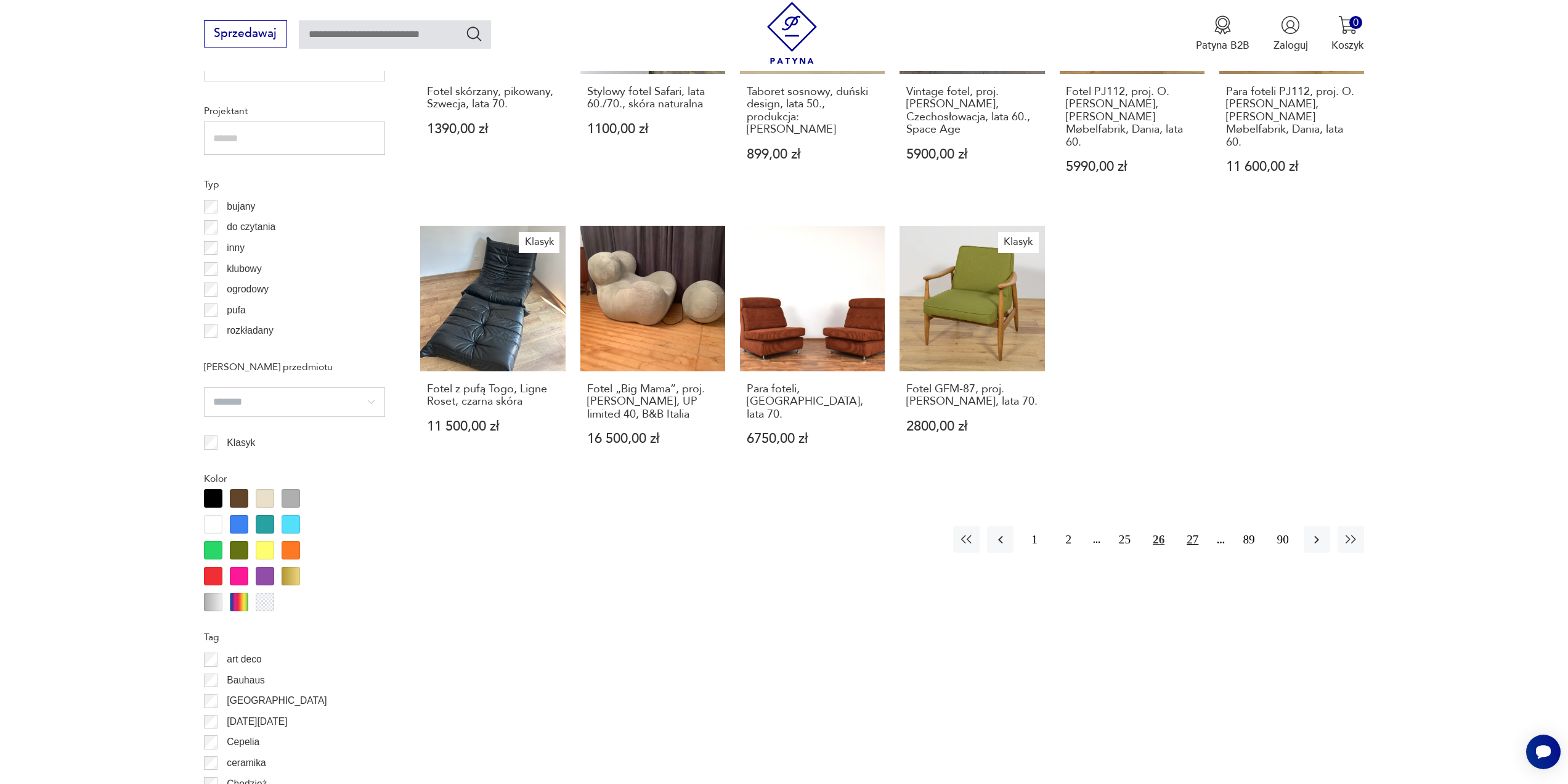
click at [1190, 526] on button "27" at bounding box center [1192, 539] width 27 height 27
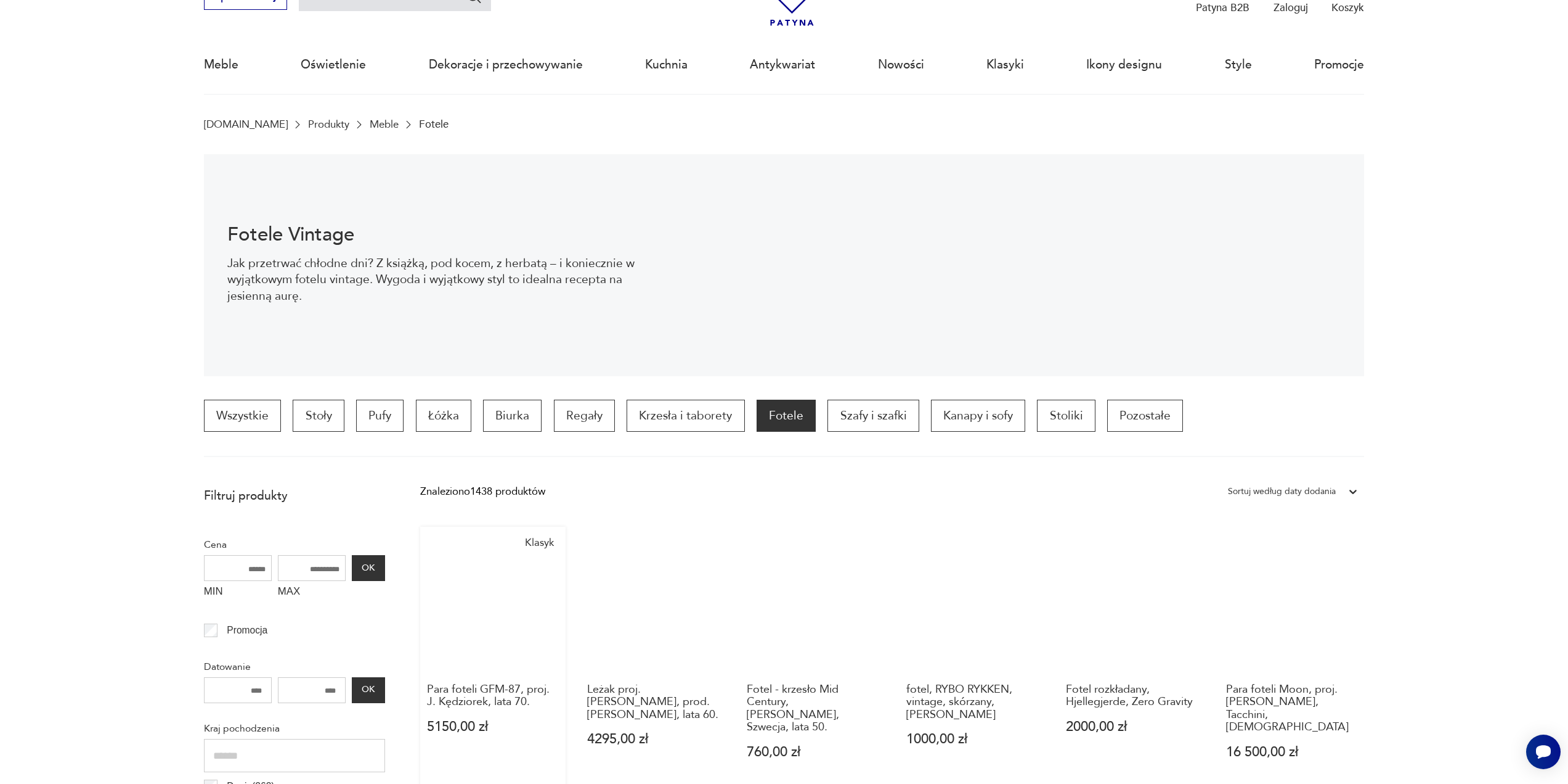
scroll to position [58, 0]
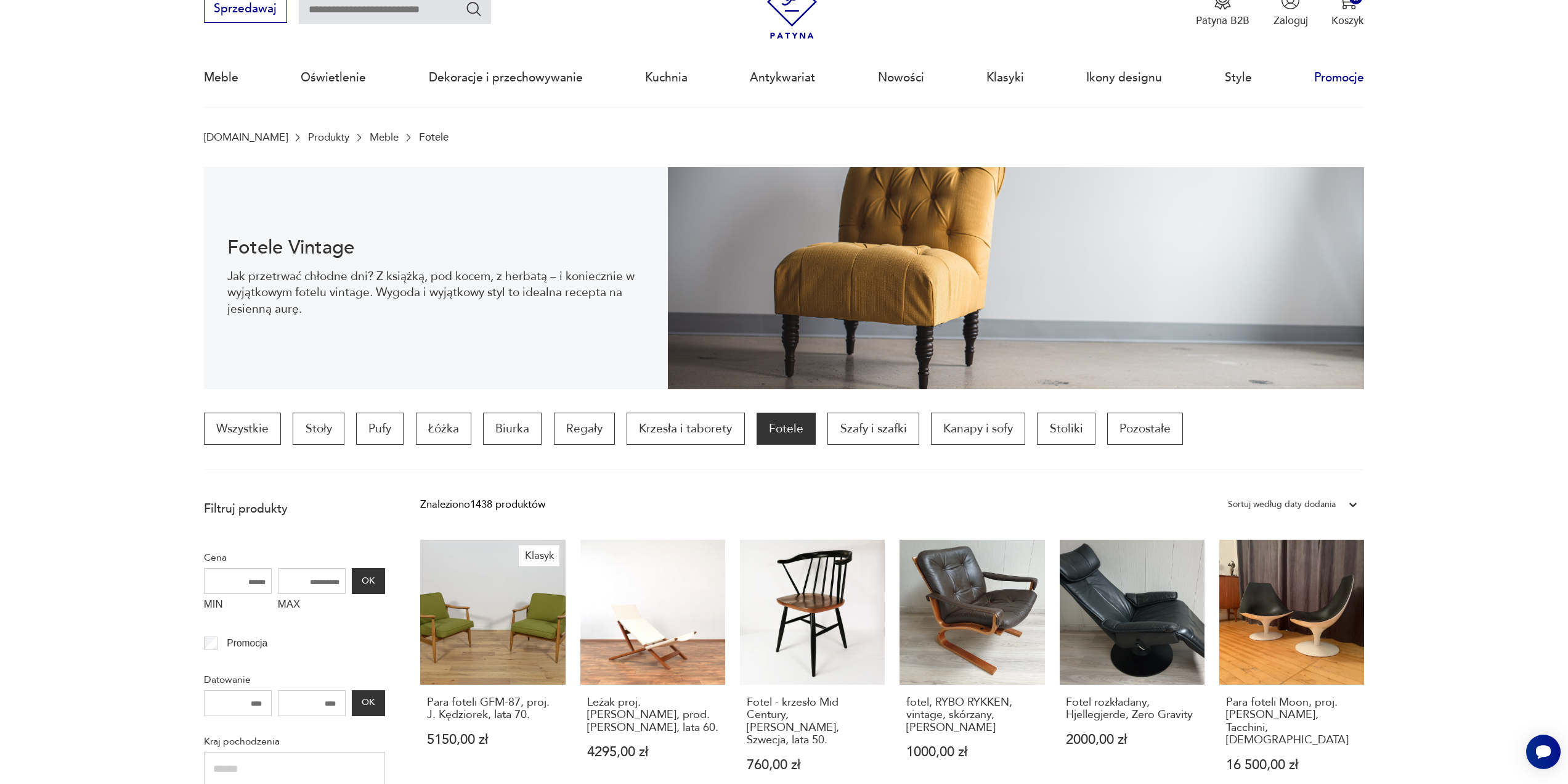
click at [1330, 77] on link "Promocje" at bounding box center [1340, 78] width 50 height 57
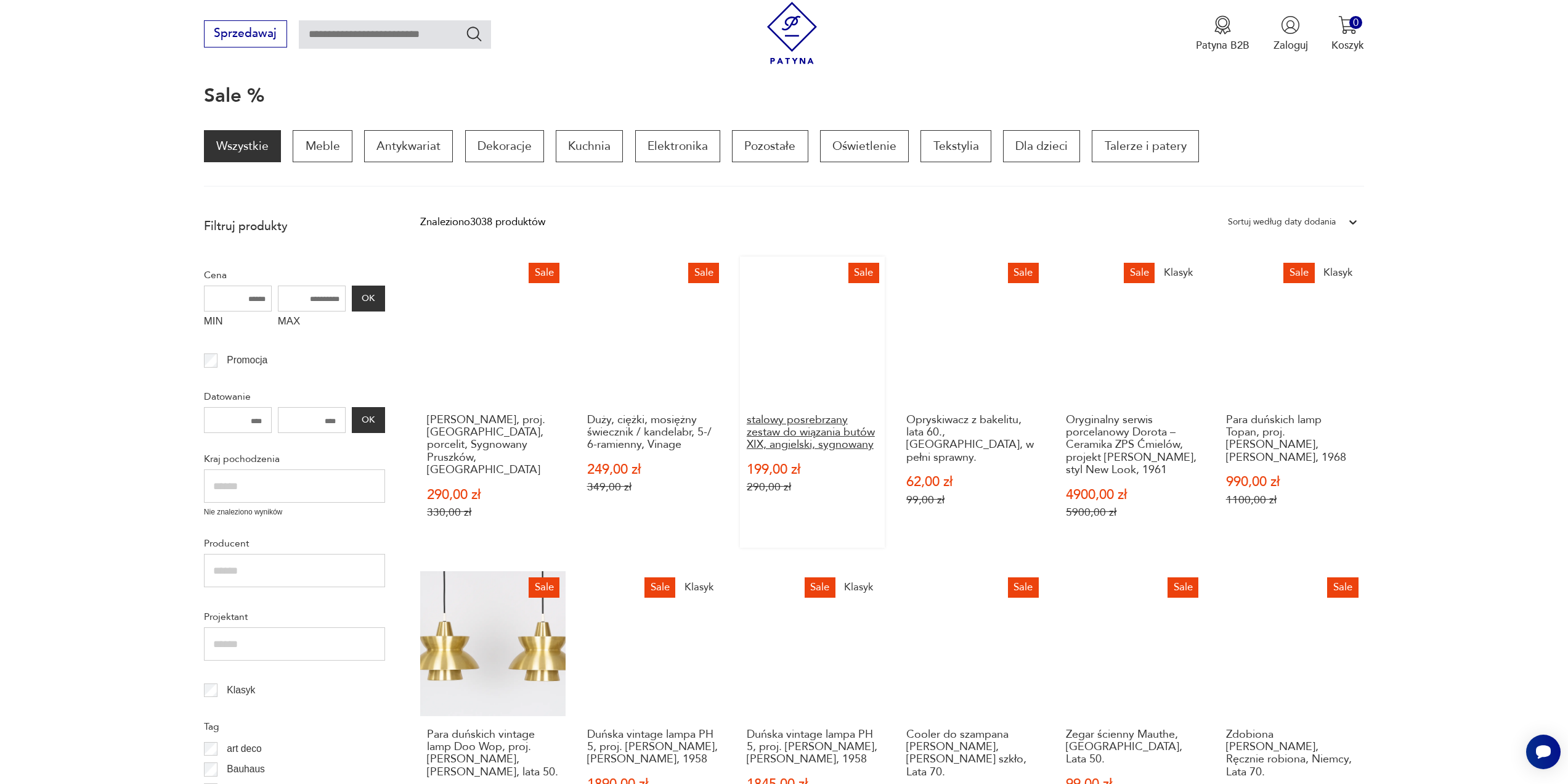
scroll to position [103, 0]
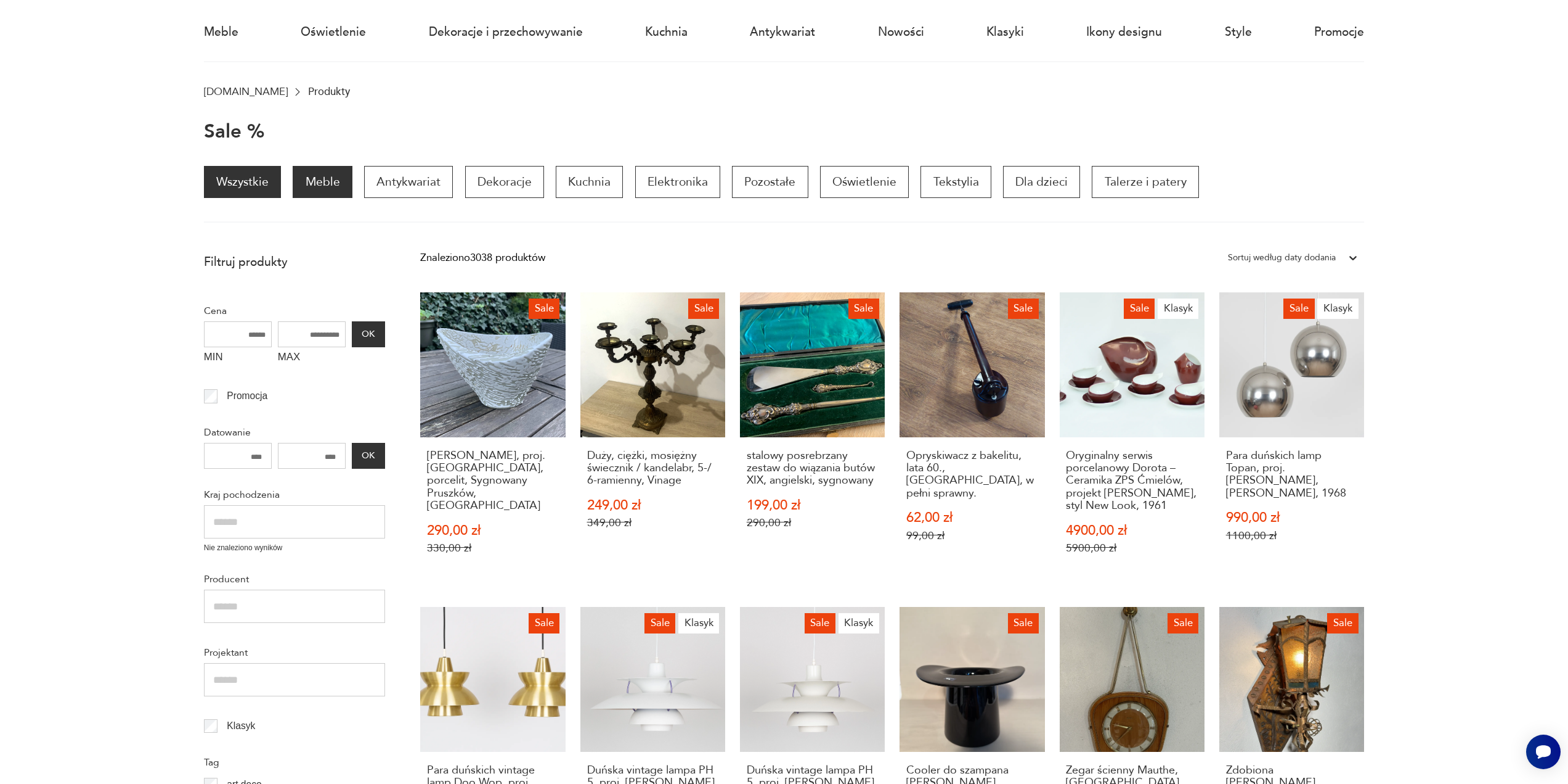
click at [317, 183] on p "Meble" at bounding box center [322, 181] width 59 height 32
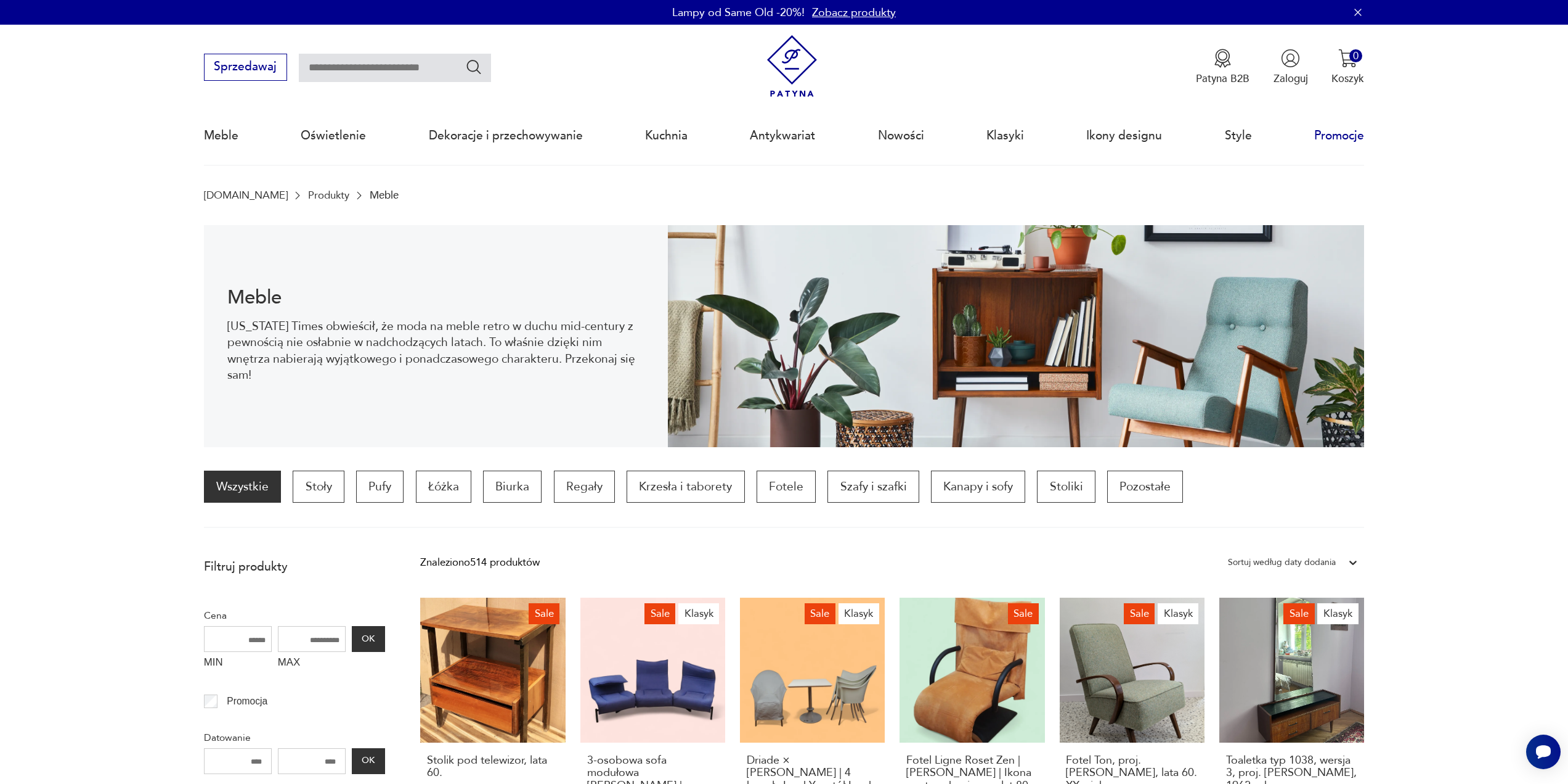
click at [1331, 139] on link "Promocje" at bounding box center [1340, 135] width 50 height 57
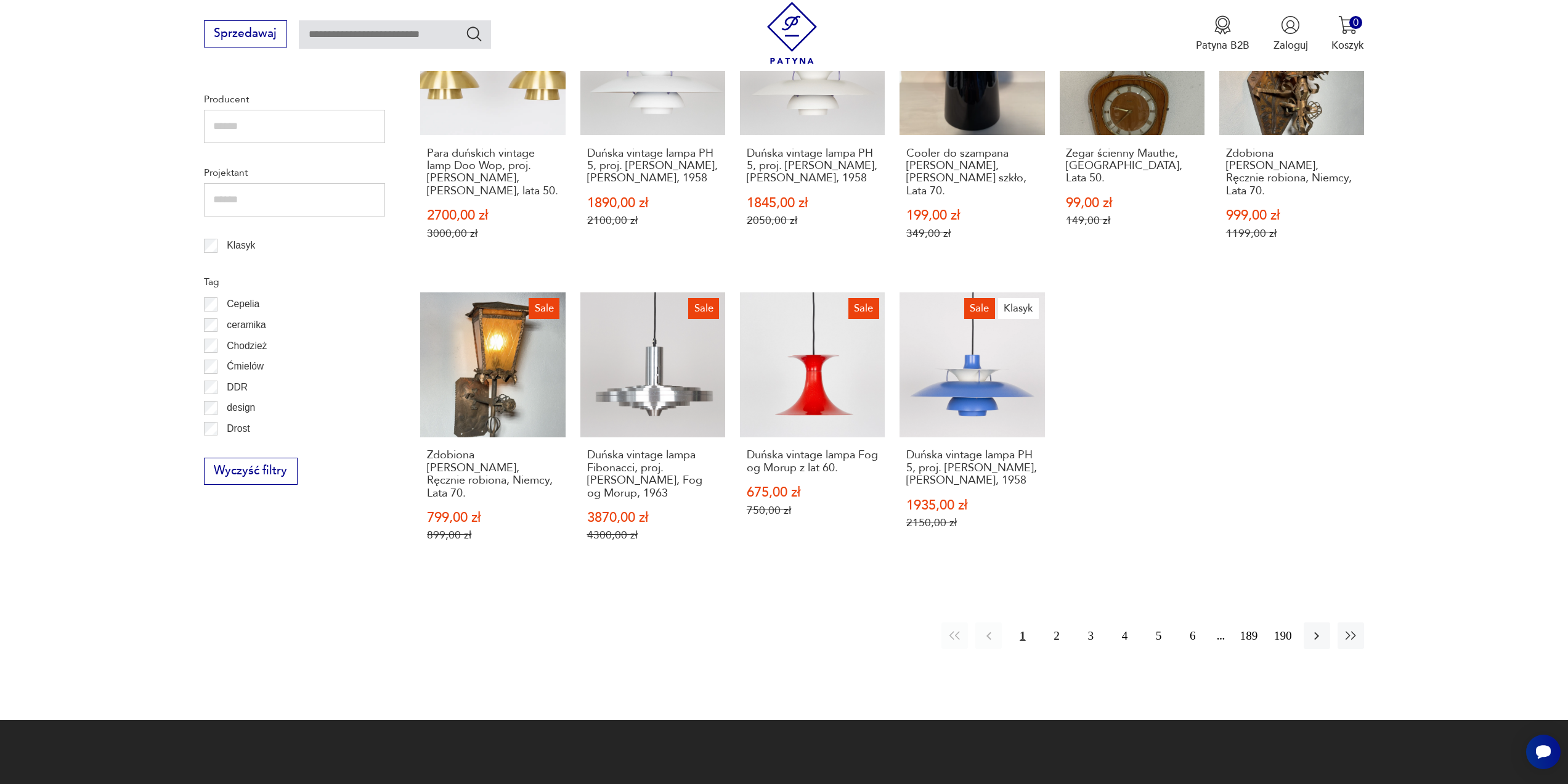
scroll to position [91, 0]
click at [381, 442] on div "Filtruj produkty Cena MIN MAX OK Promocja Datowanie OK Kraj pochodzenia Dania (…" at bounding box center [295, 61] width 181 height 848
click at [381, 443] on div "Filtruj produkty Cena MIN MAX OK Promocja Datowanie OK Kraj pochodzenia Dania (…" at bounding box center [295, 61] width 181 height 848
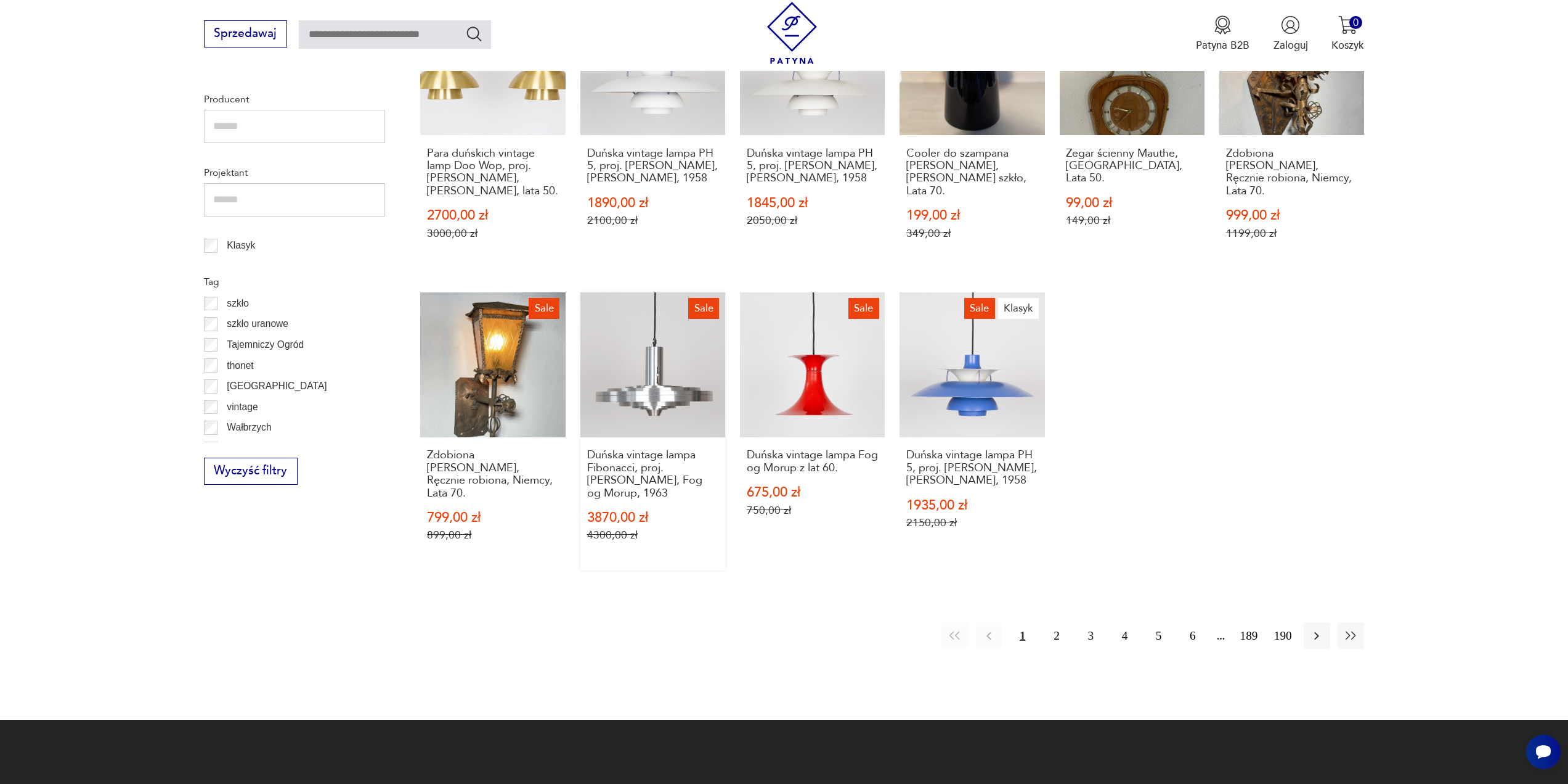
click at [629, 403] on link "Sale Duńska vintage lampa Fibonacci, proj. Sophus Frandsen, Fog og Morup, 1963 …" at bounding box center [652, 431] width 145 height 278
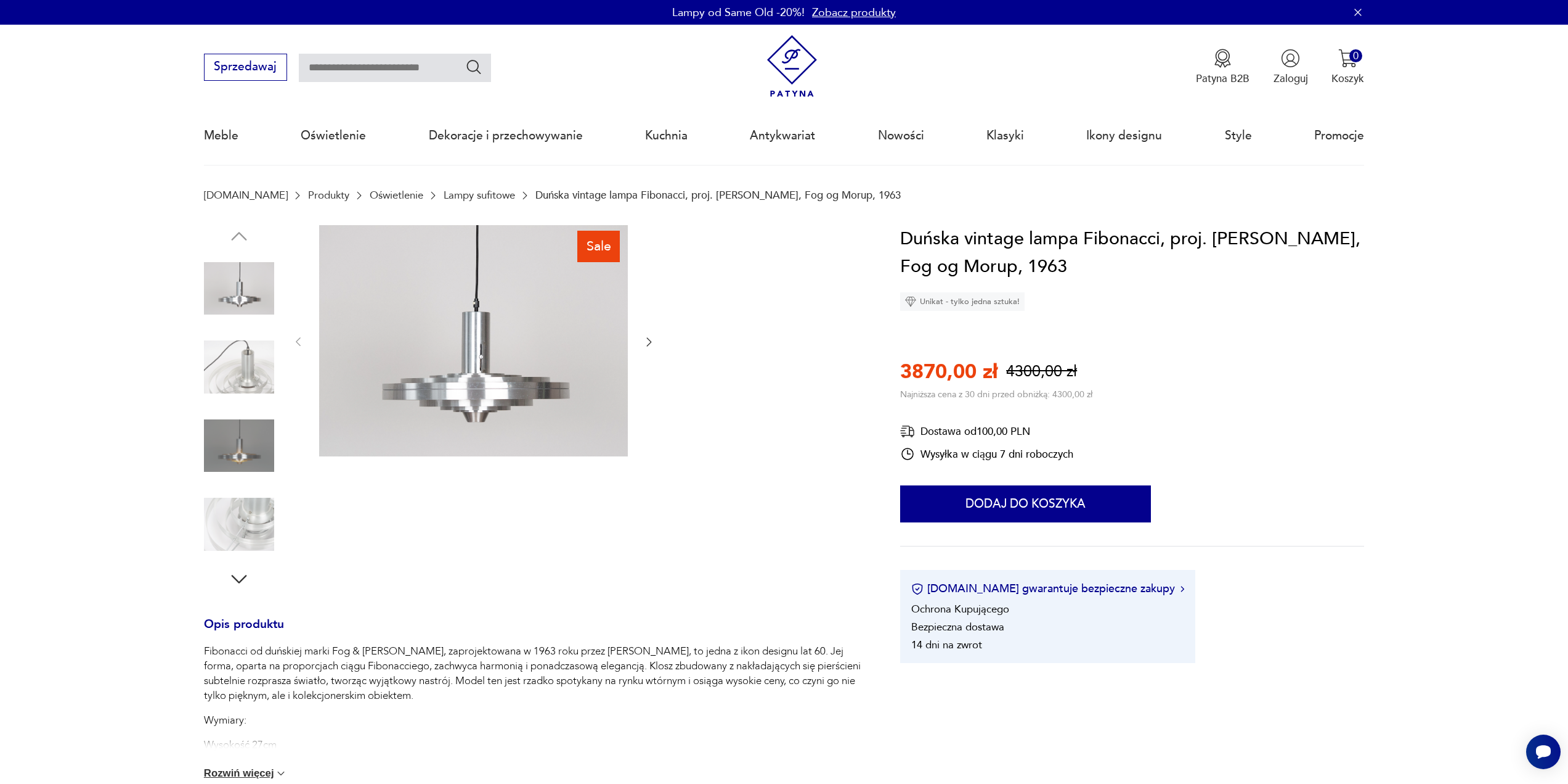
click at [241, 460] on img at bounding box center [239, 446] width 70 height 70
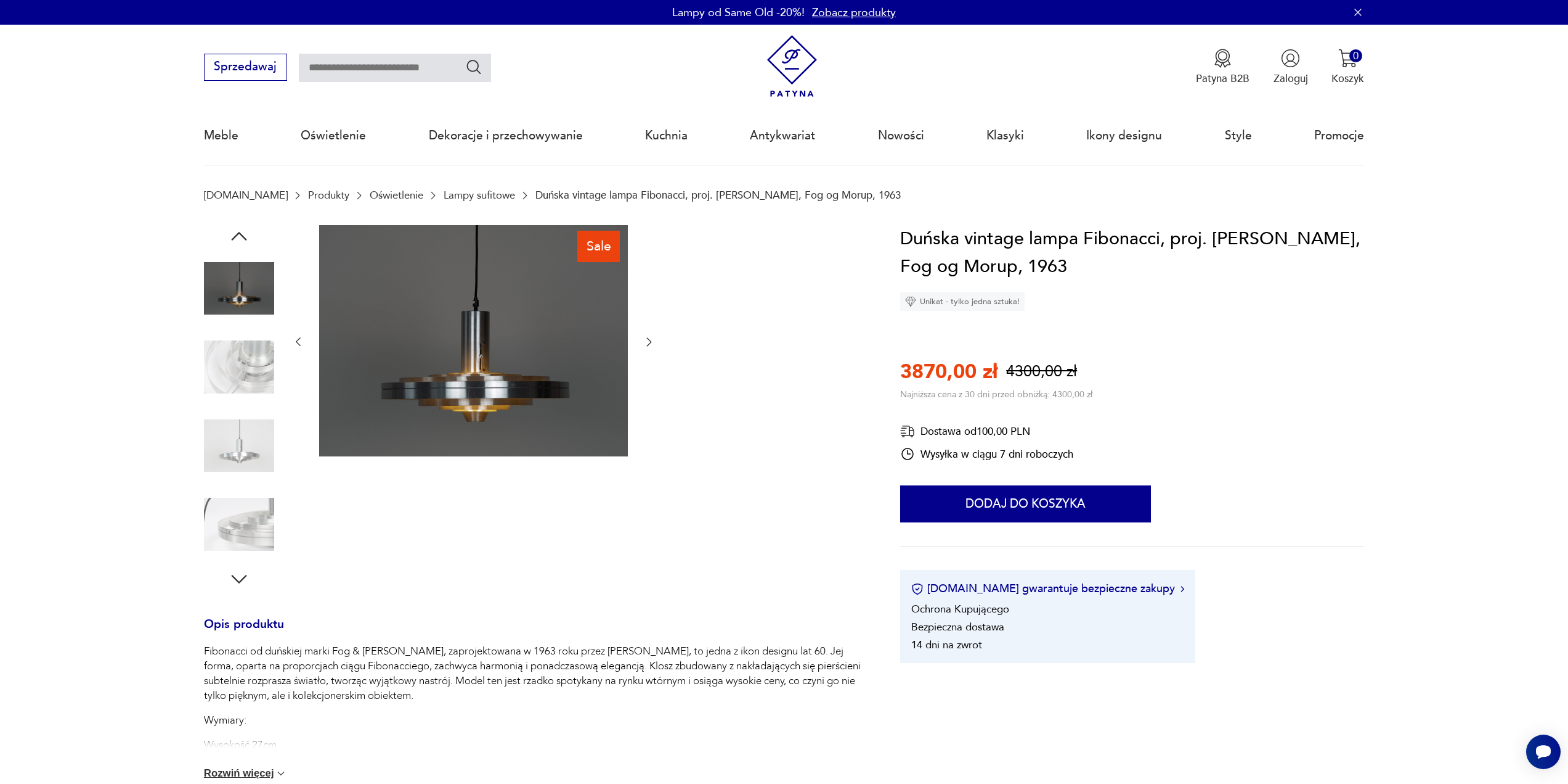
click at [253, 530] on img at bounding box center [239, 524] width 70 height 70
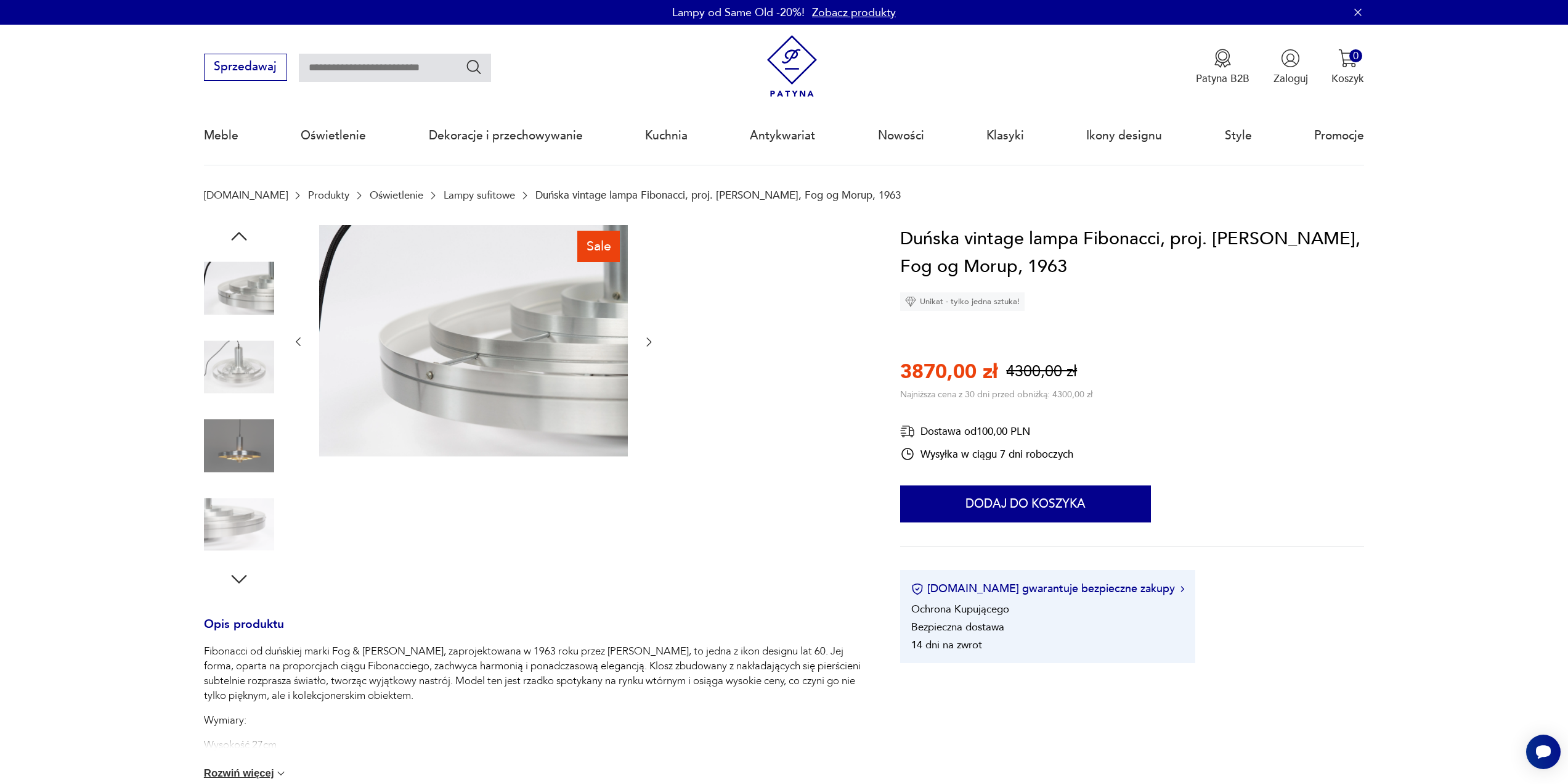
click at [253, 440] on img at bounding box center [239, 446] width 70 height 70
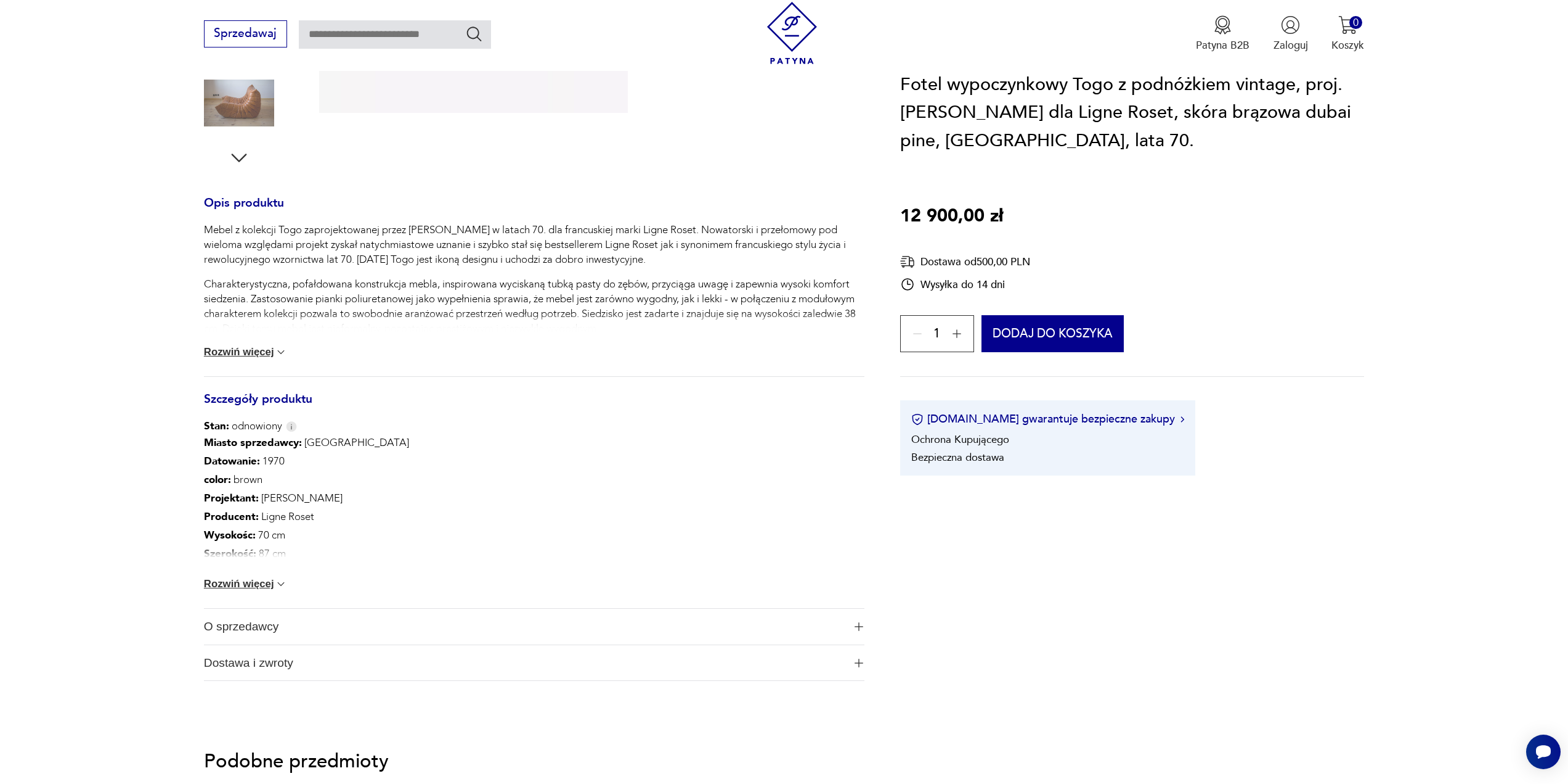
scroll to position [431, 0]
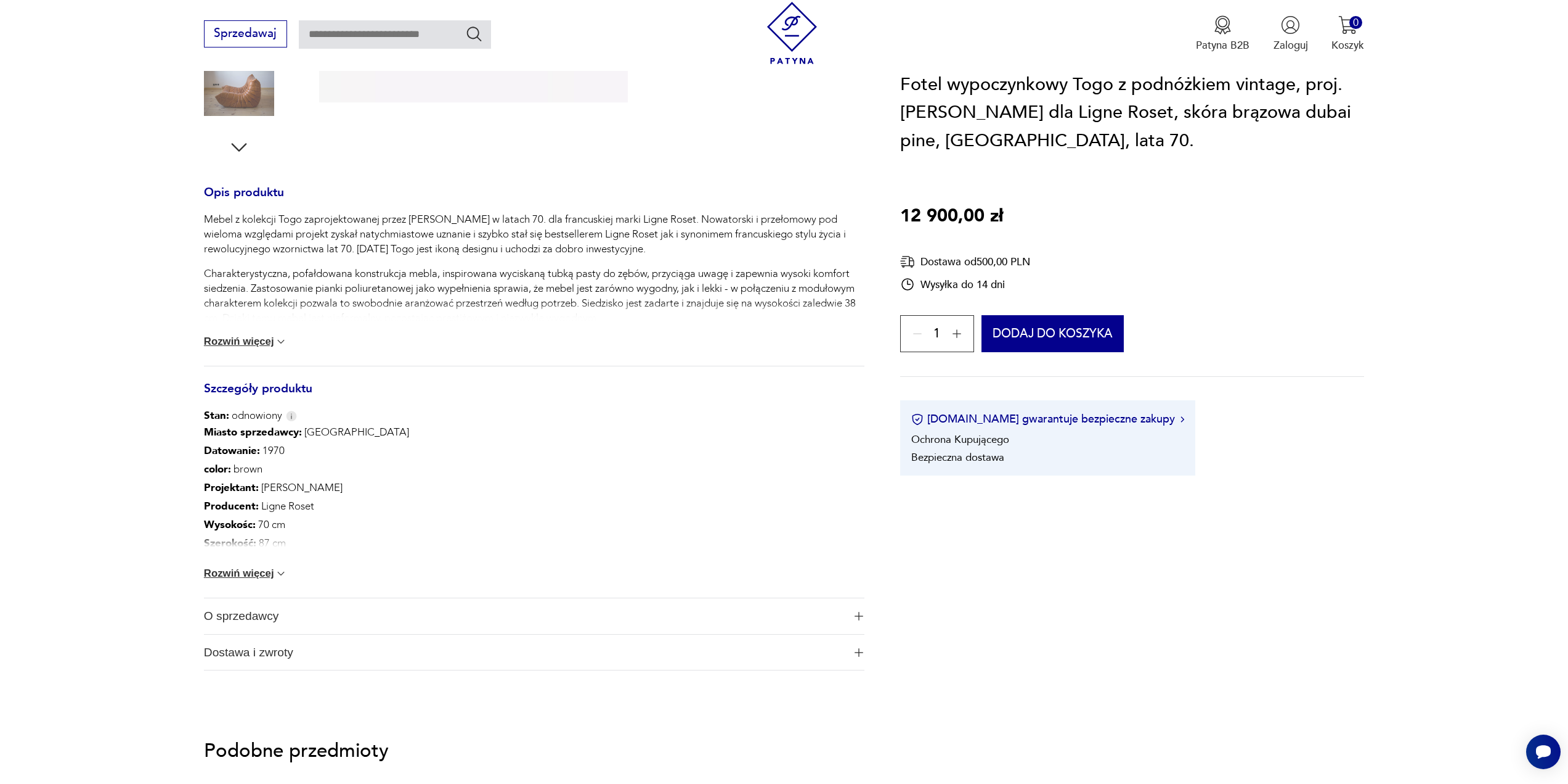
click at [258, 571] on button "Rozwiń więcej" at bounding box center [246, 573] width 84 height 12
click at [258, 597] on link "[DATE][DATE]" at bounding box center [261, 598] width 63 height 14
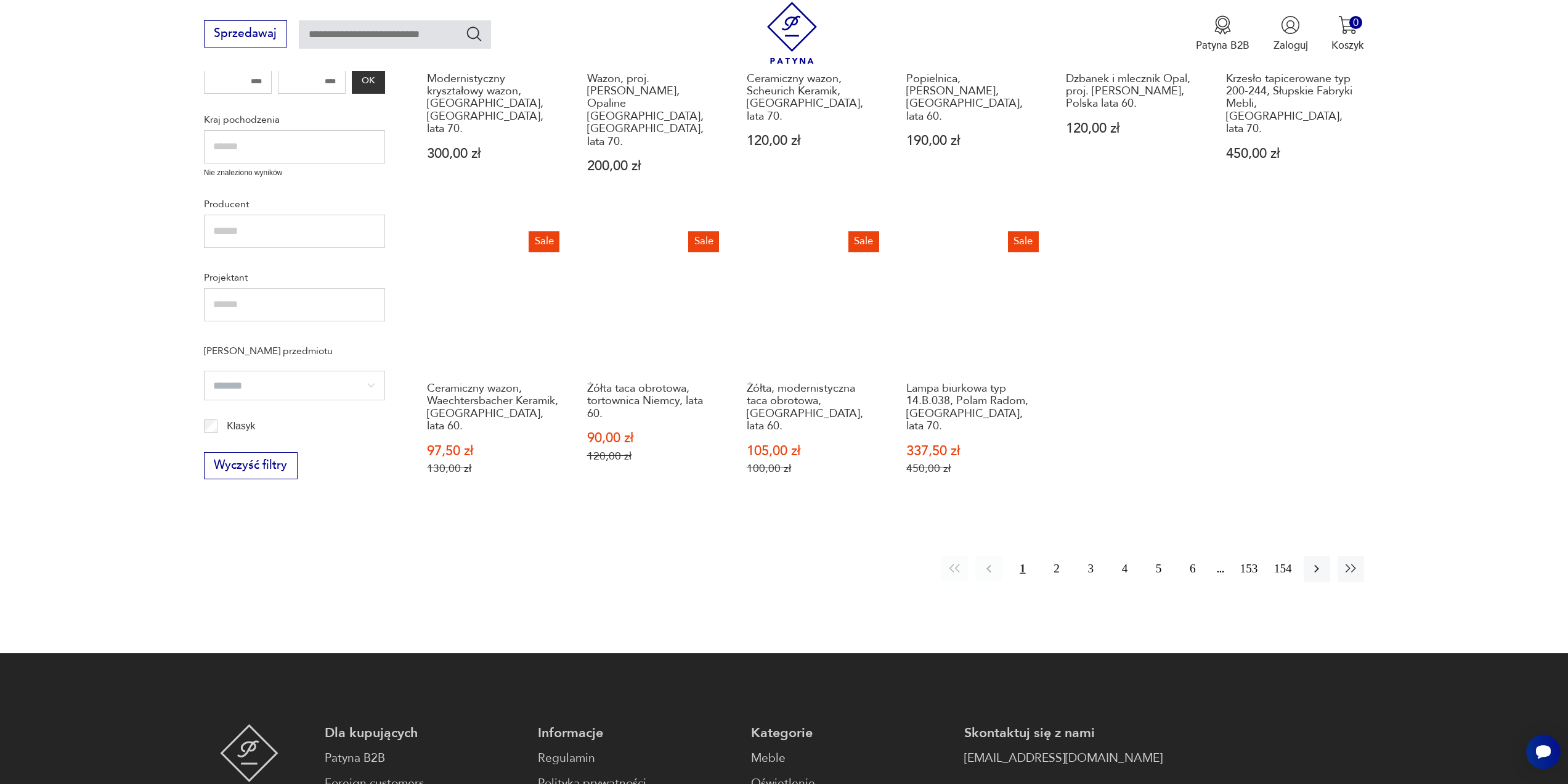
scroll to position [690, 0]
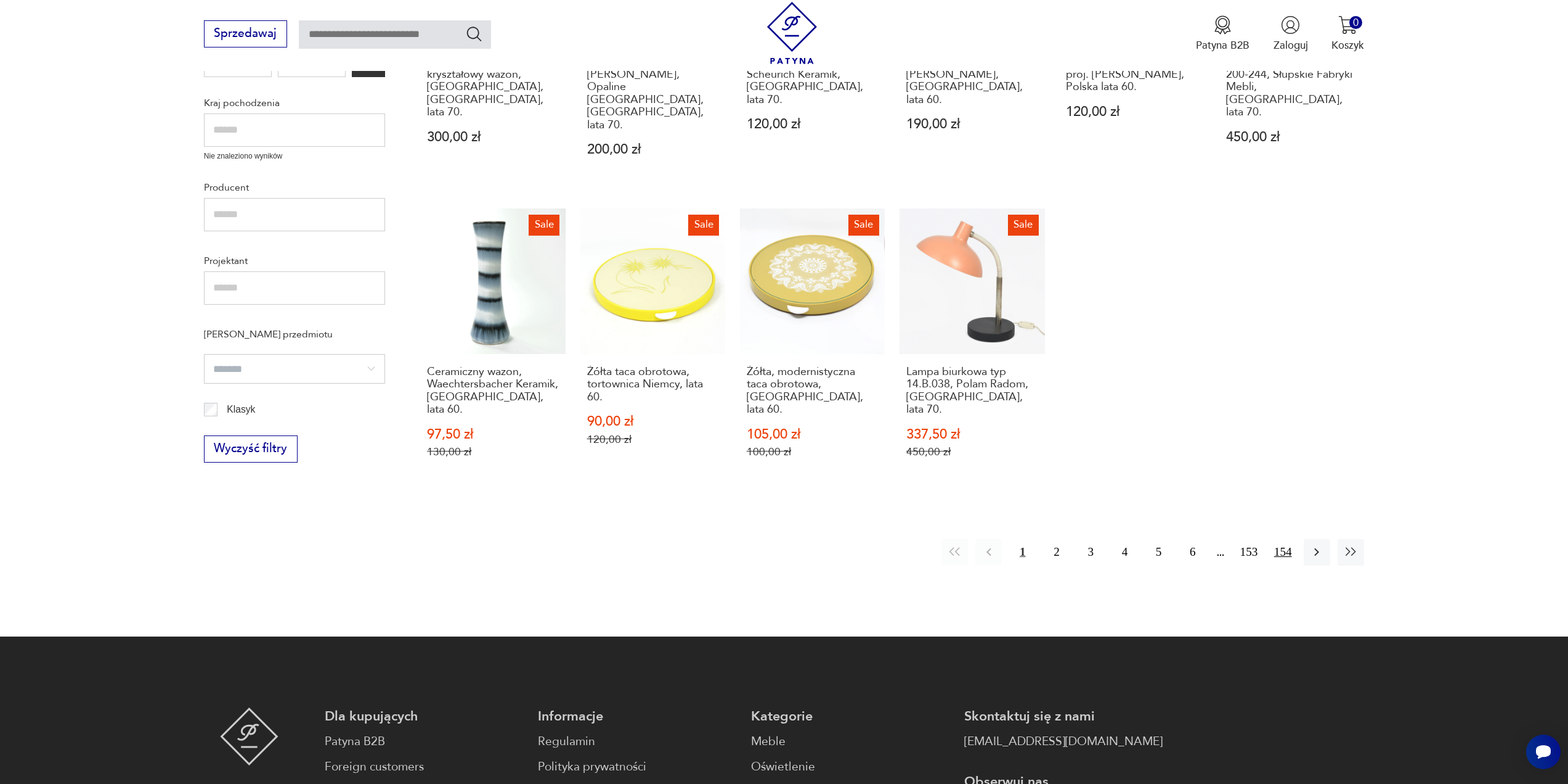
click at [1282, 539] on button "154" at bounding box center [1283, 552] width 27 height 27
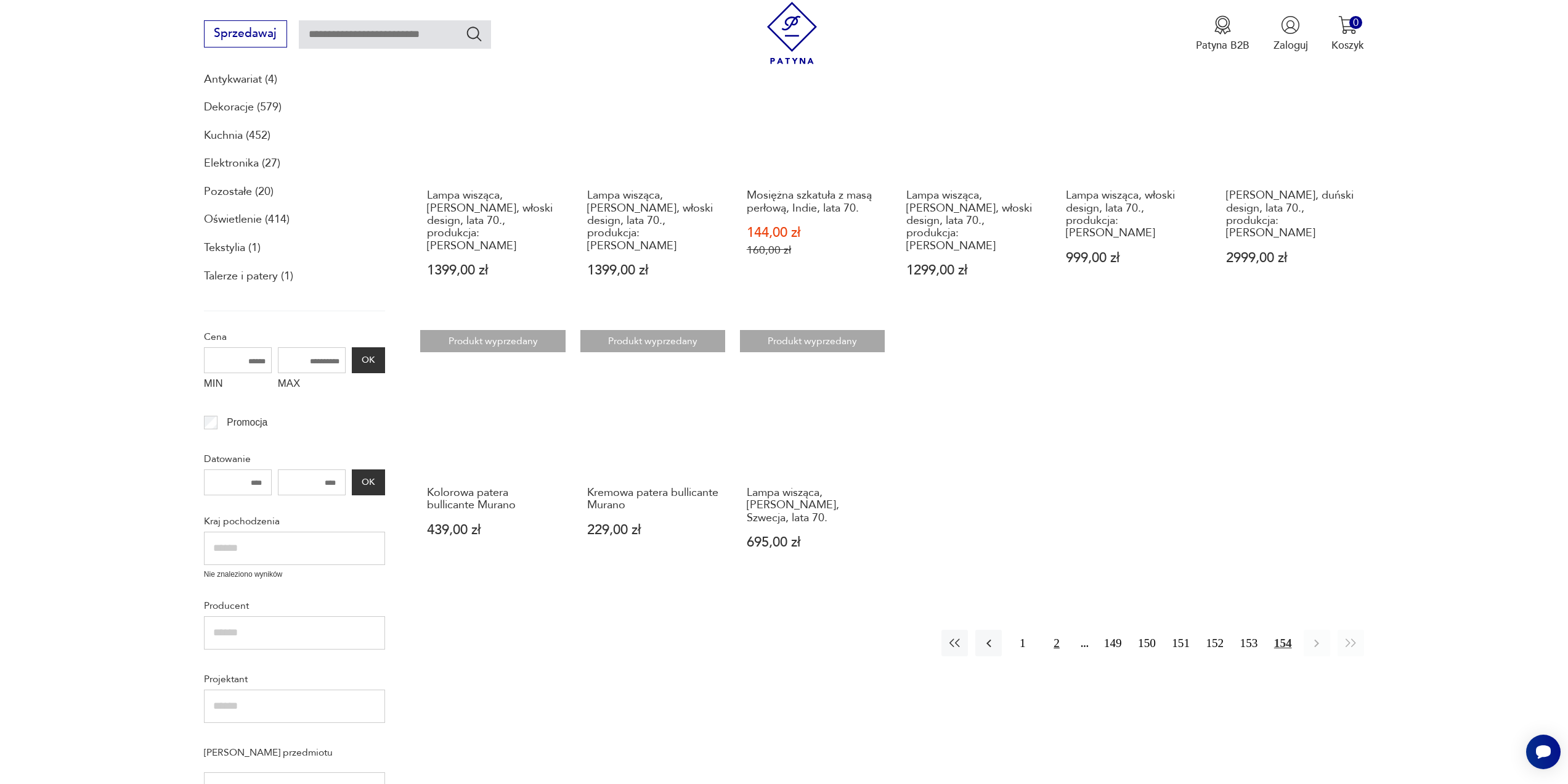
scroll to position [320, 0]
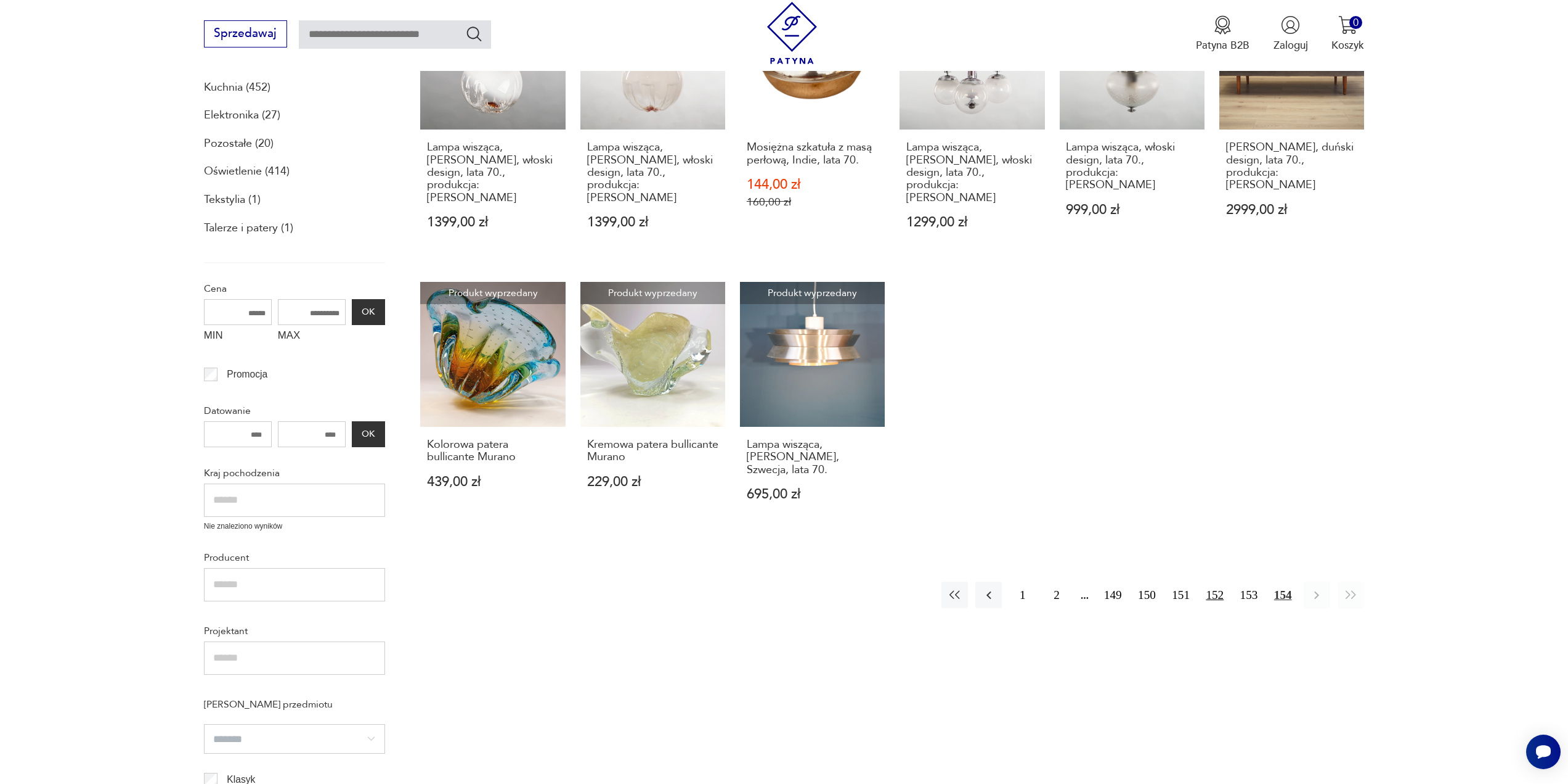
click at [1217, 590] on button "152" at bounding box center [1214, 594] width 27 height 27
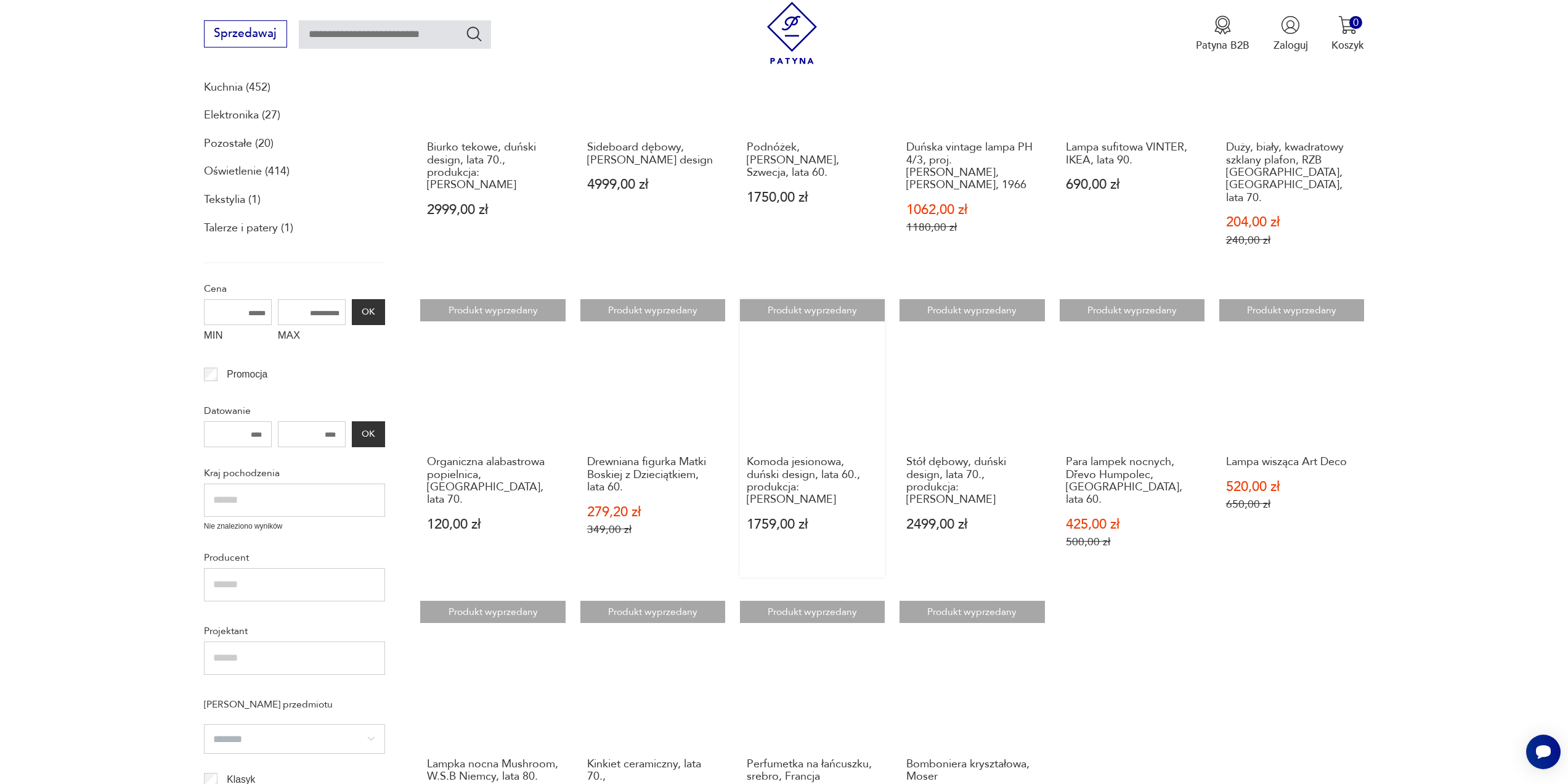
scroll to position [258, 0]
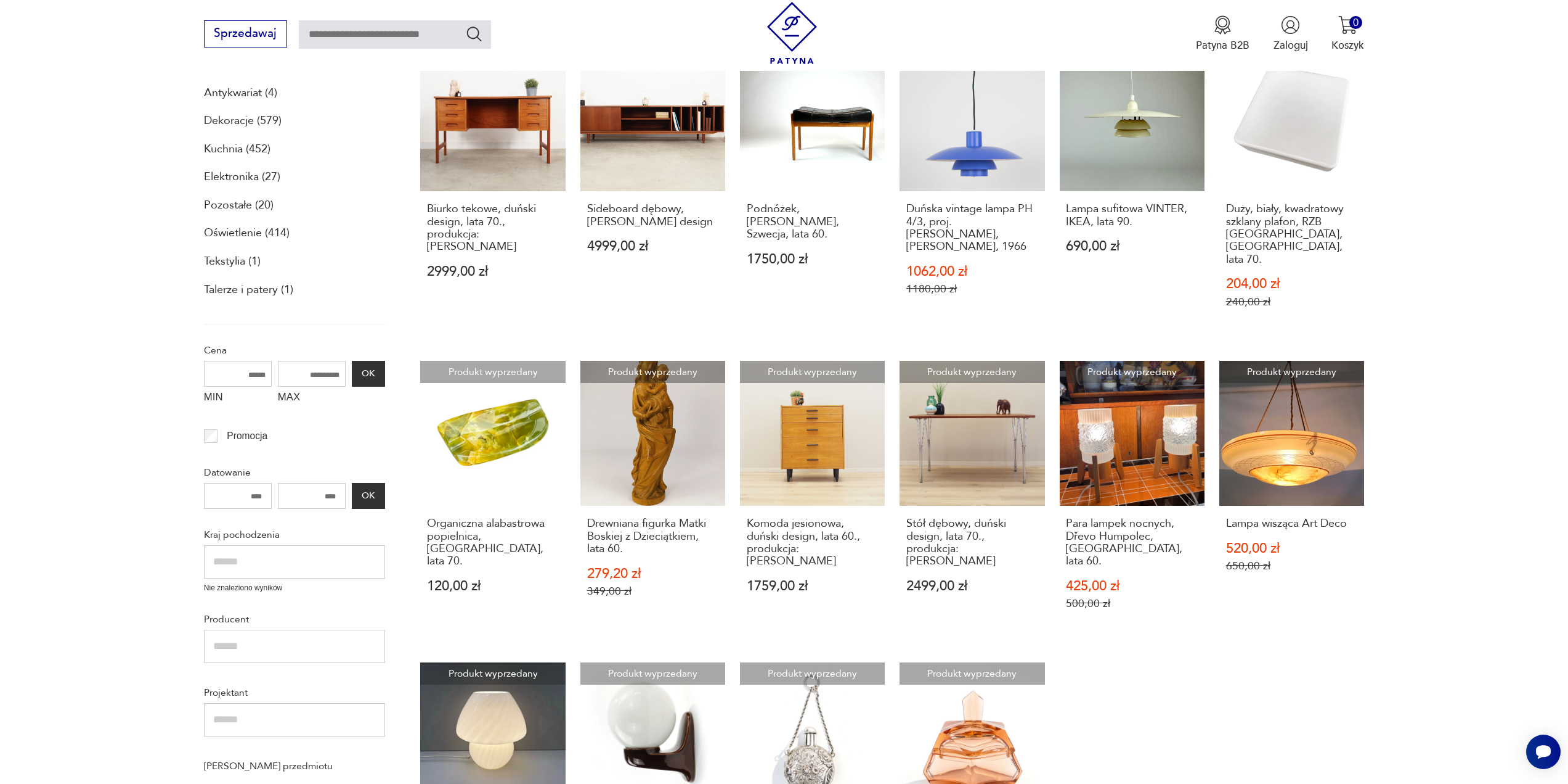
click at [267, 642] on input "text" at bounding box center [295, 646] width 181 height 33
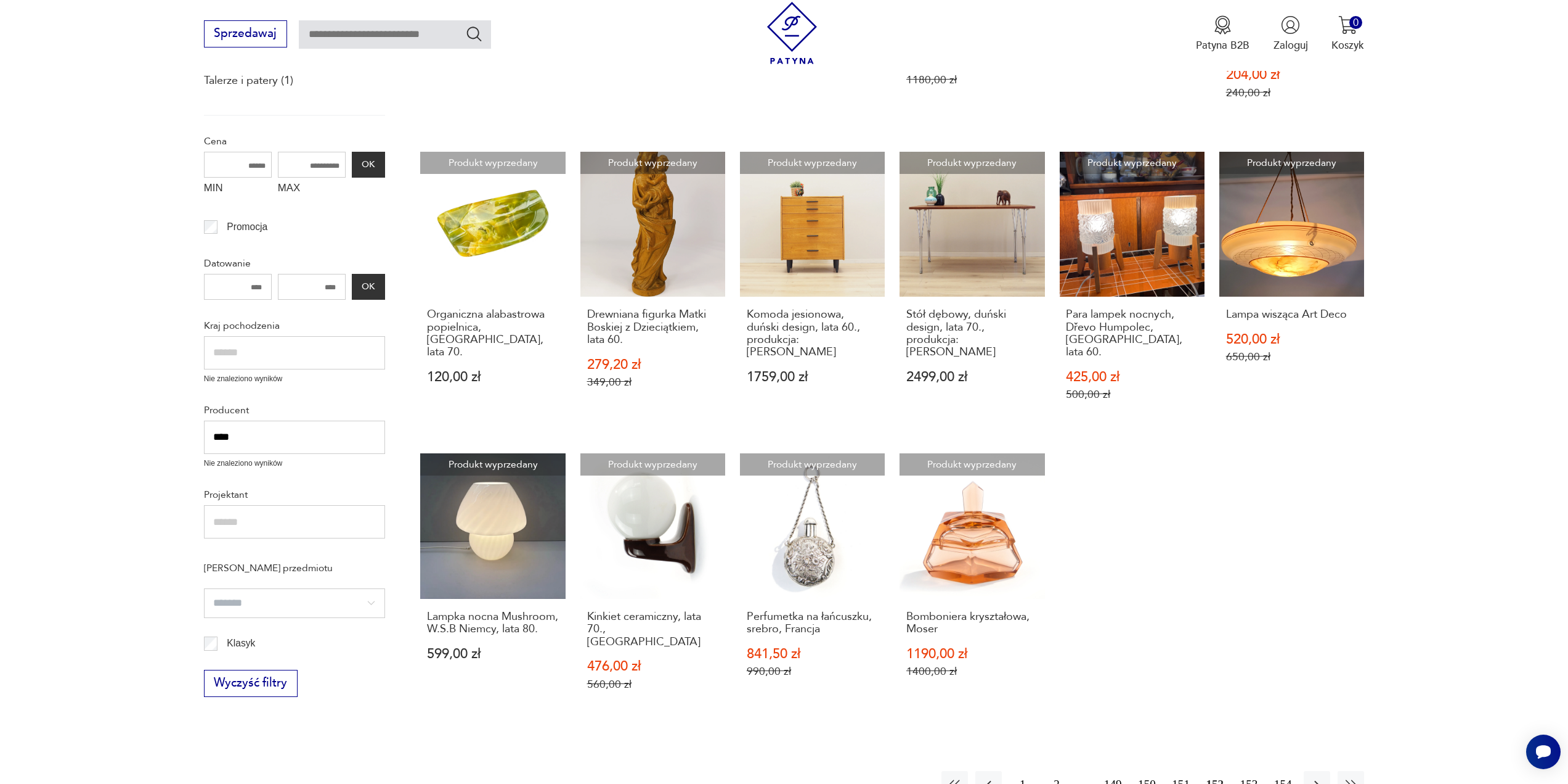
scroll to position [505, 0]
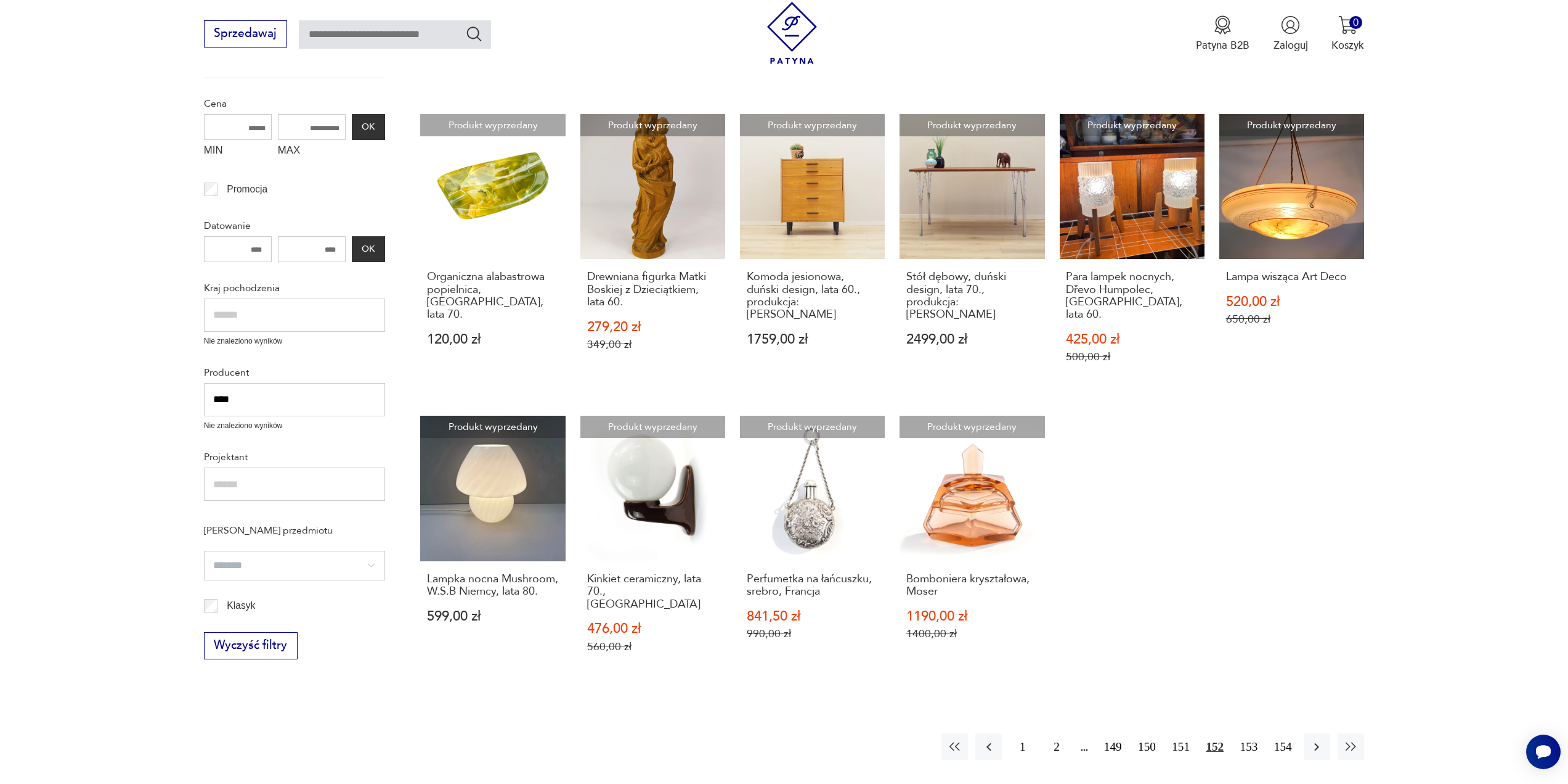
type input "****"
click at [422, 662] on div "Znaleziono 2457 produktów Filtruj Sortuj według daty dodania Sortuj według daty…" at bounding box center [891, 256] width 944 height 1006
click at [283, 392] on input "****" at bounding box center [295, 400] width 181 height 33
click at [168, 375] on section "Filtruj produkty Meble (959) Antykwariat (4) Dekoracje (579) Kuchnia (452) Elek…" at bounding box center [784, 291] width 1568 height 1077
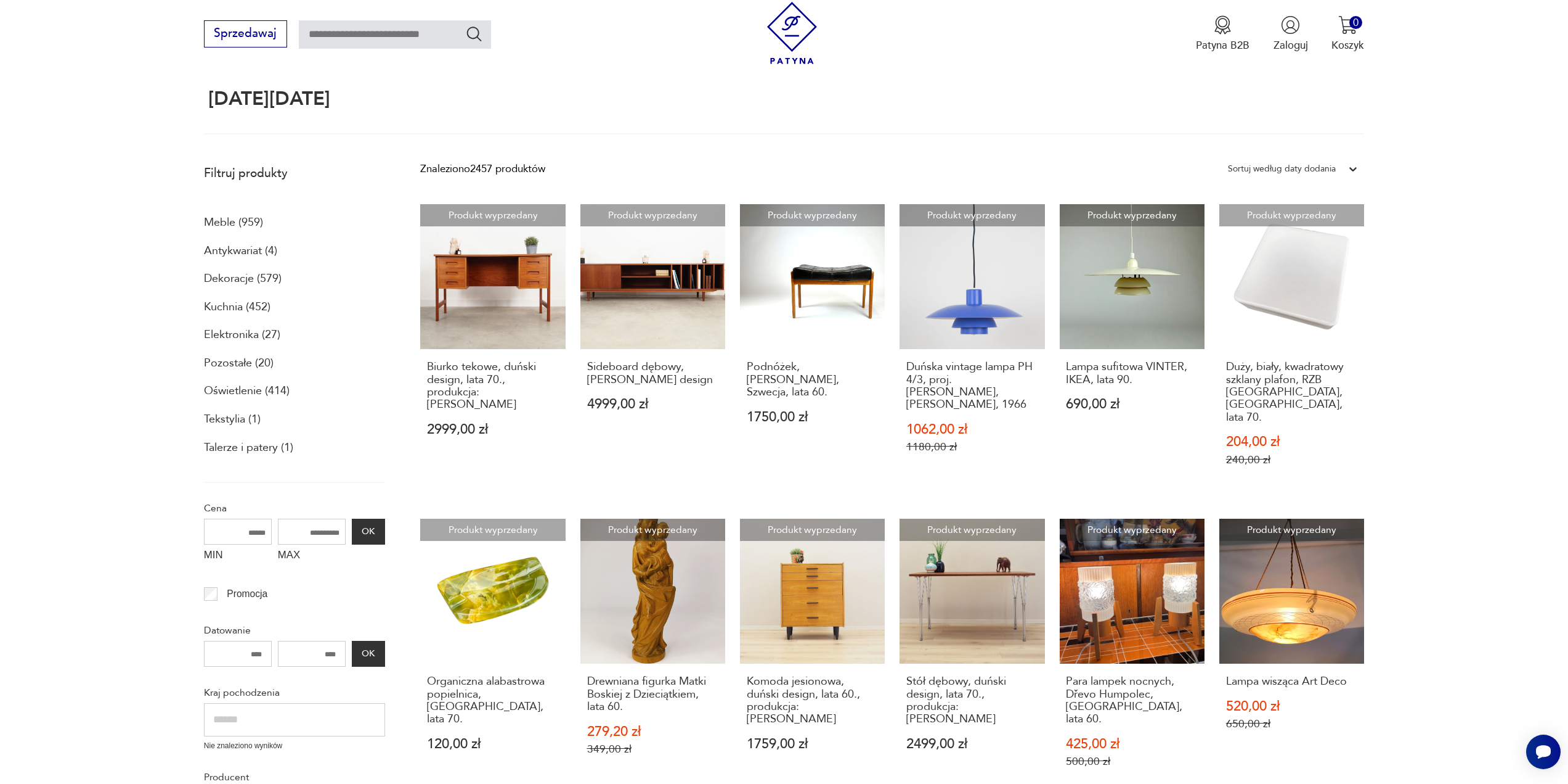
scroll to position [74, 0]
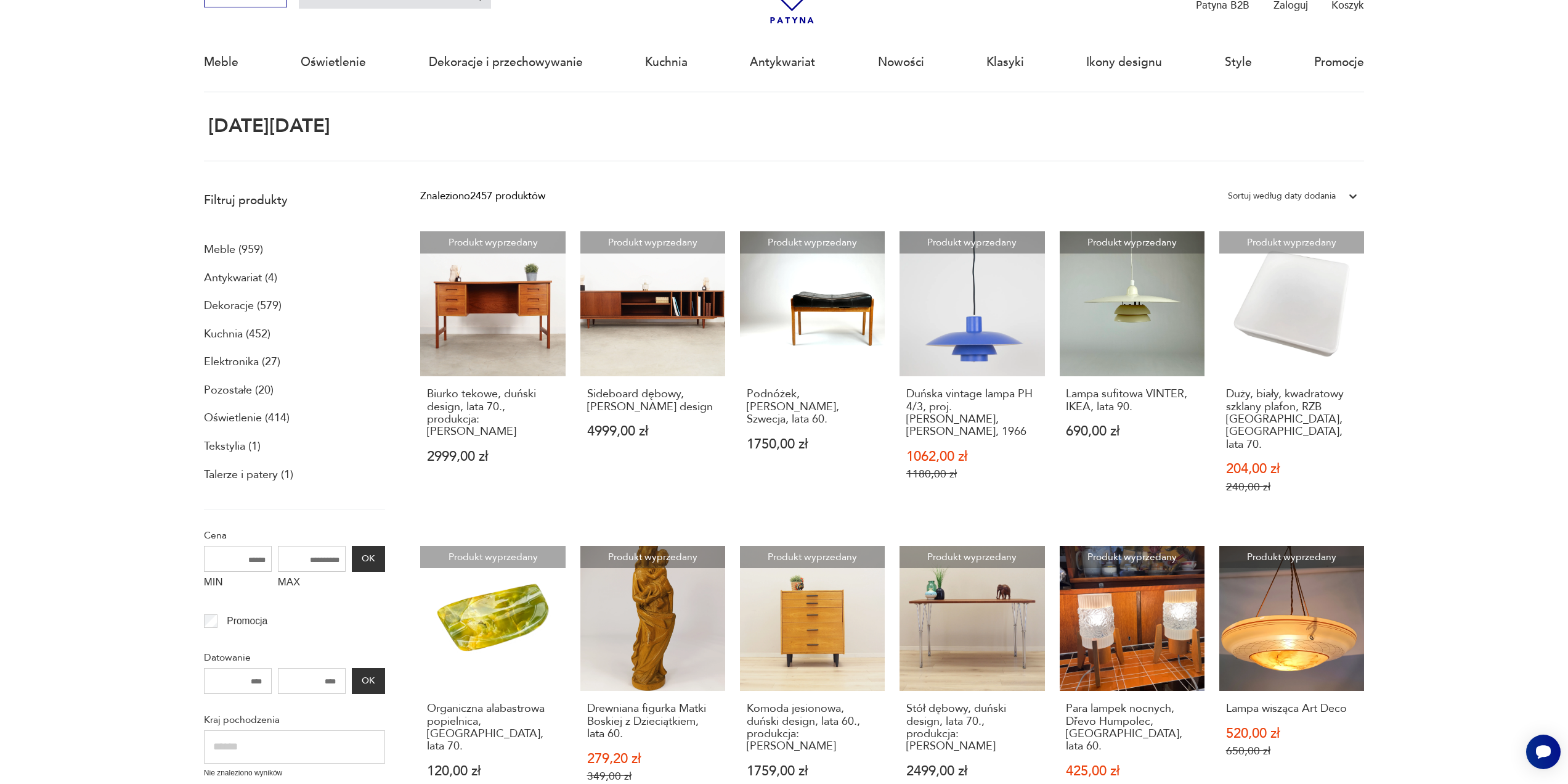
click at [225, 251] on p "Meble (959)" at bounding box center [234, 250] width 59 height 21
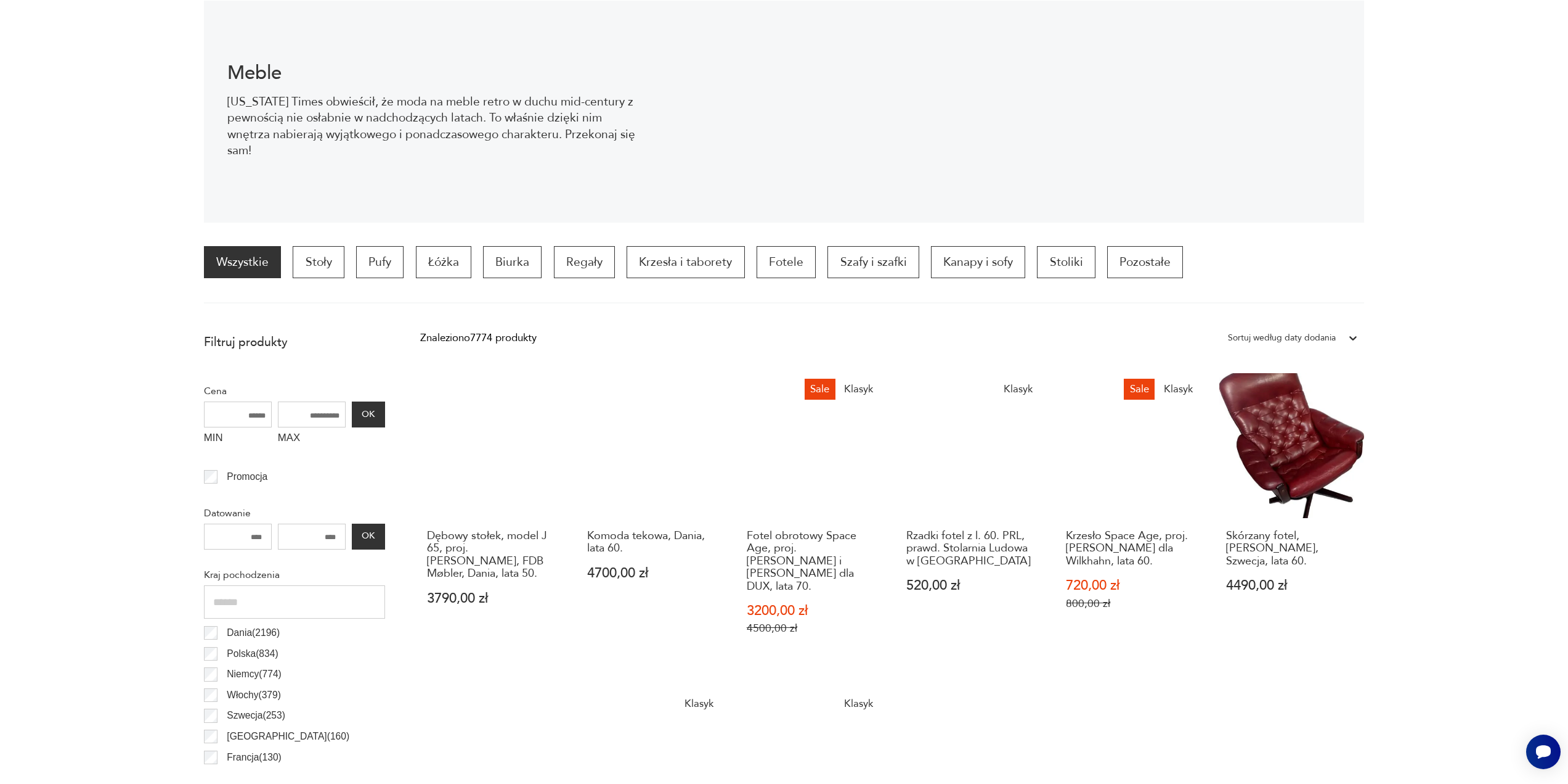
scroll to position [309, 0]
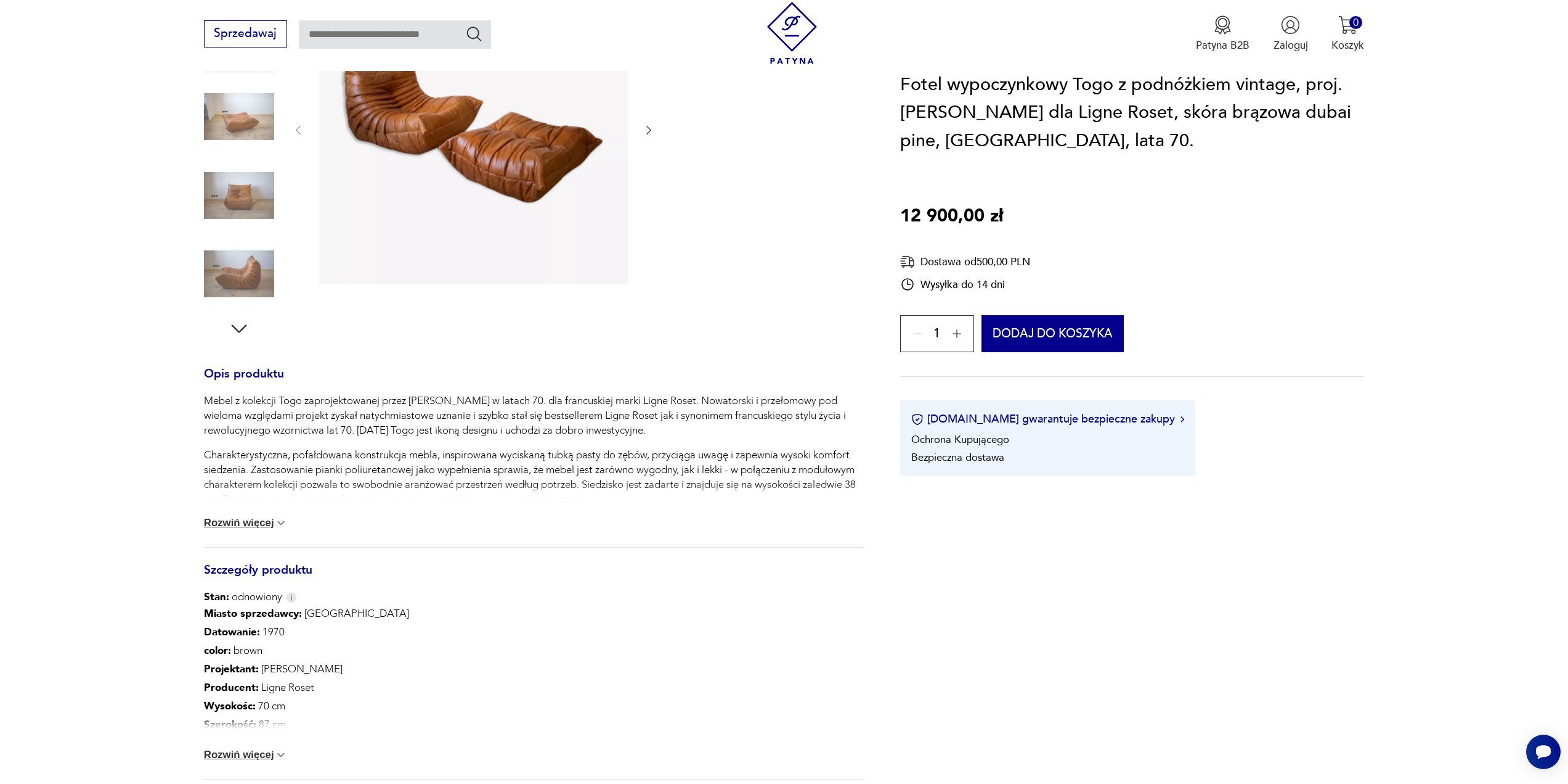
scroll to position [211, 0]
